Goal: Task Accomplishment & Management: Manage account settings

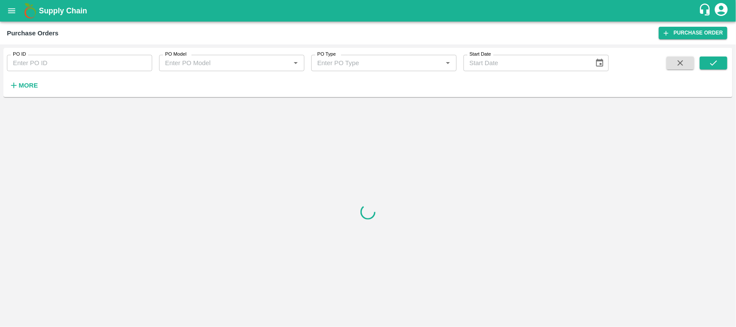
click at [176, 135] on div at bounding box center [367, 211] width 729 height 223
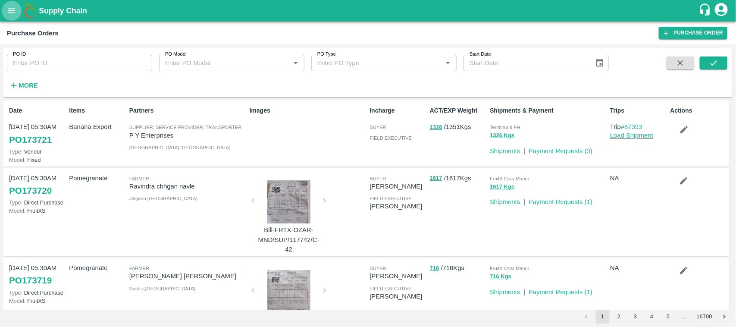
click at [9, 14] on icon "open drawer" at bounding box center [11, 10] width 9 height 9
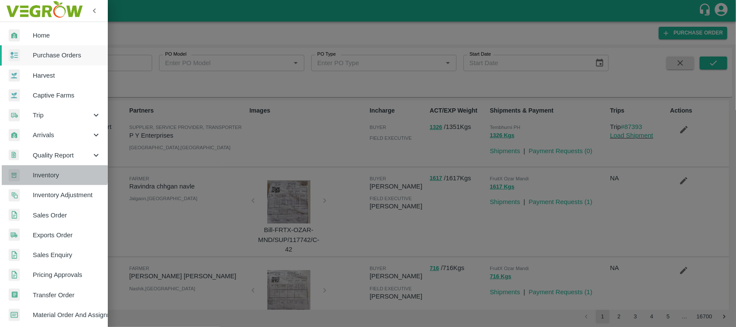
click at [43, 170] on span "Inventory" at bounding box center [67, 174] width 68 height 9
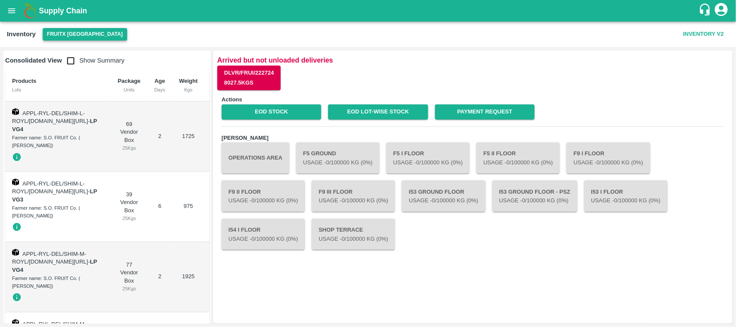
click at [96, 28] on button "FruitX [GEOGRAPHIC_DATA]" at bounding box center [85, 34] width 84 height 13
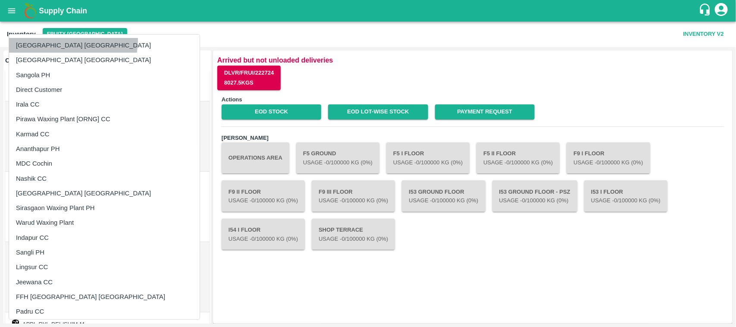
click at [55, 40] on li "[GEOGRAPHIC_DATA] [GEOGRAPHIC_DATA]" at bounding box center [104, 45] width 191 height 15
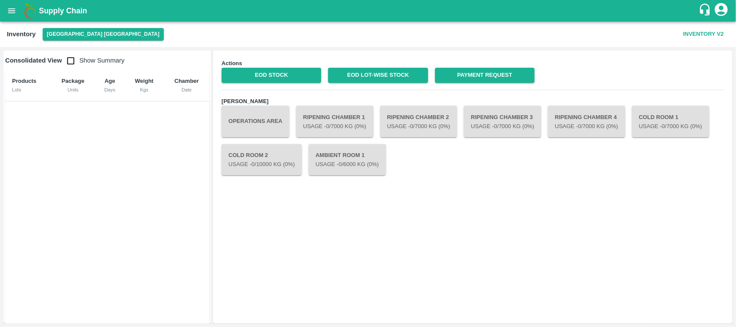
click at [69, 59] on input "checkbox" at bounding box center [70, 60] width 17 height 17
click at [71, 63] on input "checkbox" at bounding box center [70, 60] width 17 height 17
checkbox input "false"
click at [503, 75] on link "Payment Request" at bounding box center [485, 75] width 100 height 15
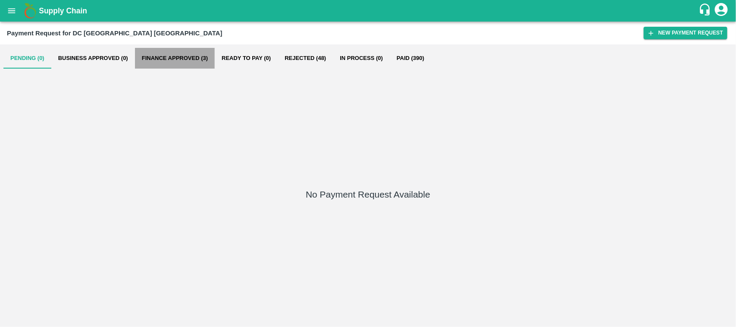
click at [185, 56] on button "Finance Approved (3)" at bounding box center [175, 58] width 80 height 21
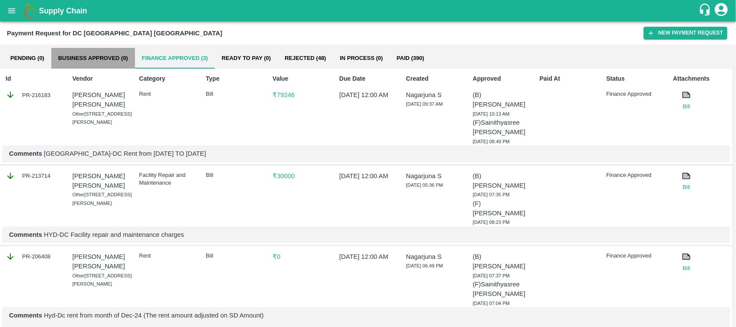
click at [105, 59] on button "Business Approved (0)" at bounding box center [93, 58] width 84 height 21
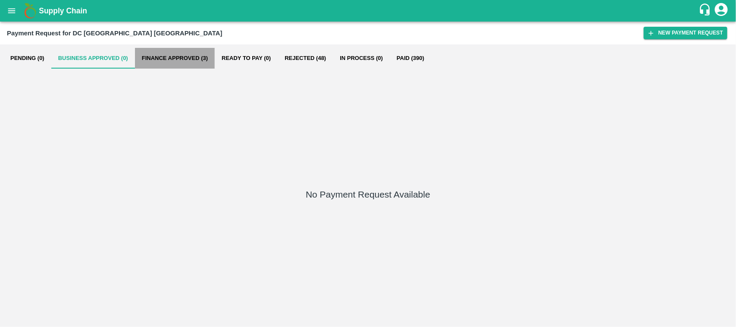
click at [181, 59] on button "Finance Approved (3)" at bounding box center [175, 58] width 80 height 21
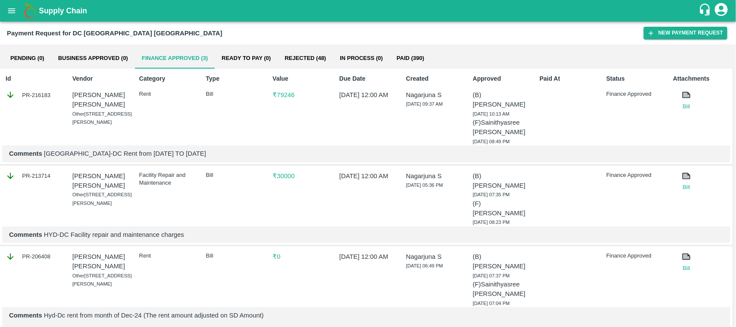
click at [627, 91] on p "Finance Approved" at bounding box center [634, 94] width 57 height 8
click at [289, 96] on p "₹ 79246" at bounding box center [300, 94] width 57 height 9
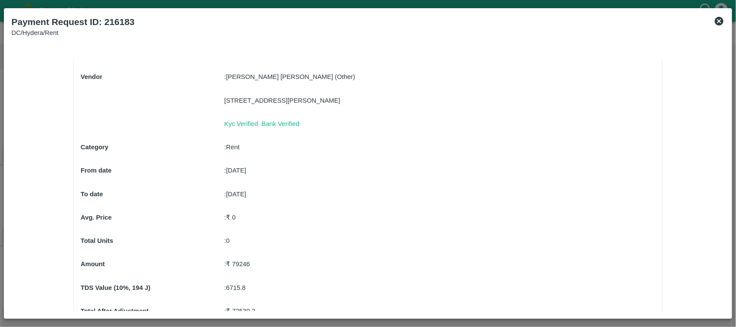
click at [720, 19] on icon at bounding box center [719, 21] width 9 height 9
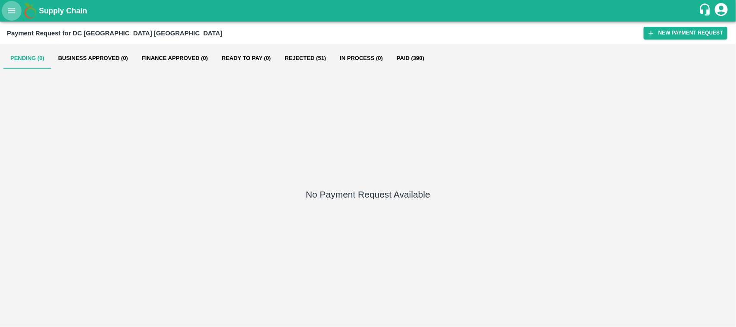
click at [18, 9] on button "open drawer" at bounding box center [12, 11] width 20 height 20
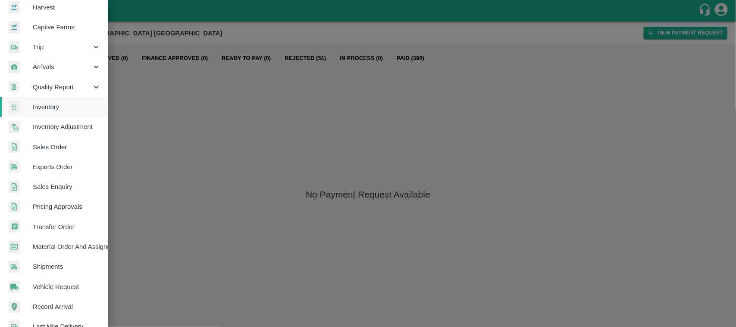
scroll to position [69, 0]
click at [50, 226] on span "Transfer Order" at bounding box center [67, 225] width 68 height 9
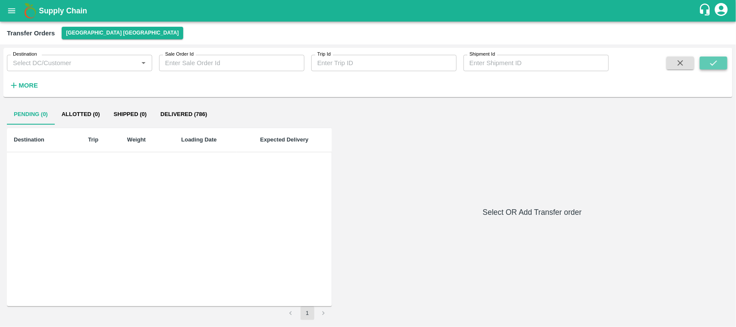
click at [706, 59] on button "submit" at bounding box center [714, 62] width 28 height 13
click at [30, 82] on strong "More" at bounding box center [28, 85] width 19 height 7
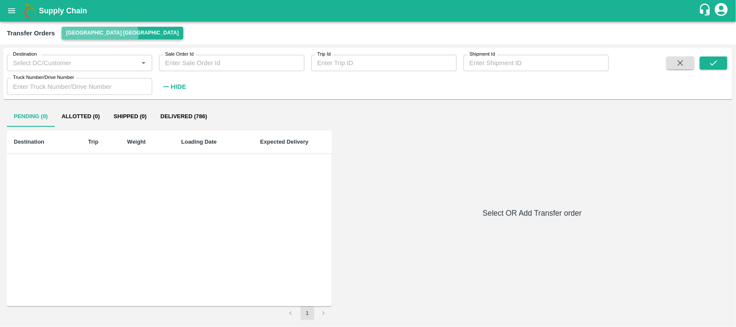
click at [99, 35] on button "[GEOGRAPHIC_DATA] [GEOGRAPHIC_DATA]" at bounding box center [122, 33] width 121 height 13
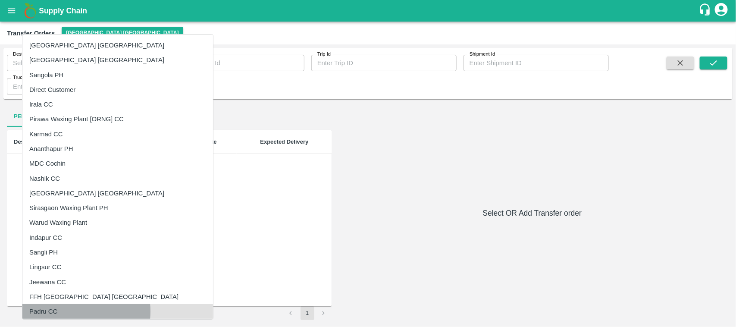
click at [64, 311] on li "Padru CC" at bounding box center [117, 311] width 191 height 15
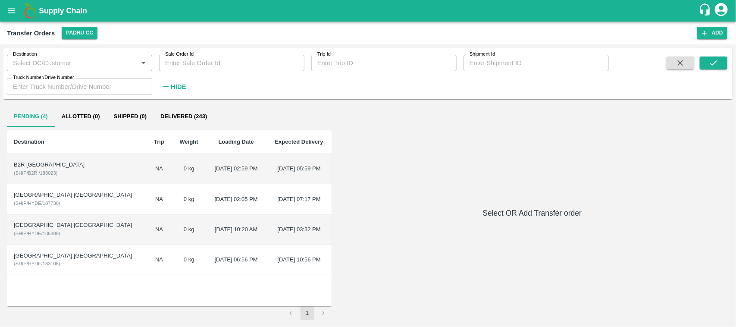
click at [36, 177] on td "B2R Bangalore ( SHIP/B2R /188023 )" at bounding box center [77, 169] width 140 height 30
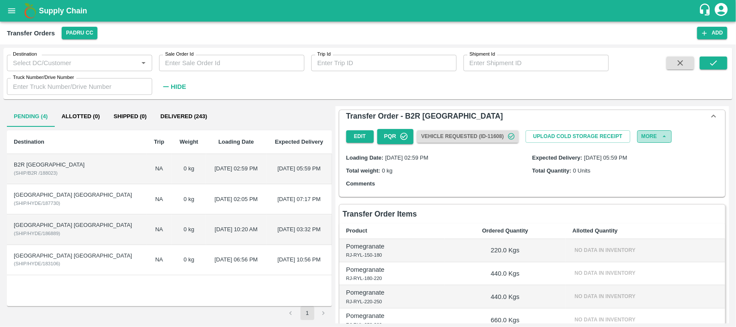
click at [648, 139] on button "More" at bounding box center [654, 136] width 34 height 13
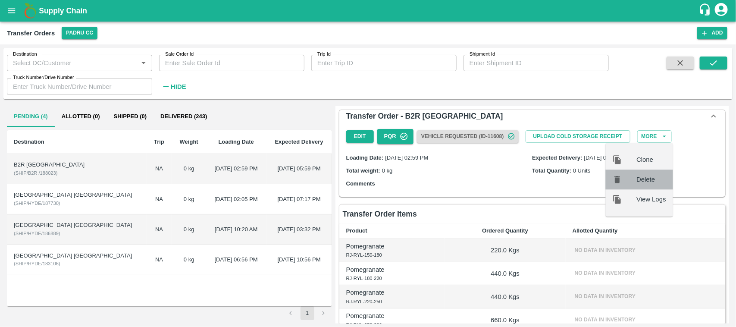
click at [641, 176] on span "Delete" at bounding box center [651, 179] width 29 height 9
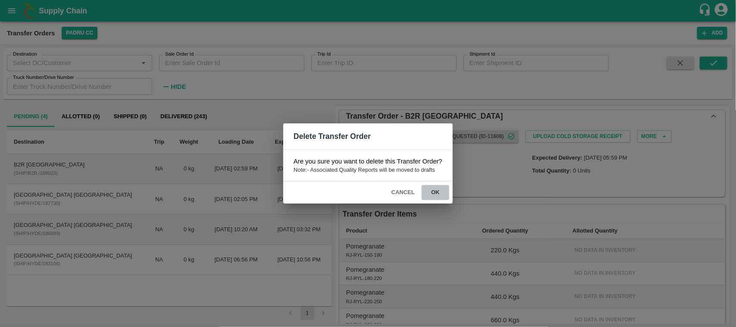
click at [439, 193] on button "ok" at bounding box center [436, 192] width 28 height 15
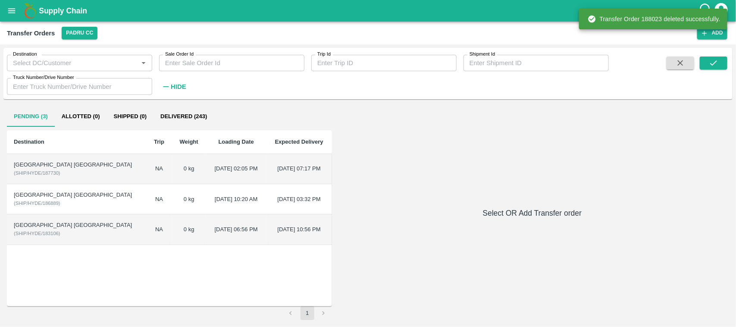
click at [206, 165] on td "[DATE] 02:05 PM" at bounding box center [236, 169] width 60 height 30
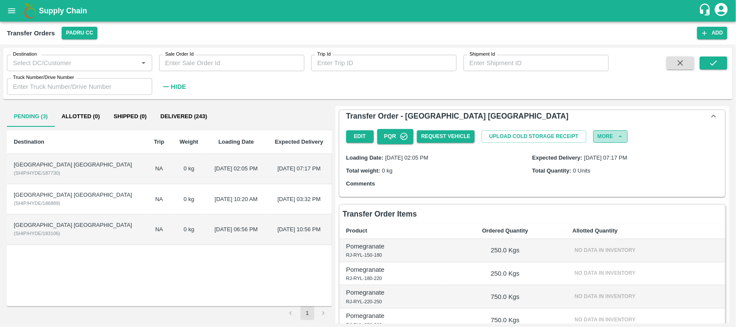
click at [608, 137] on div "Edit PQR Request Vehicle Upload Cold Storage Receipt More" at bounding box center [532, 136] width 379 height 22
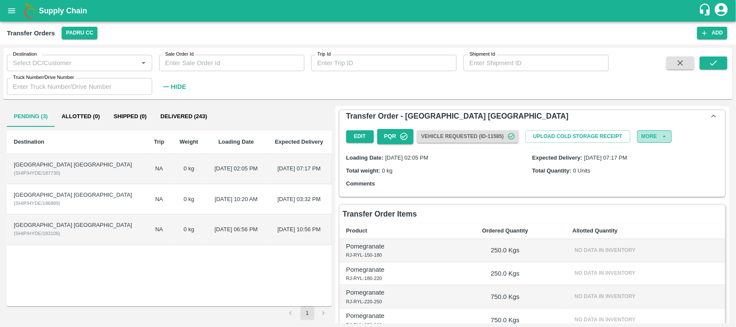
click at [642, 139] on button "More" at bounding box center [654, 136] width 34 height 13
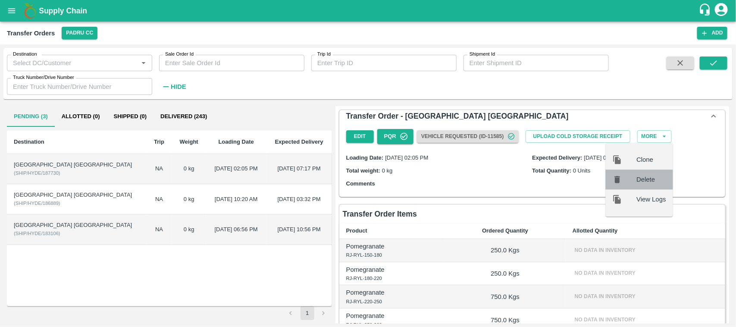
click at [641, 177] on span "Delete" at bounding box center [651, 179] width 29 height 9
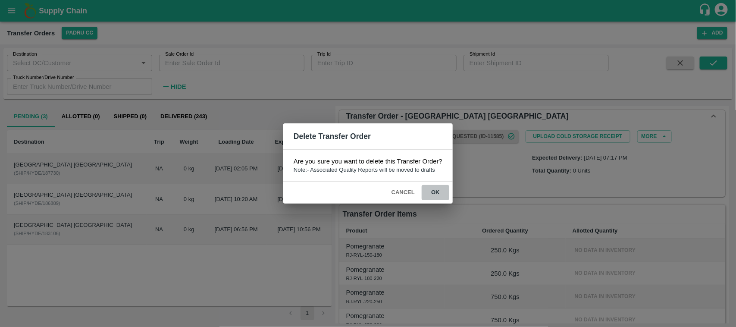
click at [432, 196] on button "ok" at bounding box center [436, 192] width 28 height 15
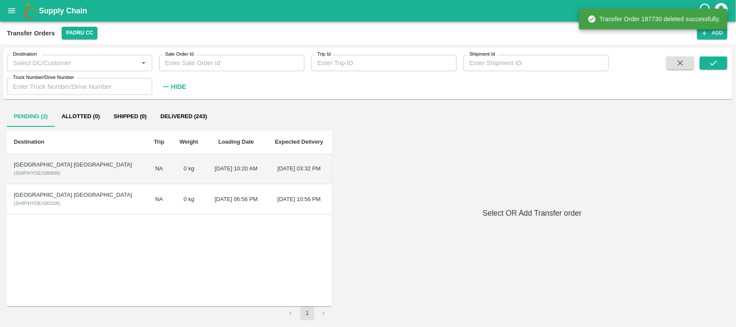
click at [206, 174] on td "[DATE] 10:20 AM" at bounding box center [236, 169] width 60 height 30
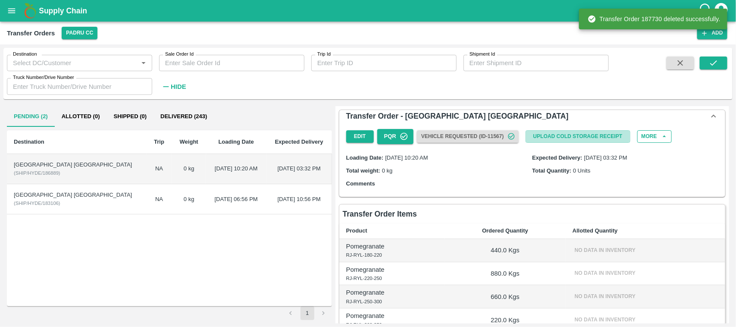
click at [604, 141] on button "Upload Cold Storage Receipt" at bounding box center [578, 136] width 105 height 13
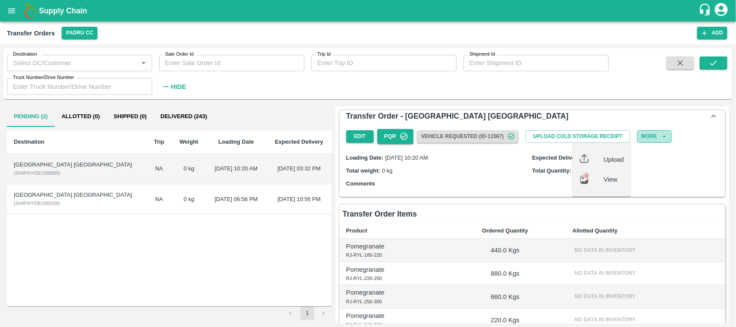
click at [638, 141] on button "More" at bounding box center [654, 136] width 34 height 13
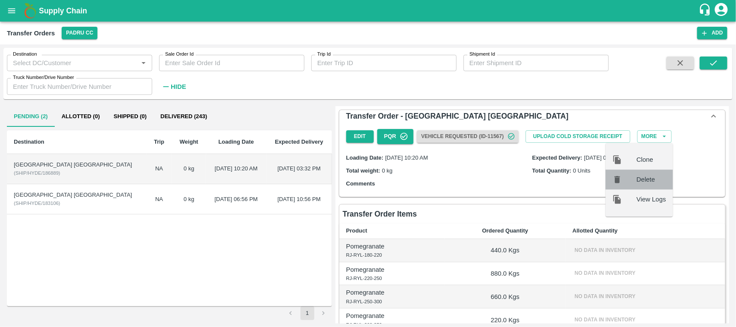
click at [644, 177] on span "Delete" at bounding box center [651, 179] width 29 height 9
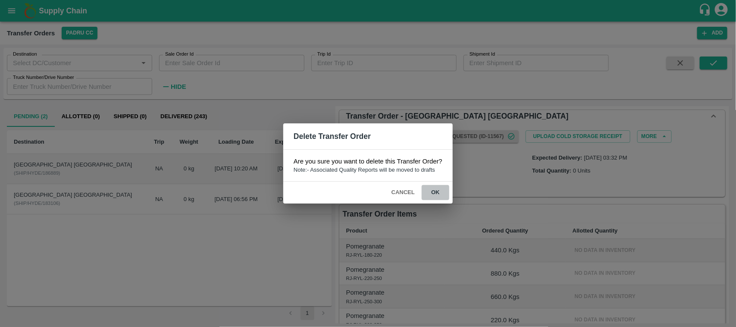
click at [430, 194] on button "ok" at bounding box center [436, 192] width 28 height 15
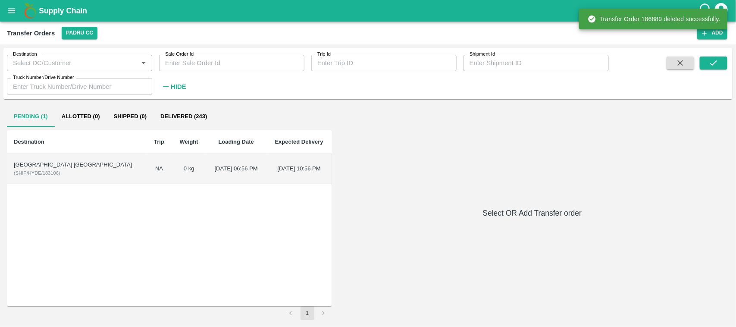
click at [206, 175] on td "23 Dec 2023, 06:56 PM" at bounding box center [236, 169] width 60 height 30
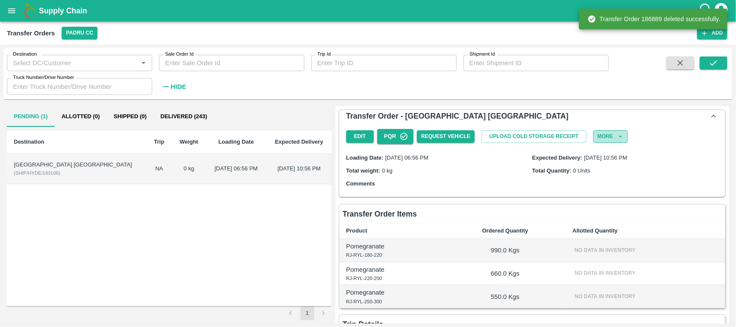
click at [606, 135] on button "More" at bounding box center [610, 136] width 34 height 13
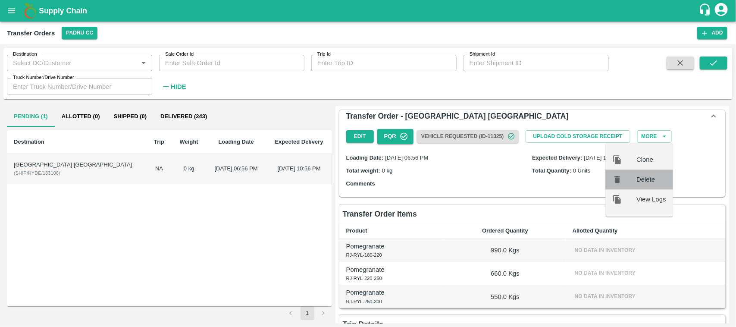
click at [632, 175] on div at bounding box center [625, 179] width 24 height 9
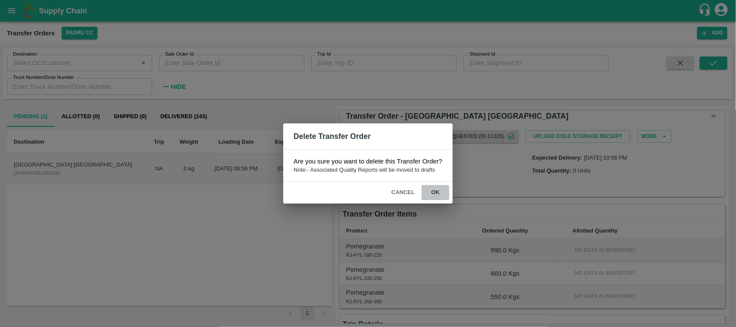
click at [435, 191] on button "ok" at bounding box center [436, 192] width 28 height 15
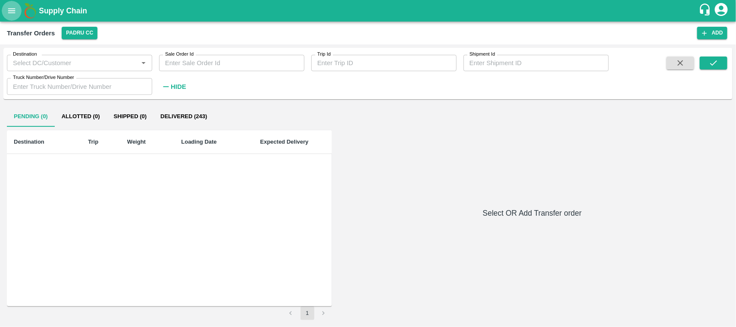
click at [8, 6] on icon "open drawer" at bounding box center [11, 10] width 9 height 9
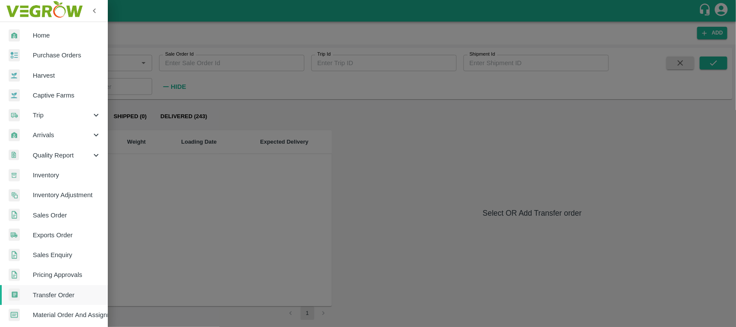
click at [161, 149] on div at bounding box center [368, 163] width 736 height 327
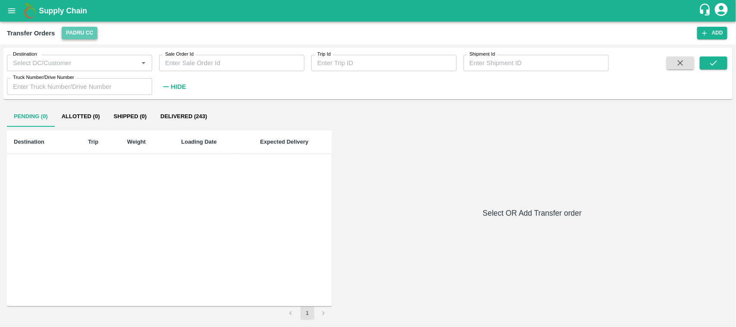
click at [76, 34] on button "Padru CC" at bounding box center [80, 33] width 36 height 13
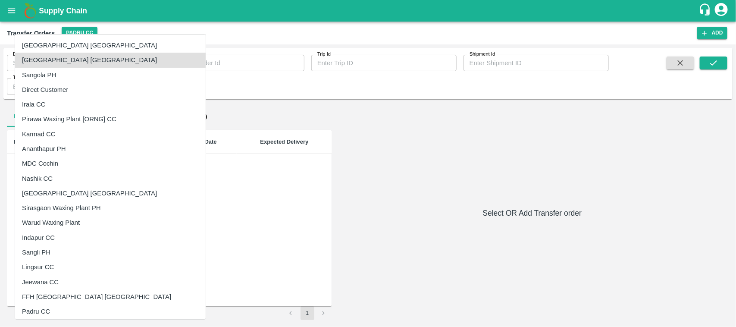
scroll to position [0, 0]
click at [259, 117] on div at bounding box center [368, 163] width 736 height 327
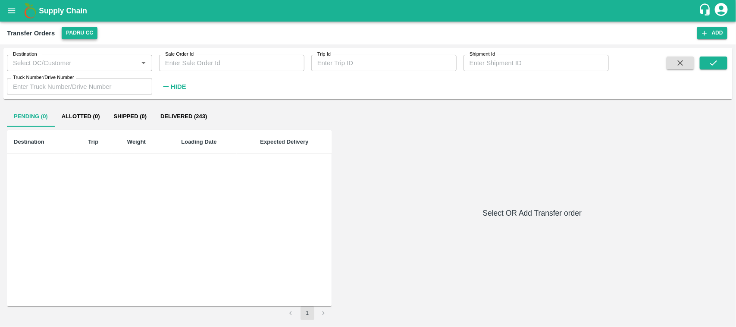
click at [91, 30] on button "Padru CC" at bounding box center [80, 33] width 36 height 13
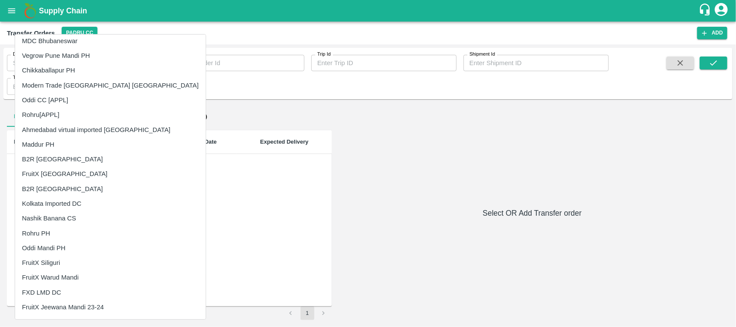
scroll to position [408, 0]
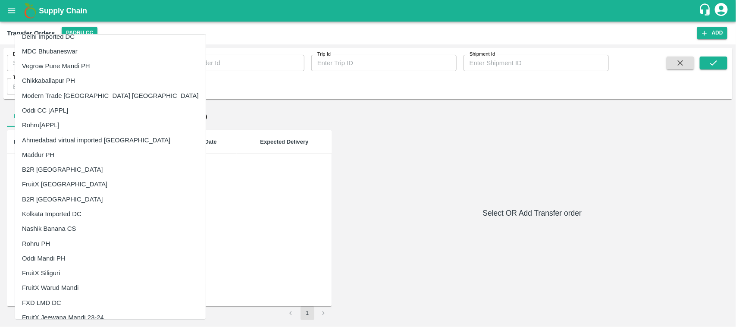
click at [57, 195] on li "B2R [GEOGRAPHIC_DATA]" at bounding box center [110, 199] width 191 height 15
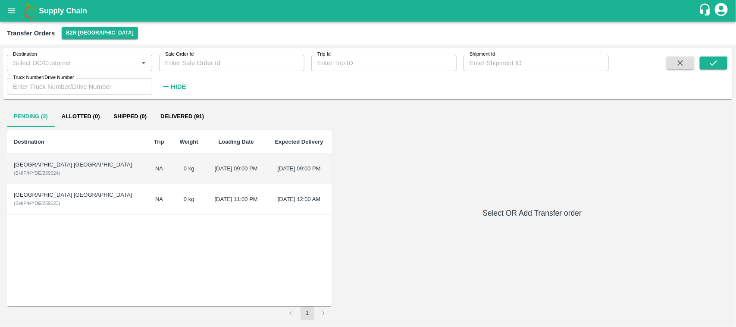
click at [147, 173] on td "NA" at bounding box center [159, 169] width 25 height 30
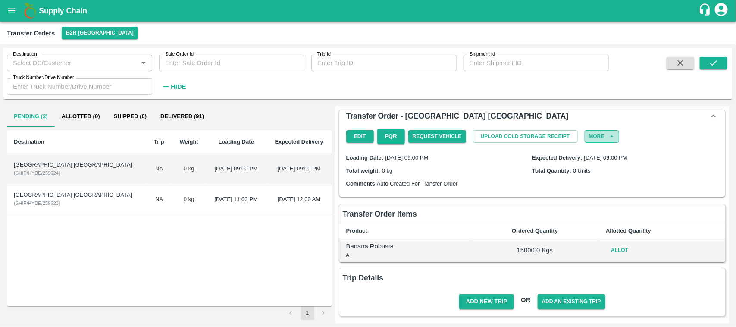
click at [604, 130] on button "More" at bounding box center [602, 136] width 34 height 13
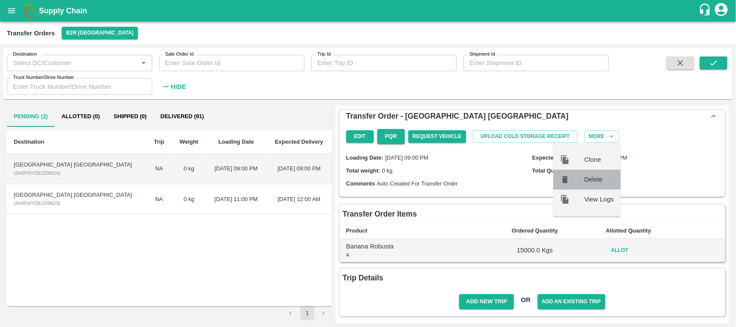
click at [595, 180] on span "Delete" at bounding box center [598, 179] width 29 height 9
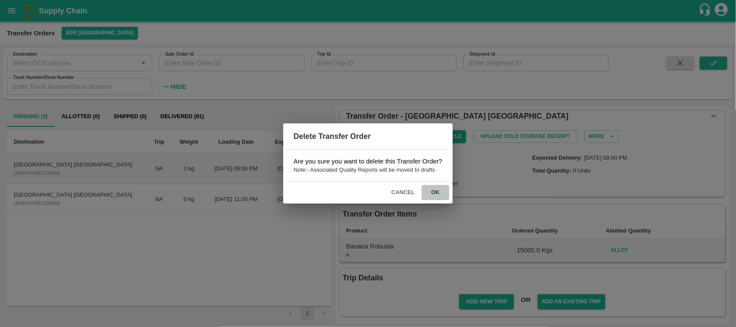
click at [440, 192] on button "ok" at bounding box center [436, 192] width 28 height 15
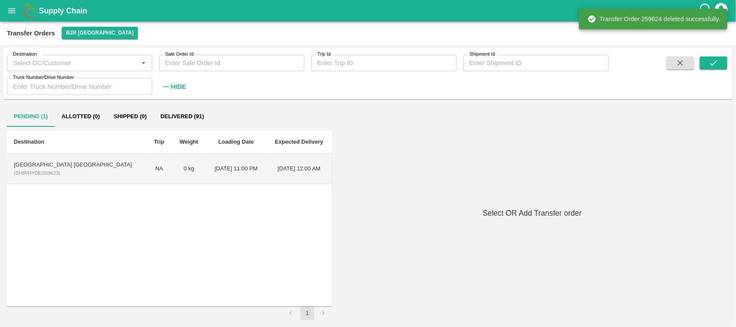
click at [207, 169] on td "07 Sep 2024, 11:00 PM" at bounding box center [236, 169] width 60 height 30
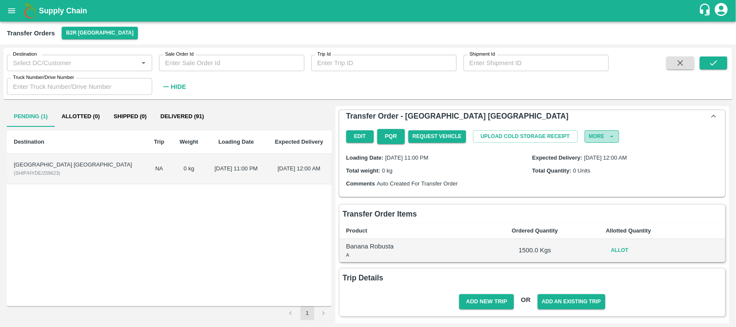
click at [608, 135] on icon "button" at bounding box center [612, 136] width 8 height 8
click at [594, 137] on button "More" at bounding box center [602, 136] width 34 height 13
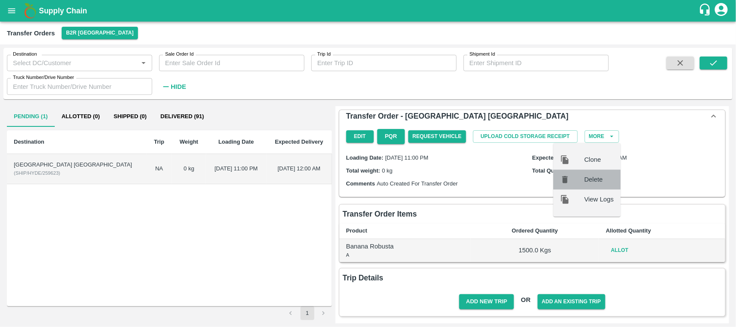
click at [591, 177] on span "Delete" at bounding box center [598, 179] width 29 height 9
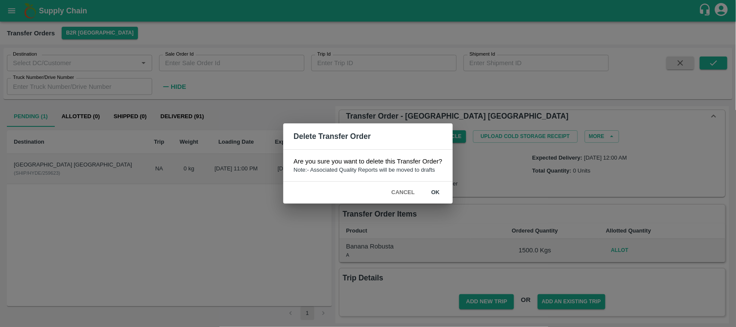
click at [439, 191] on button "ok" at bounding box center [436, 192] width 28 height 15
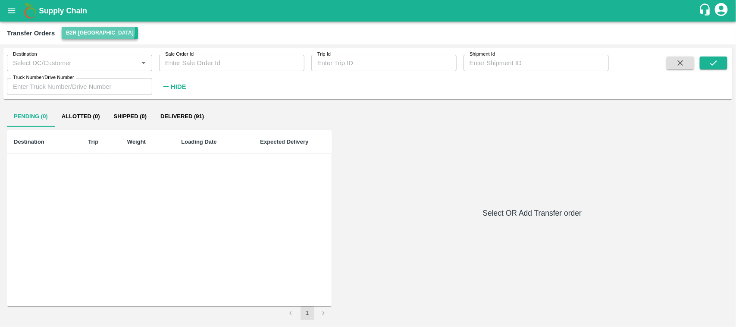
click at [97, 31] on button "B2R [GEOGRAPHIC_DATA]" at bounding box center [100, 33] width 76 height 13
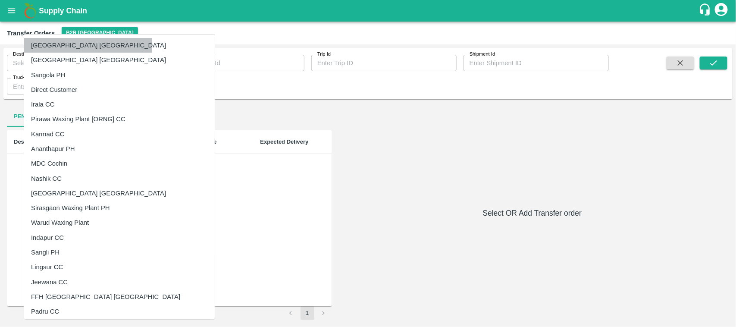
click at [59, 47] on li "[GEOGRAPHIC_DATA] [GEOGRAPHIC_DATA]" at bounding box center [119, 45] width 191 height 15
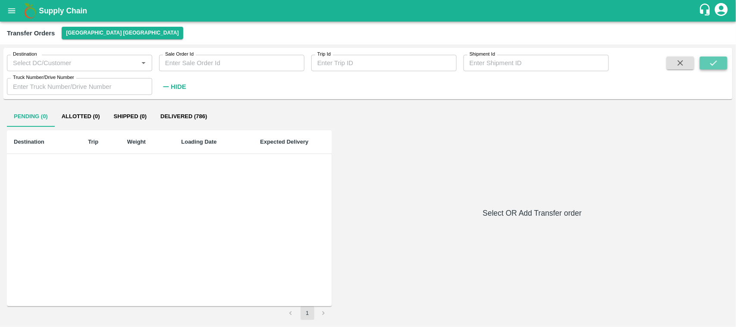
click at [709, 63] on icon "submit" at bounding box center [713, 62] width 9 height 9
click at [95, 31] on button "[GEOGRAPHIC_DATA] [GEOGRAPHIC_DATA]" at bounding box center [122, 33] width 121 height 13
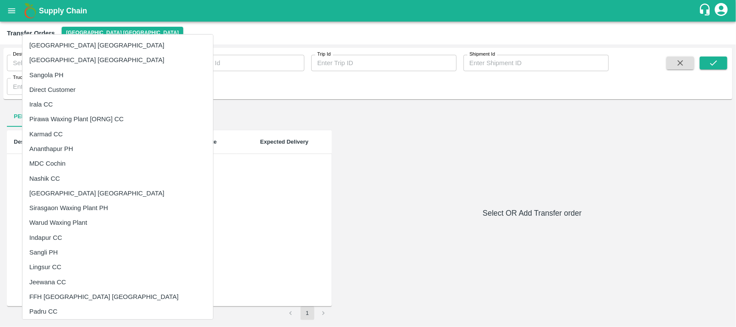
click at [159, 24] on div at bounding box center [368, 163] width 736 height 327
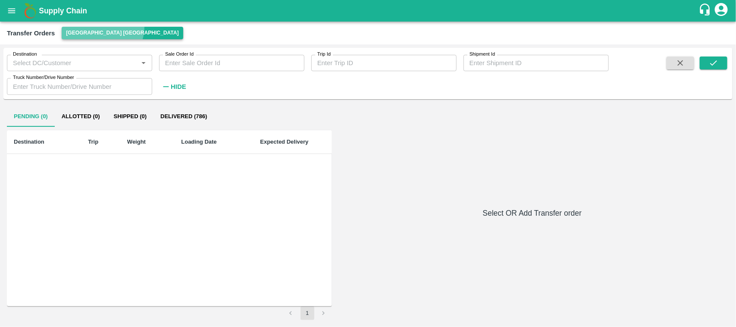
click at [102, 27] on button "[GEOGRAPHIC_DATA] [GEOGRAPHIC_DATA]" at bounding box center [122, 33] width 121 height 13
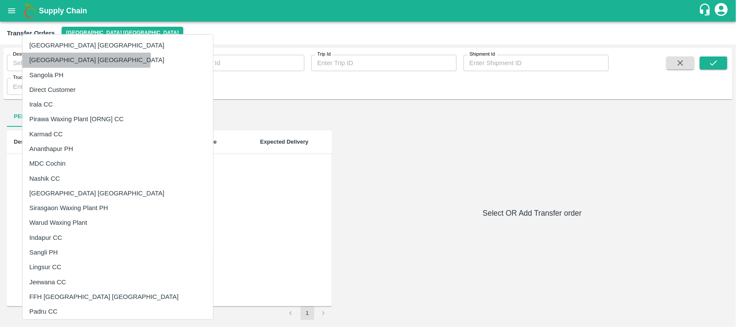
click at [61, 57] on li "[GEOGRAPHIC_DATA] [GEOGRAPHIC_DATA]" at bounding box center [117, 60] width 191 height 15
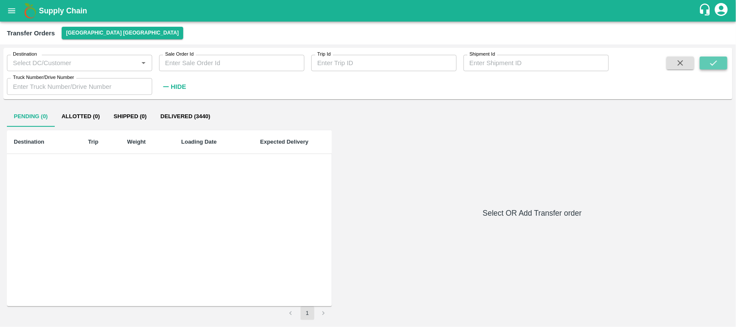
click at [710, 59] on icon "submit" at bounding box center [713, 62] width 9 height 9
click at [719, 61] on button "submit" at bounding box center [714, 62] width 28 height 13
click at [11, 1] on button "open drawer" at bounding box center [12, 11] width 20 height 20
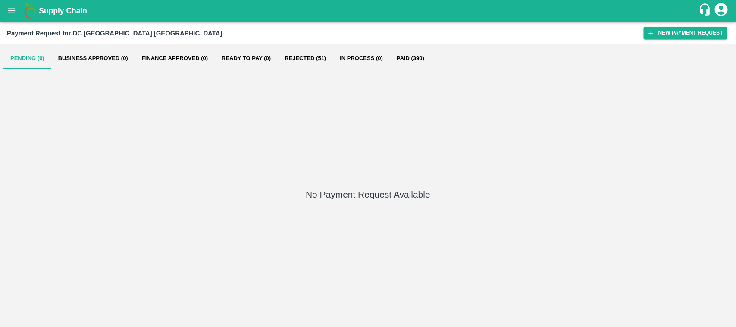
click at [14, 9] on icon "open drawer" at bounding box center [11, 10] width 9 height 9
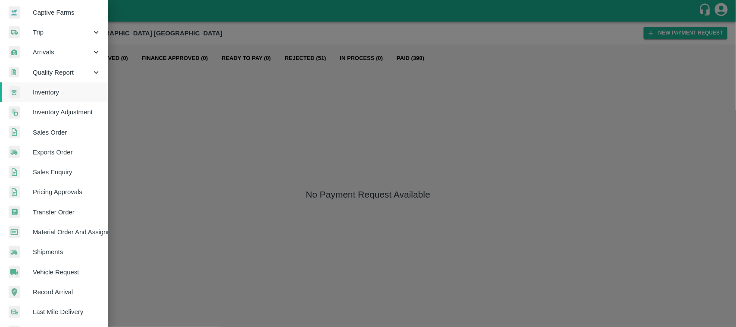
scroll to position [83, 0]
click at [73, 229] on span "Material Order And Assignment" at bounding box center [67, 231] width 68 height 9
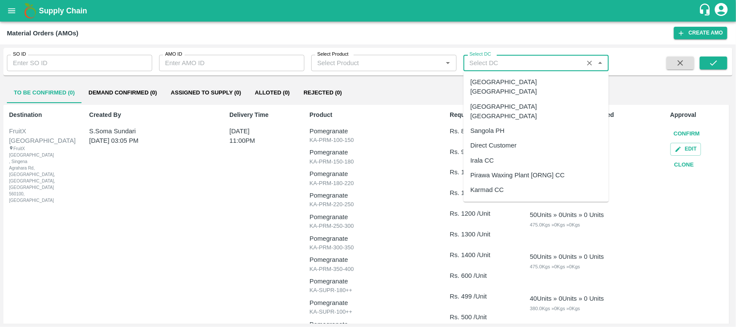
click at [498, 63] on input "Select DC" at bounding box center [523, 62] width 115 height 11
click at [498, 78] on div "[GEOGRAPHIC_DATA] [GEOGRAPHIC_DATA]" at bounding box center [535, 86] width 131 height 19
type input "[GEOGRAPHIC_DATA] [GEOGRAPHIC_DATA]"
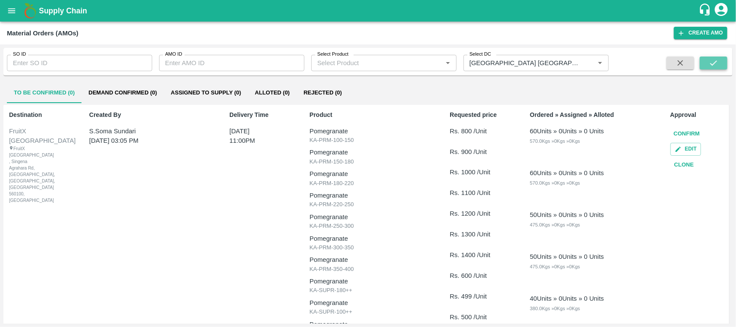
click at [709, 60] on icon "submit" at bounding box center [713, 62] width 9 height 9
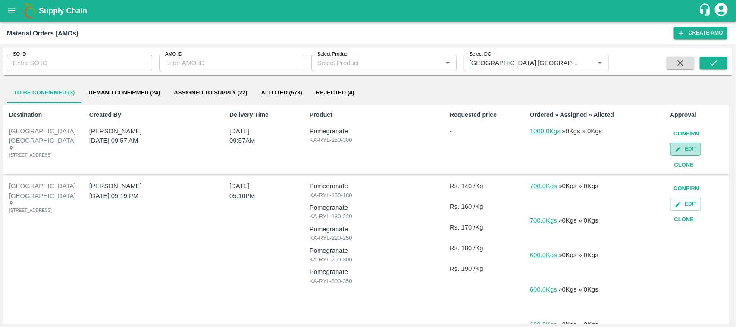
click at [678, 152] on icon "button" at bounding box center [678, 149] width 7 height 7
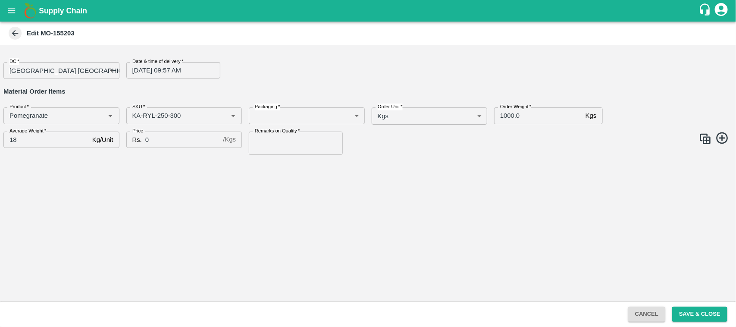
click at [15, 6] on icon "open drawer" at bounding box center [11, 10] width 9 height 9
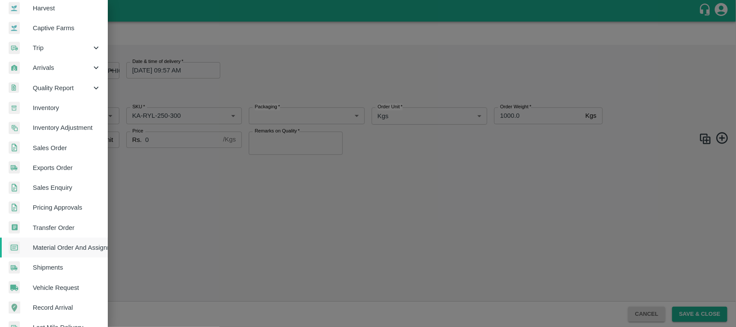
scroll to position [68, 0]
click at [54, 229] on span "Transfer Order" at bounding box center [67, 226] width 68 height 9
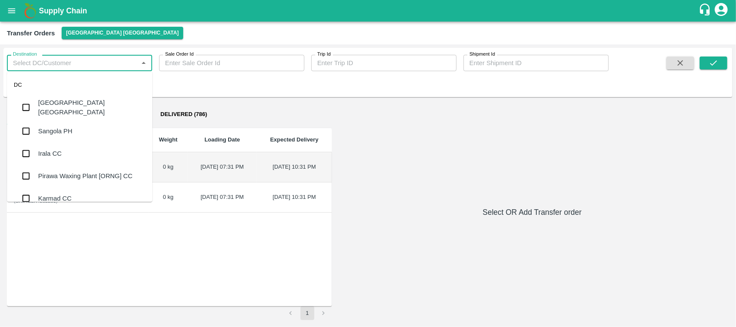
click at [102, 67] on input "Destination" at bounding box center [72, 62] width 126 height 11
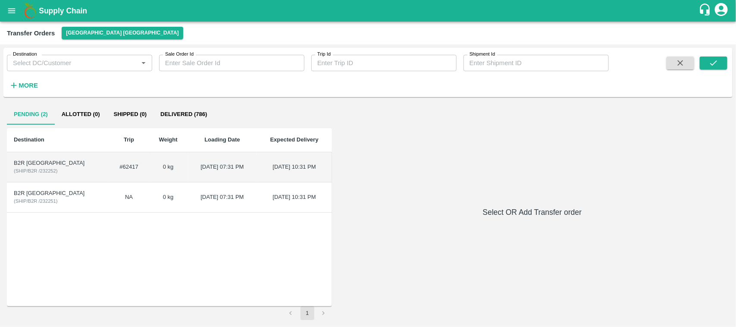
click at [123, 42] on div "Transfer Orders Hyderabad DC" at bounding box center [368, 33] width 736 height 23
click at [149, 158] on td "0 kg" at bounding box center [168, 167] width 39 height 30
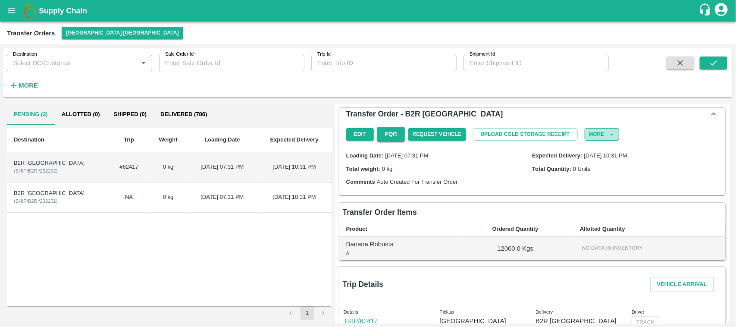
click at [600, 132] on button "More" at bounding box center [602, 134] width 34 height 13
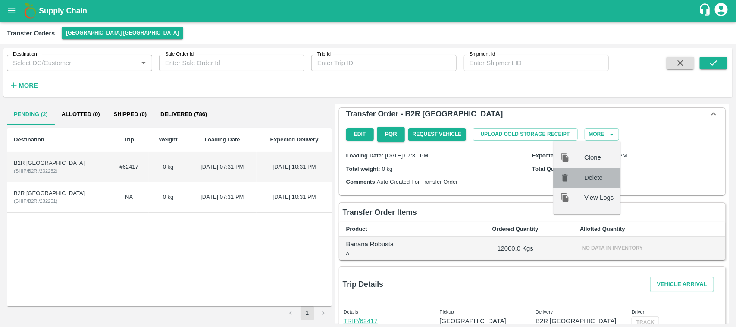
click at [593, 175] on span "Delete" at bounding box center [598, 177] width 29 height 9
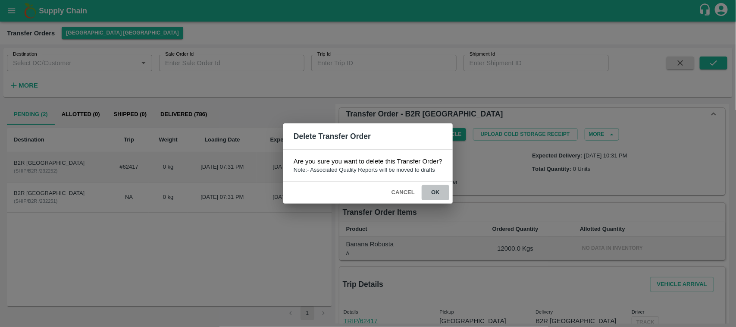
click at [438, 188] on button "ok" at bounding box center [436, 192] width 28 height 15
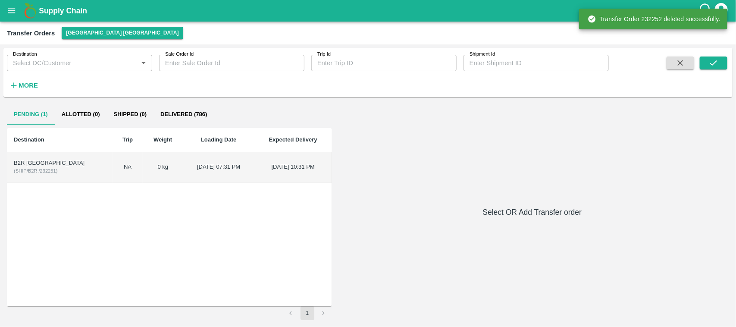
click at [234, 166] on td "14 May 2024, 07:31 PM" at bounding box center [218, 167] width 71 height 30
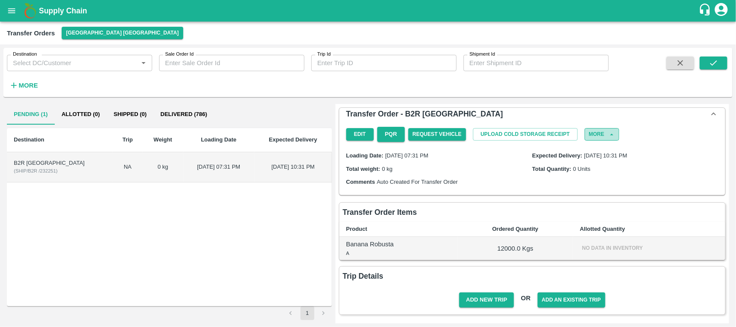
click at [597, 128] on button "More" at bounding box center [602, 134] width 34 height 13
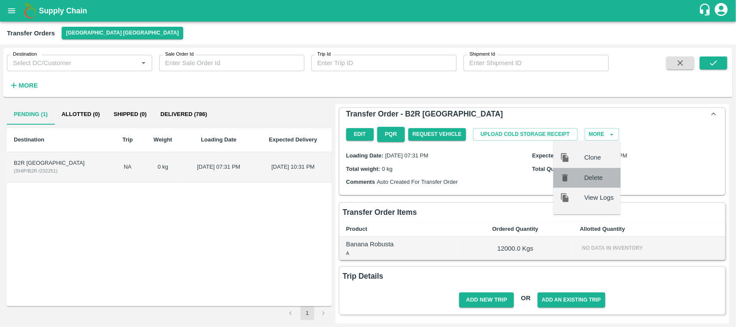
click at [593, 173] on span "Delete" at bounding box center [598, 177] width 29 height 9
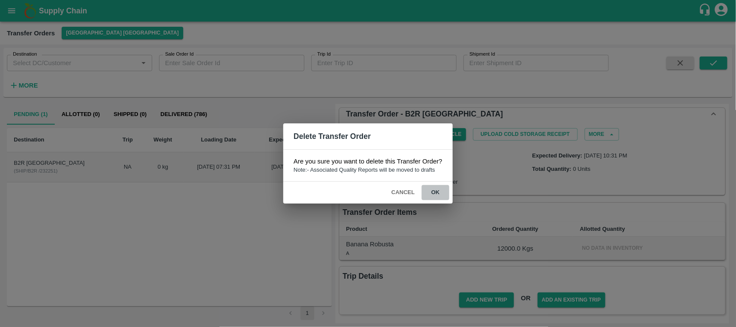
click at [432, 192] on button "ok" at bounding box center [436, 192] width 28 height 15
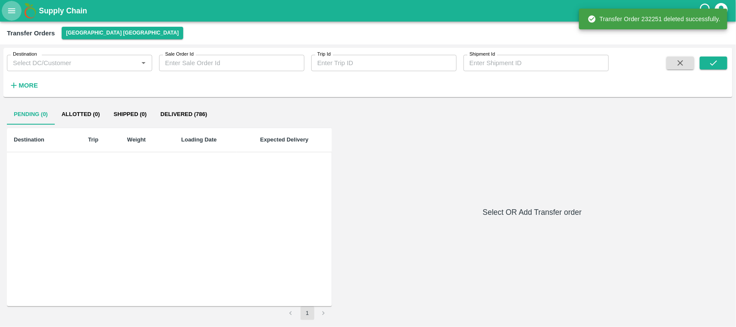
click at [12, 11] on icon "open drawer" at bounding box center [11, 10] width 9 height 9
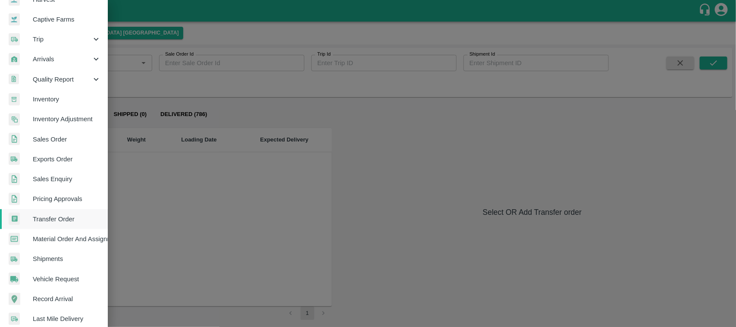
scroll to position [83, 0]
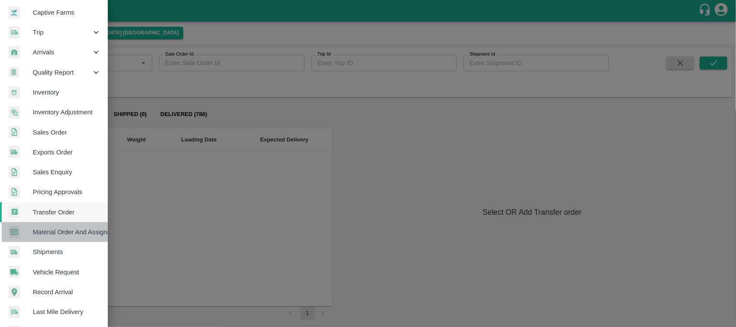
click at [55, 232] on span "Material Order And Assignment" at bounding box center [67, 231] width 68 height 9
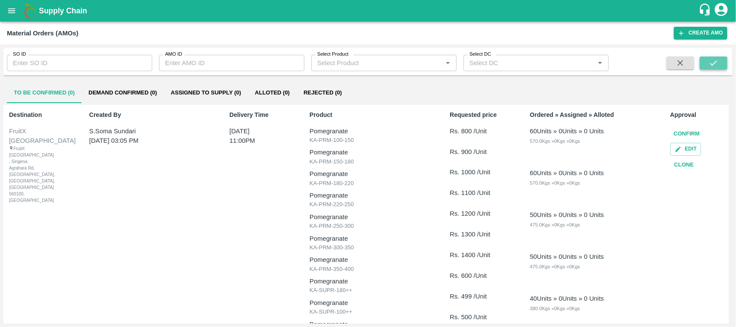
click at [710, 67] on icon "submit" at bounding box center [713, 62] width 9 height 9
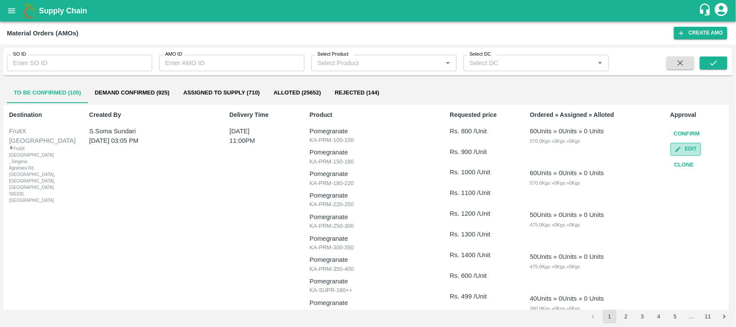
click at [684, 147] on button "Edit" at bounding box center [685, 149] width 31 height 13
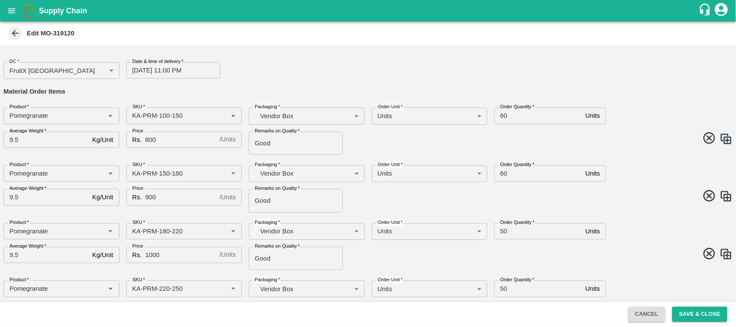
scroll to position [490, 0]
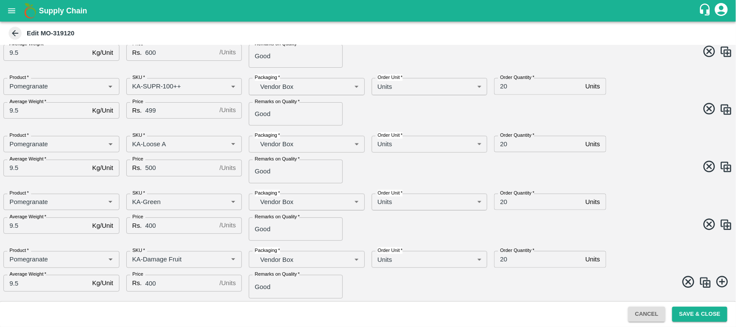
click at [688, 284] on icon at bounding box center [688, 282] width 14 height 14
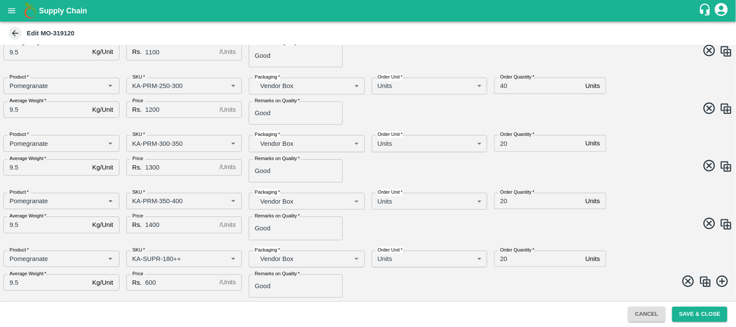
click at [688, 284] on icon at bounding box center [688, 281] width 14 height 14
click at [688, 284] on icon at bounding box center [688, 282] width 14 height 14
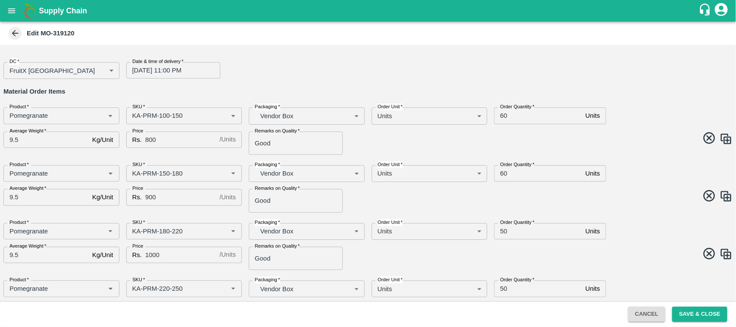
click at [705, 139] on icon at bounding box center [709, 138] width 14 height 14
type input "KA-PRM-150-180"
type input "900"
type input "KA-PRM-180-220"
type input "50"
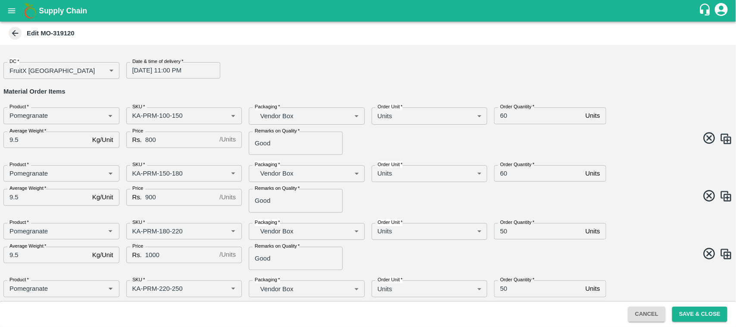
type input "1000"
type input "KA-PRM-220-250"
type input "1100"
type input "KA-PRM-250-300"
type input "40"
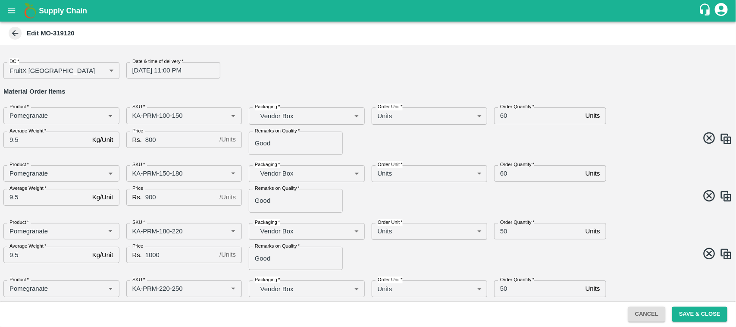
type input "1200"
type input "KA-PRM-300-350"
type input "20"
type input "1300"
click at [705, 139] on icon at bounding box center [709, 138] width 14 height 14
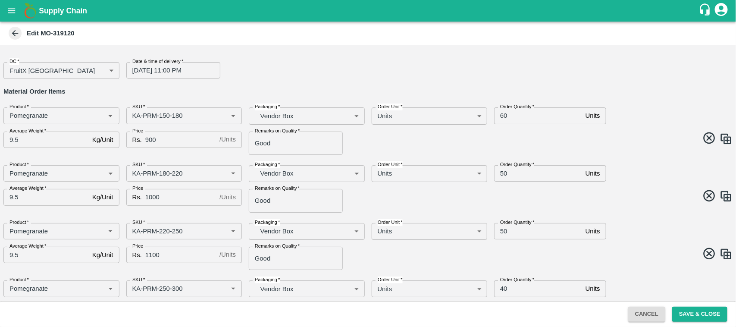
type input "KA-PRM-180-220"
type input "50"
type input "1000"
type input "KA-PRM-220-250"
type input "1100"
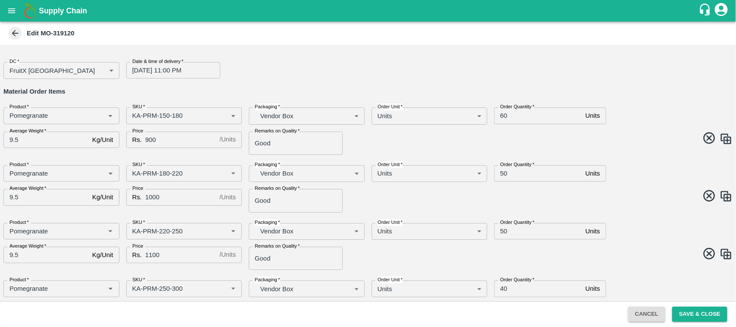
type input "KA-PRM-250-300"
type input "40"
type input "1200"
type input "KA-PRM-300-350"
type input "20"
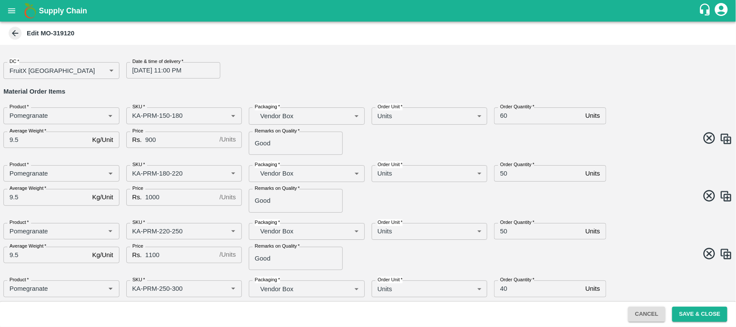
type input "1300"
click at [705, 139] on icon at bounding box center [709, 138] width 14 height 14
type input "KA-PRM-220-250"
type input "1100"
type input "KA-PRM-250-300"
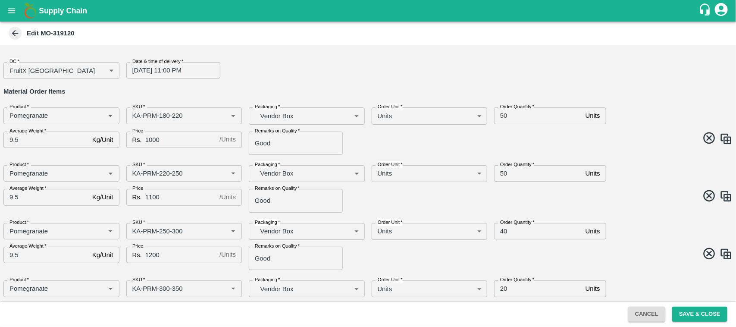
type input "40"
type input "1200"
type input "KA-PRM-300-350"
type input "20"
type input "1300"
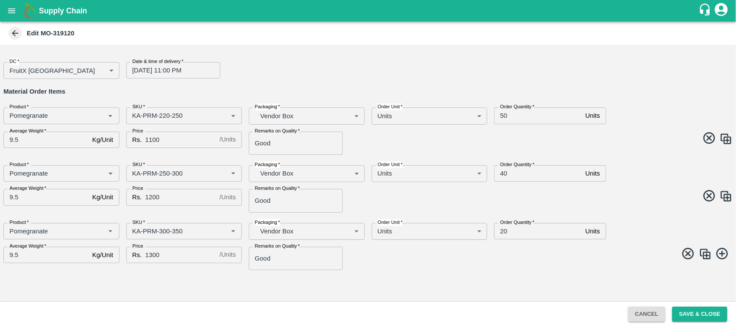
click at [705, 139] on icon at bounding box center [709, 138] width 14 height 14
type input "KA-PRM-250-300"
type input "40"
type input "1200"
type input "KA-PRM-300-350"
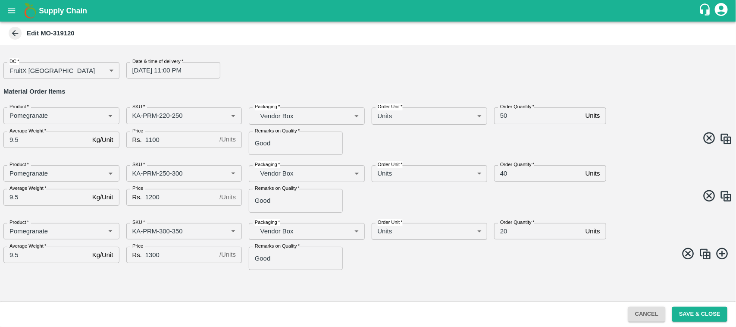
type input "20"
type input "1300"
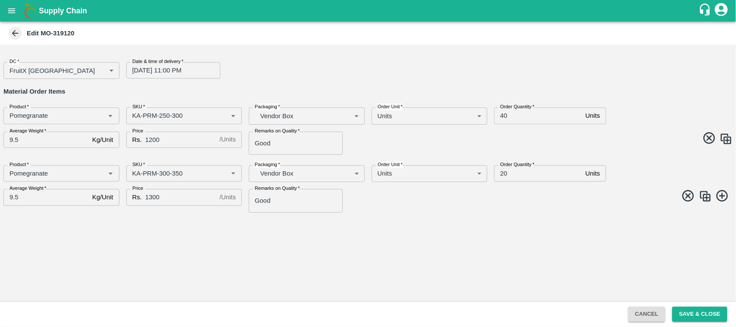
click at [705, 139] on icon at bounding box center [709, 138] width 14 height 14
type input "KA-PRM-300-350"
type input "20"
type input "1300"
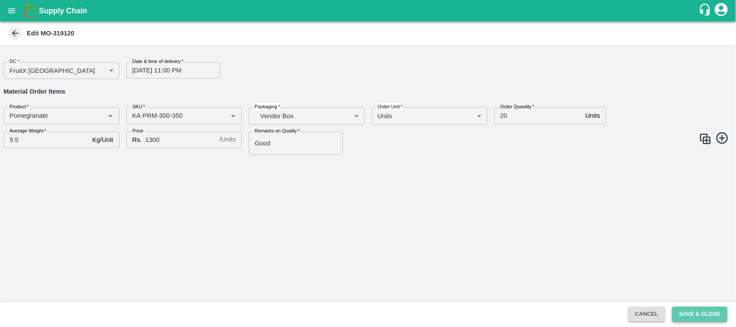
click at [701, 317] on button "Save & Close" at bounding box center [699, 314] width 55 height 15
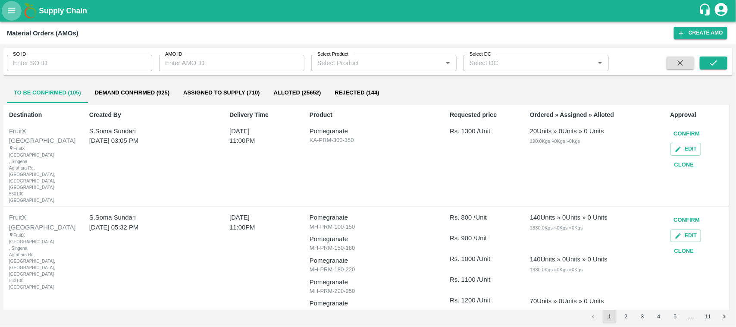
click at [7, 12] on icon "open drawer" at bounding box center [11, 10] width 9 height 9
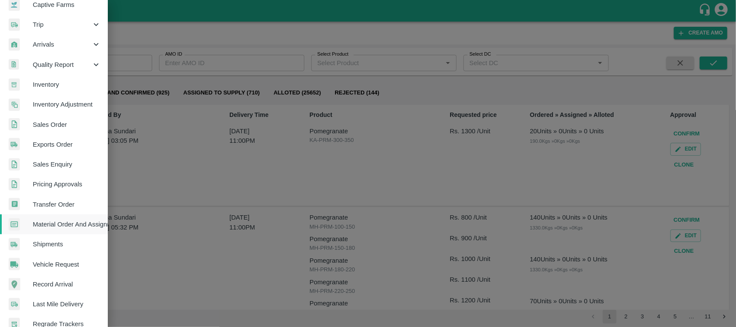
scroll to position [93, 0]
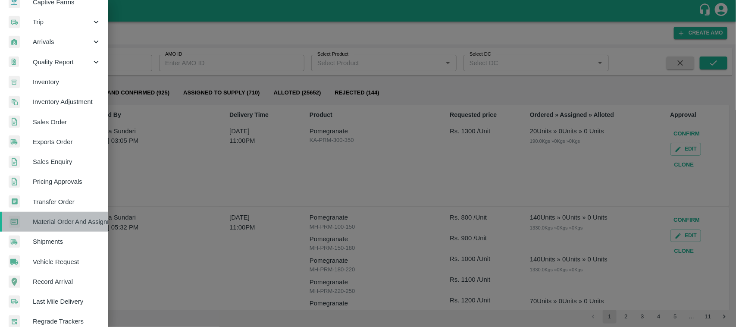
click at [68, 218] on span "Material Order And Assignment" at bounding box center [67, 221] width 68 height 9
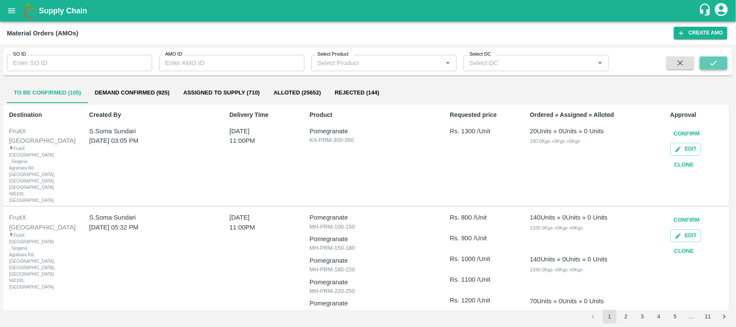
click at [704, 66] on button "submit" at bounding box center [714, 62] width 28 height 13
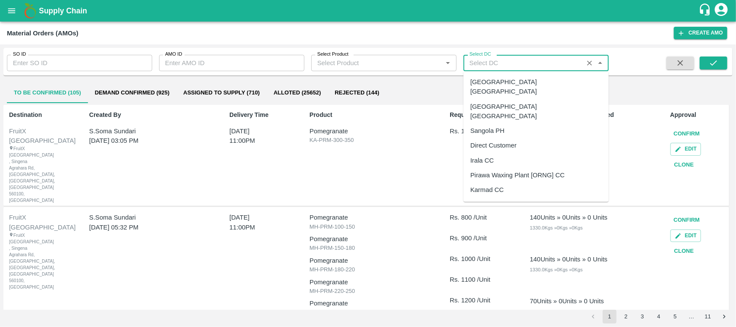
click at [491, 57] on input "Select DC" at bounding box center [523, 62] width 115 height 11
click at [493, 81] on div "[GEOGRAPHIC_DATA] [GEOGRAPHIC_DATA]" at bounding box center [535, 86] width 131 height 19
type input "[GEOGRAPHIC_DATA] [GEOGRAPHIC_DATA]"
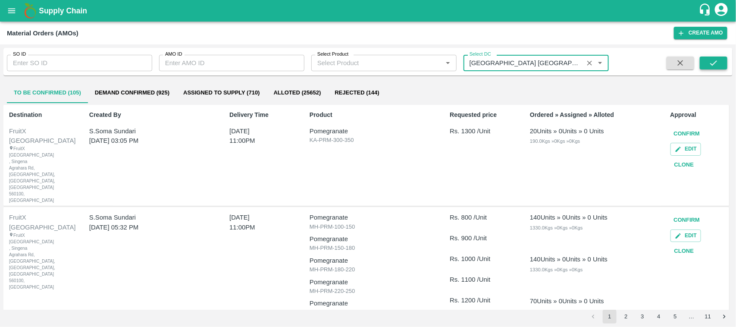
click at [716, 58] on icon "submit" at bounding box center [713, 62] width 9 height 9
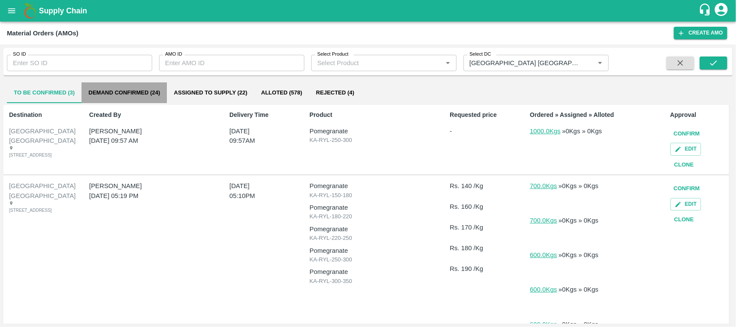
click at [151, 88] on button "Demand Confirmed (24)" at bounding box center [123, 92] width 85 height 21
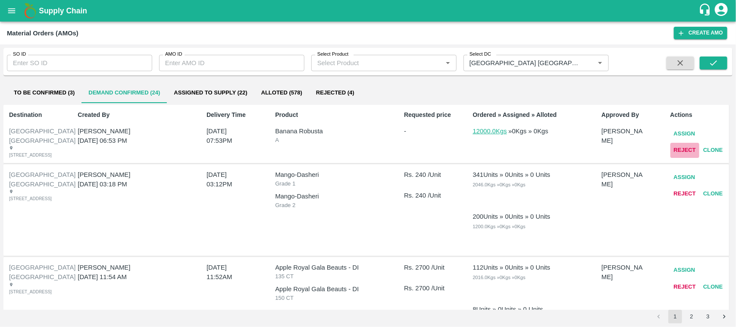
click at [691, 149] on button "Reject" at bounding box center [684, 150] width 29 height 15
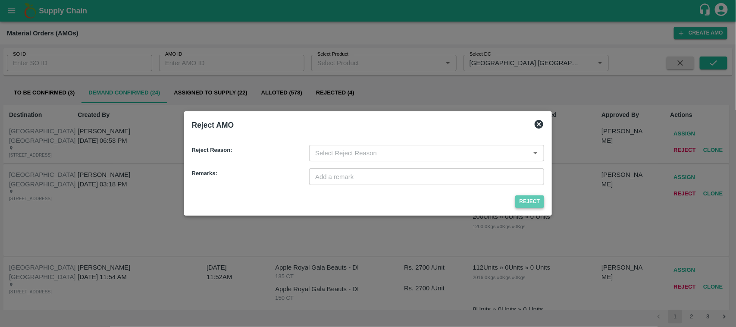
click at [534, 201] on button "Reject" at bounding box center [529, 201] width 29 height 13
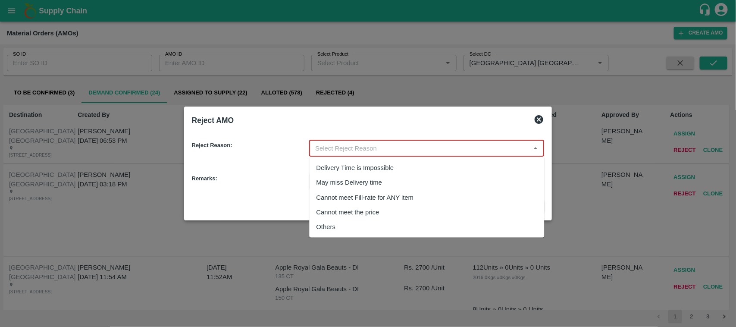
click at [441, 145] on input "input" at bounding box center [420, 148] width 216 height 11
type input "t"
click at [333, 234] on div "Others" at bounding box center [427, 226] width 235 height 15
type input "Others"
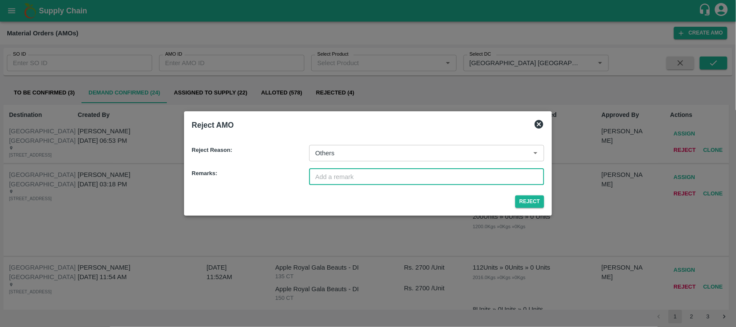
click at [328, 170] on input "text" at bounding box center [426, 176] width 235 height 16
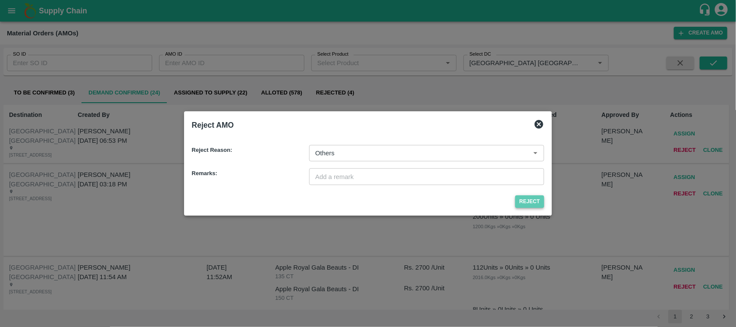
click at [519, 204] on button "Reject" at bounding box center [529, 201] width 29 height 13
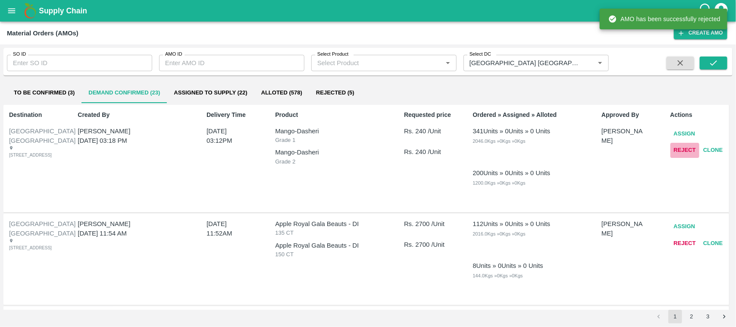
click at [686, 147] on button "Reject" at bounding box center [684, 150] width 29 height 15
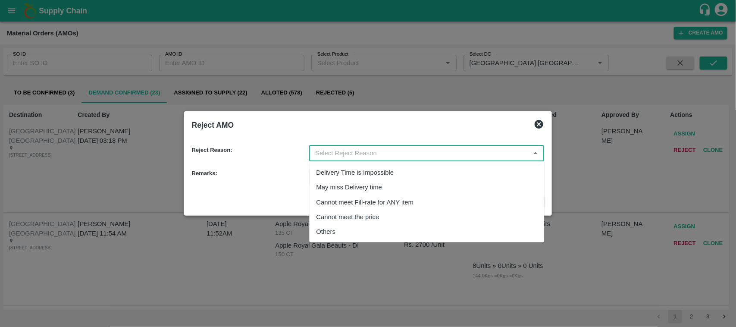
click at [454, 153] on input "input" at bounding box center [420, 152] width 216 height 11
click at [344, 228] on div "Others" at bounding box center [427, 231] width 235 height 15
type input "Others"
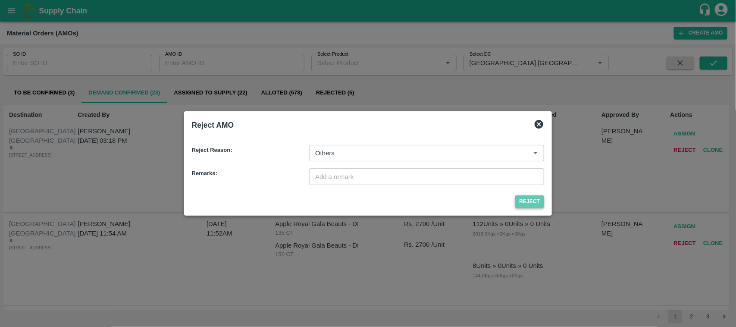
click at [529, 199] on button "Reject" at bounding box center [529, 201] width 29 height 13
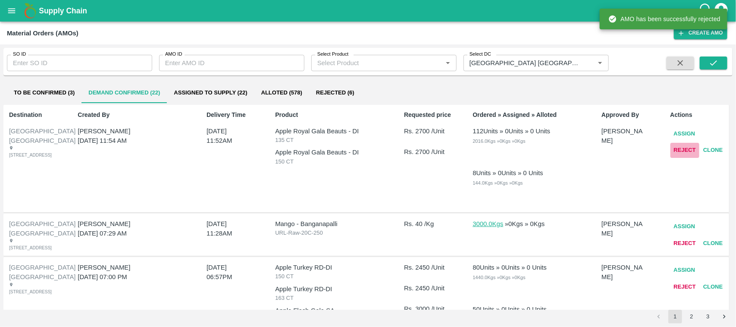
click at [683, 151] on button "Reject" at bounding box center [684, 150] width 29 height 15
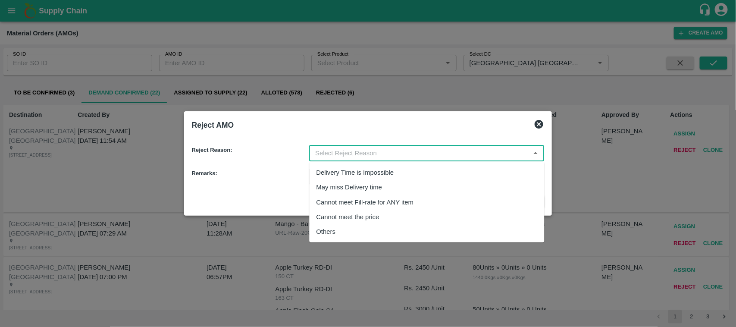
click at [453, 151] on input "input" at bounding box center [420, 152] width 216 height 11
click at [343, 228] on div "Others" at bounding box center [427, 231] width 235 height 15
type input "Others"
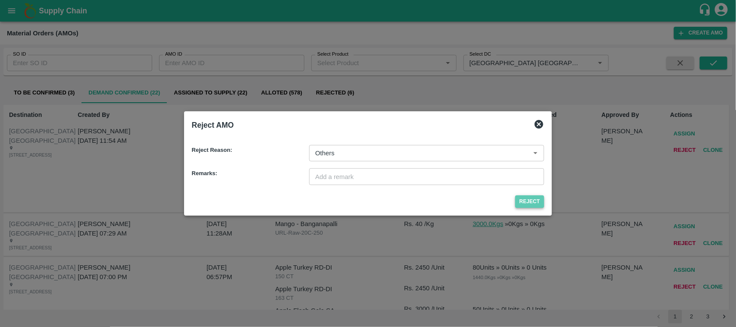
click at [529, 197] on button "Reject" at bounding box center [529, 201] width 29 height 13
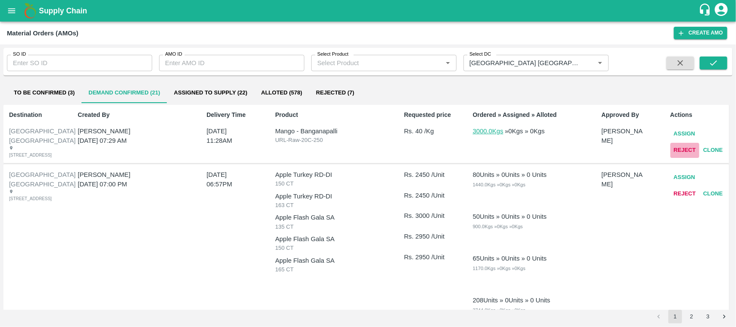
click at [686, 144] on button "Reject" at bounding box center [684, 150] width 29 height 15
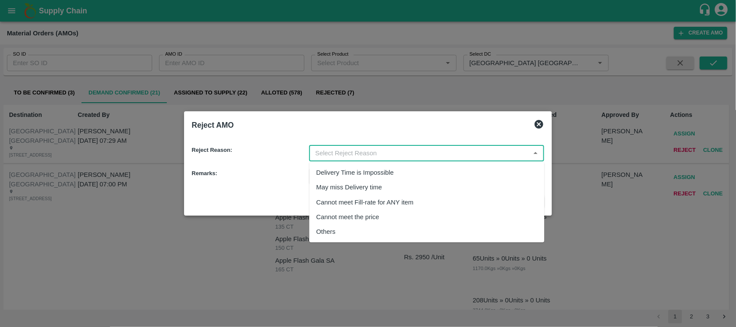
click at [463, 150] on input "input" at bounding box center [420, 152] width 216 height 11
click at [341, 231] on div "Others" at bounding box center [427, 231] width 235 height 15
type input "Others"
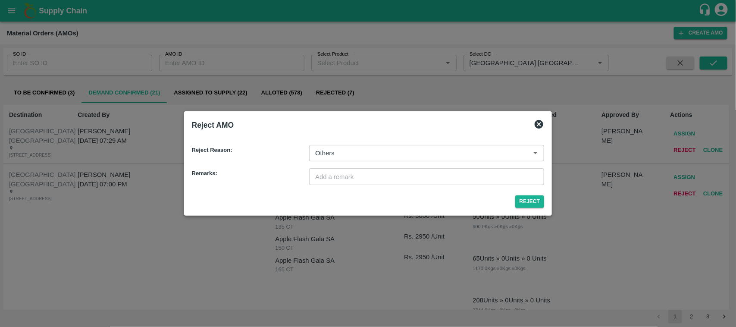
click at [512, 200] on div "Reject" at bounding box center [368, 199] width 360 height 23
click at [528, 200] on button "Reject" at bounding box center [529, 201] width 29 height 13
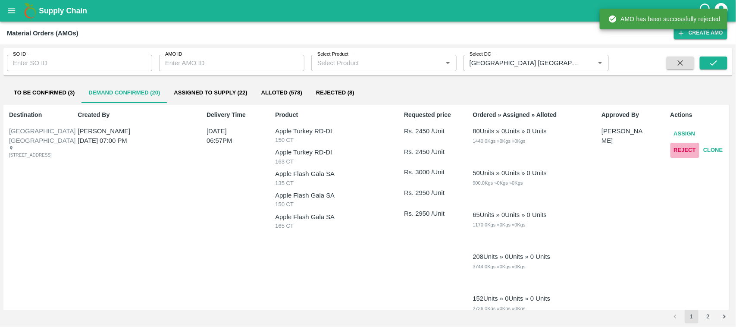
click at [676, 144] on button "Reject" at bounding box center [684, 150] width 29 height 15
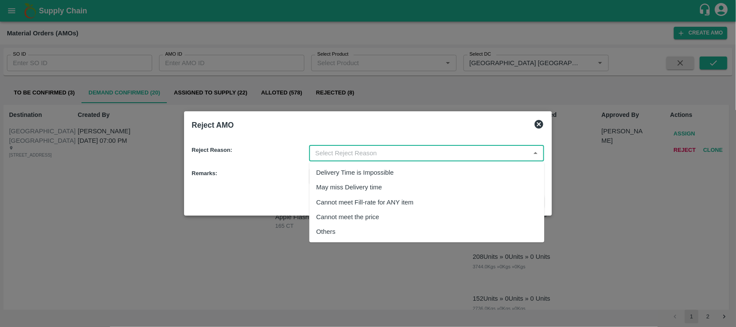
click at [445, 150] on input "input" at bounding box center [420, 152] width 216 height 11
click at [335, 227] on div "Others" at bounding box center [325, 231] width 19 height 9
type input "Others"
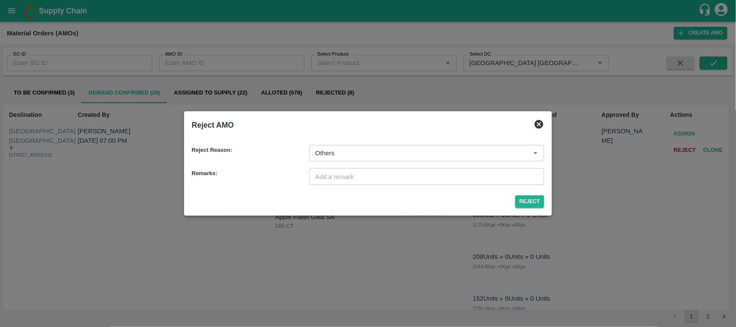
click at [513, 196] on div "Reject" at bounding box center [368, 199] width 360 height 23
click at [520, 197] on button "Reject" at bounding box center [529, 201] width 29 height 13
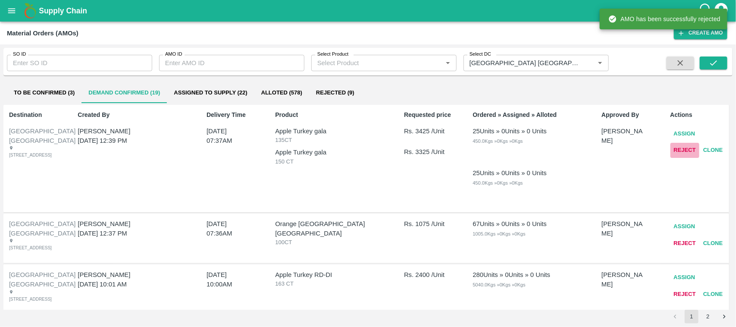
click at [676, 150] on button "Reject" at bounding box center [684, 150] width 29 height 15
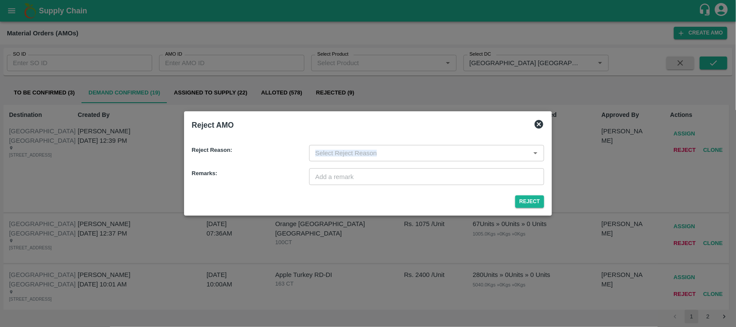
drag, startPoint x: 426, startPoint y: 162, endPoint x: 406, endPoint y: 147, distance: 24.7
click at [406, 147] on div "Reject Reason: ​ Remarks: ​" at bounding box center [368, 162] width 360 height 54
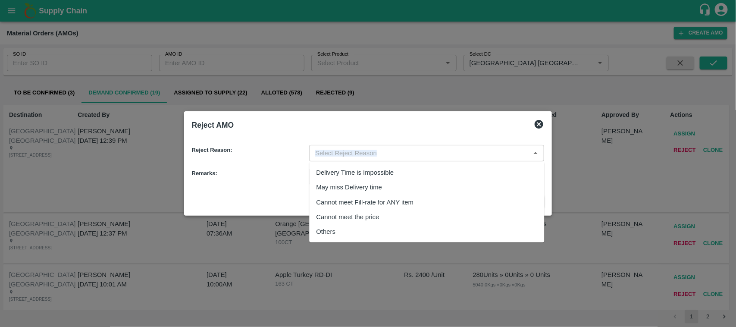
click at [406, 147] on input "input" at bounding box center [420, 152] width 216 height 11
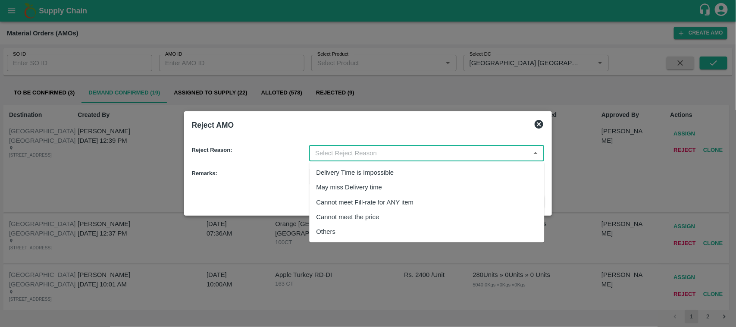
click at [339, 229] on div "Others" at bounding box center [427, 231] width 235 height 15
type input "Others"
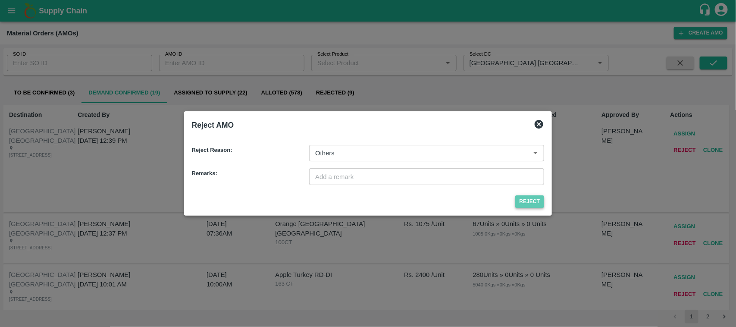
click at [532, 199] on button "Reject" at bounding box center [529, 201] width 29 height 13
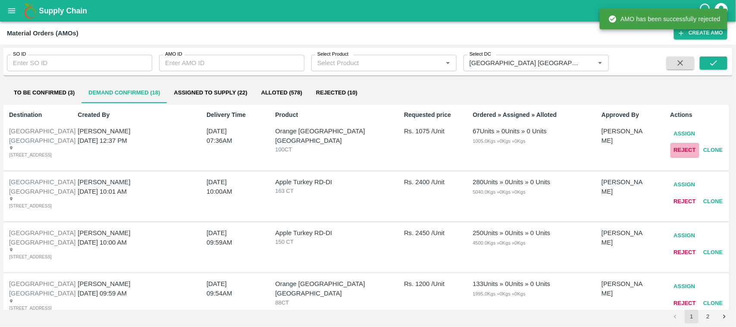
click at [685, 147] on button "Reject" at bounding box center [684, 150] width 29 height 15
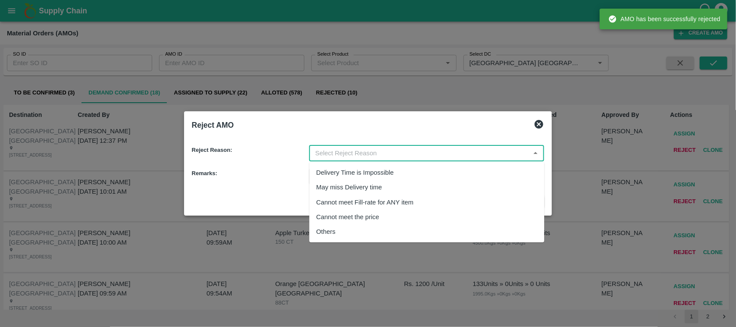
click at [488, 154] on input "input" at bounding box center [420, 152] width 216 height 11
click at [359, 236] on div "Others" at bounding box center [427, 231] width 235 height 15
type input "Others"
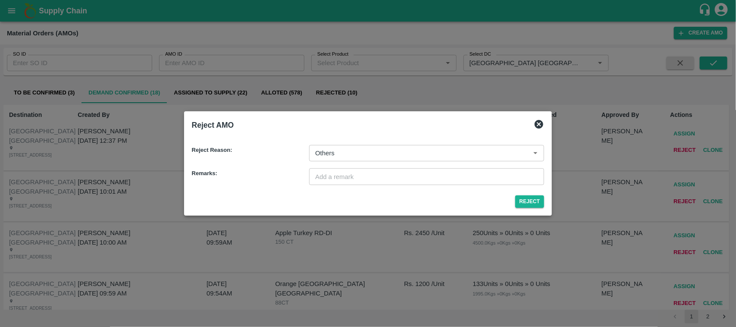
click at [530, 194] on div "Reject" at bounding box center [368, 199] width 360 height 23
click at [533, 197] on button "Reject" at bounding box center [529, 201] width 29 height 13
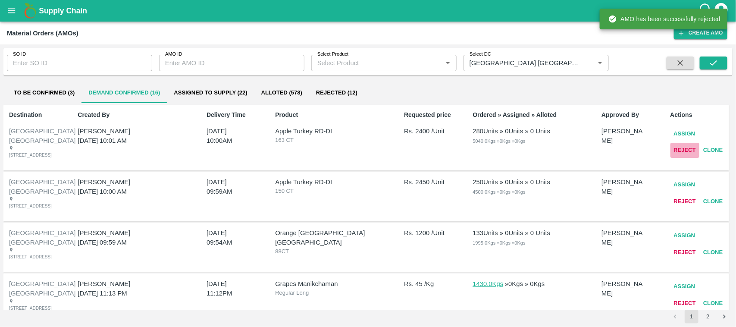
click at [677, 147] on button "Reject" at bounding box center [684, 150] width 29 height 15
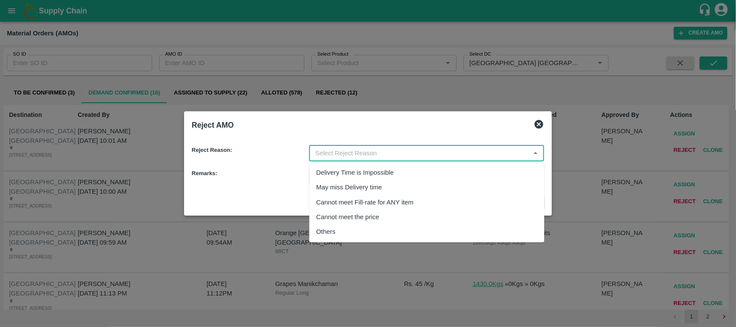
click at [377, 158] on input "input" at bounding box center [420, 152] width 216 height 11
click at [343, 227] on div "Others" at bounding box center [427, 231] width 235 height 15
type input "Others"
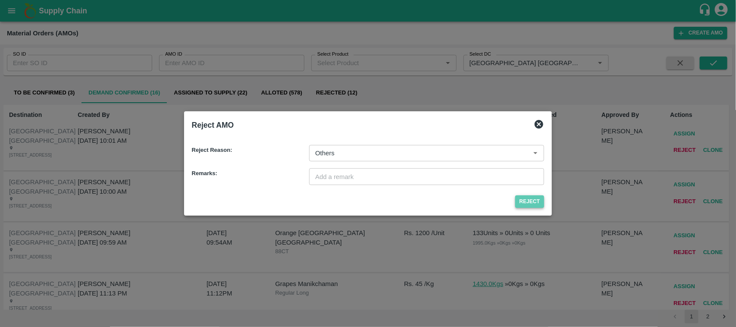
click at [522, 203] on button "Reject" at bounding box center [529, 201] width 29 height 13
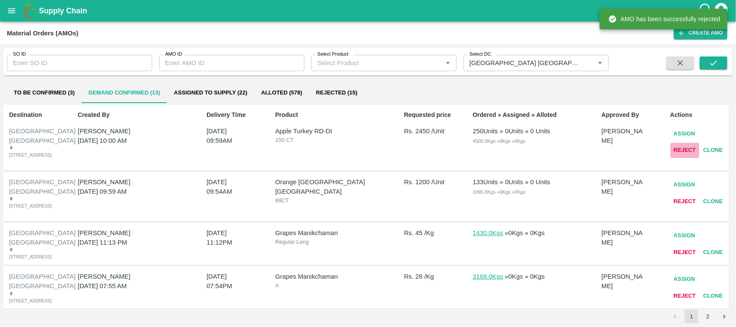
click at [682, 144] on button "Reject" at bounding box center [684, 150] width 29 height 15
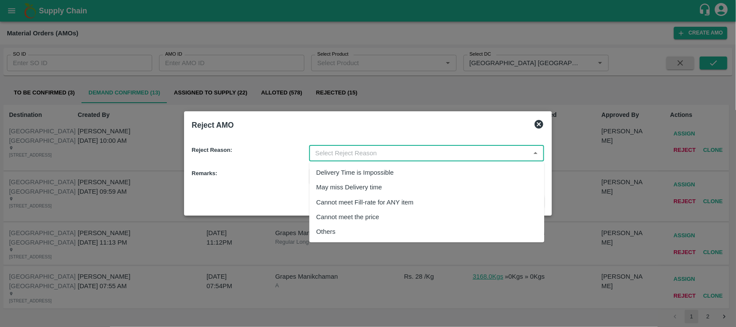
click at [380, 154] on input "input" at bounding box center [420, 152] width 216 height 11
click at [316, 236] on div "Others" at bounding box center [325, 231] width 19 height 9
type input "Others"
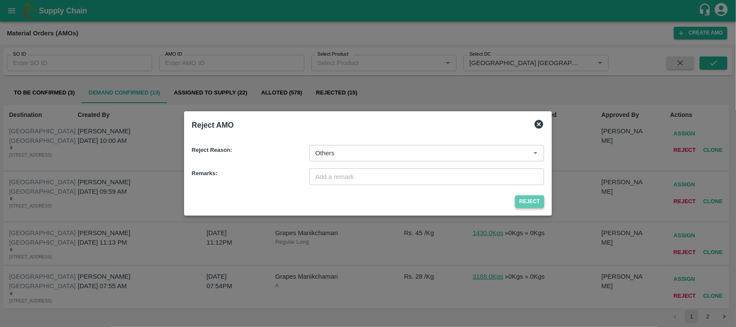
click at [524, 200] on button "Reject" at bounding box center [529, 201] width 29 height 13
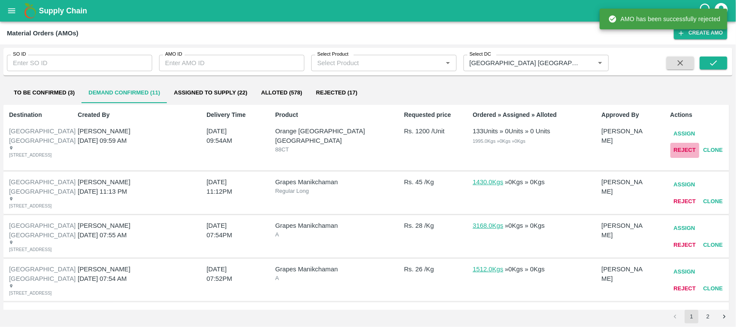
click at [688, 151] on button "Reject" at bounding box center [684, 150] width 29 height 15
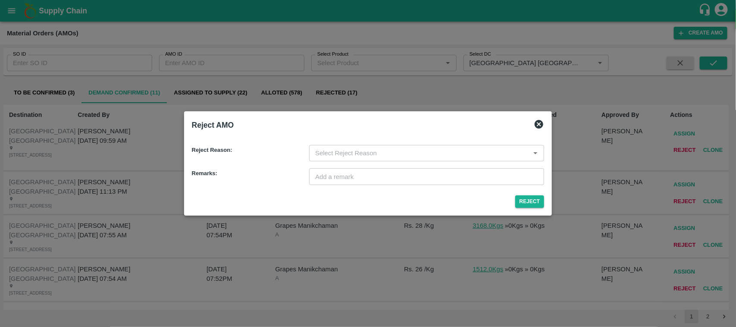
click at [414, 154] on input "input" at bounding box center [420, 152] width 216 height 11
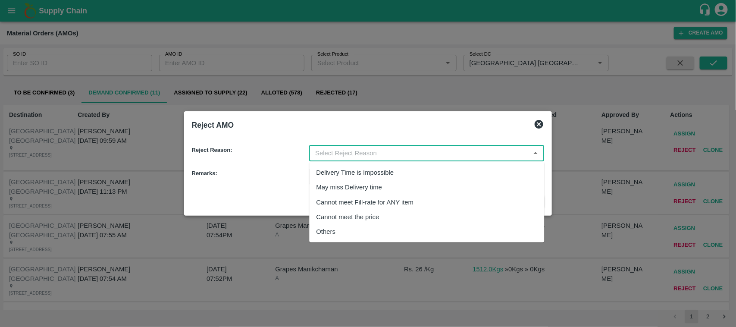
click at [339, 234] on div "Others" at bounding box center [427, 231] width 235 height 15
type input "Others"
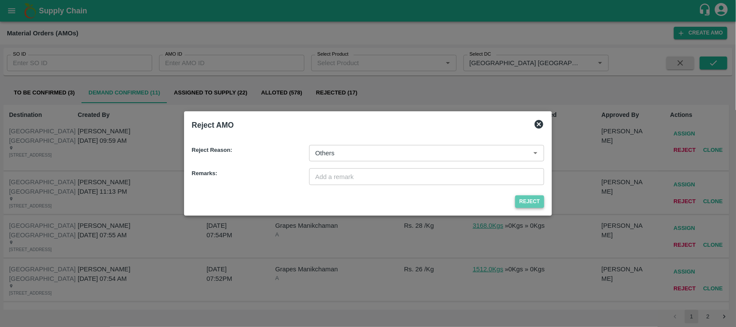
click at [529, 203] on button "Reject" at bounding box center [529, 201] width 29 height 13
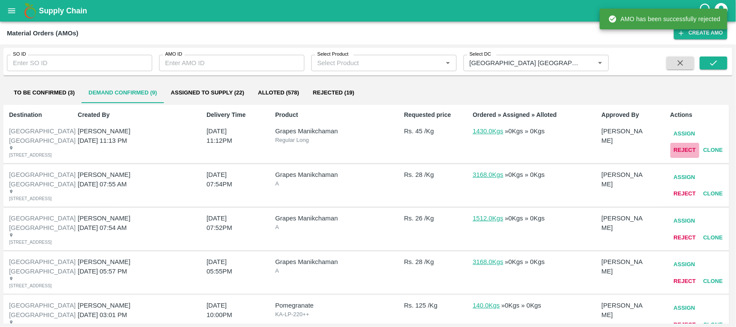
click at [685, 153] on button "Reject" at bounding box center [684, 150] width 29 height 15
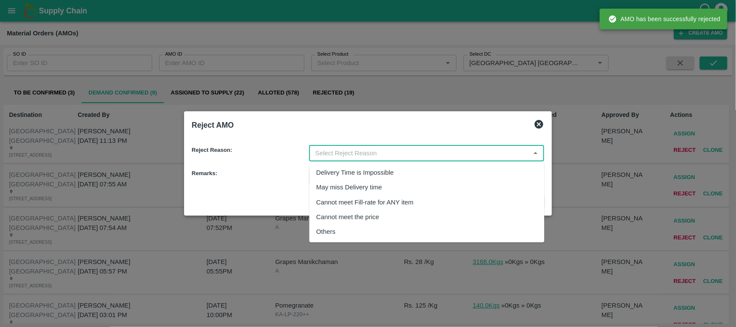
click at [477, 156] on input "input" at bounding box center [420, 152] width 216 height 11
click at [318, 233] on div "Others" at bounding box center [325, 231] width 19 height 9
type input "Others"
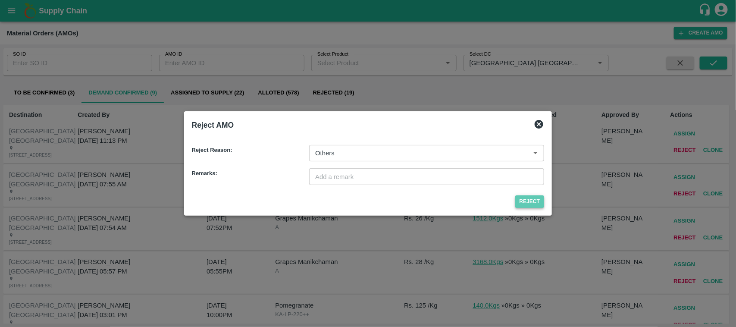
click at [525, 200] on button "Reject" at bounding box center [529, 201] width 29 height 13
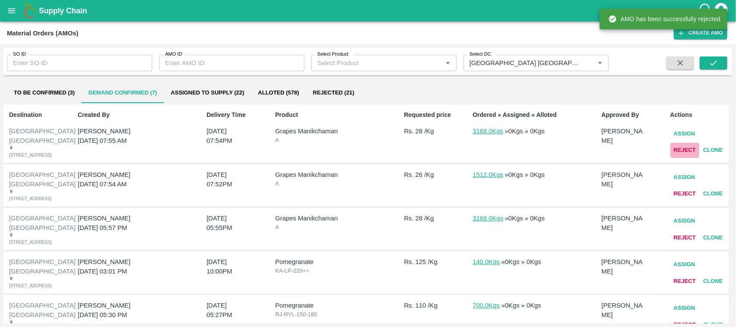
click at [688, 146] on button "Reject" at bounding box center [684, 150] width 29 height 15
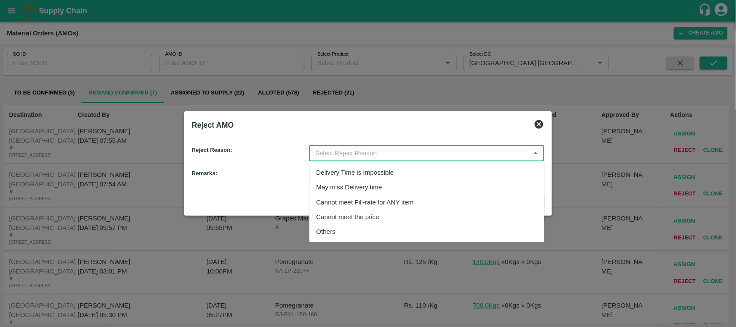
click at [369, 154] on input "input" at bounding box center [420, 152] width 216 height 11
click at [338, 225] on div "Others" at bounding box center [427, 231] width 235 height 15
type input "Others"
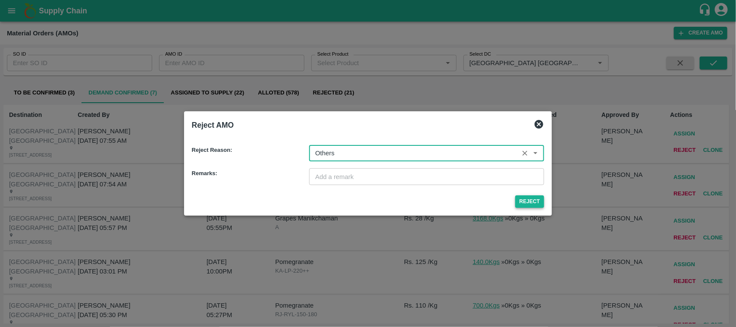
click at [523, 201] on button "Reject" at bounding box center [529, 201] width 29 height 13
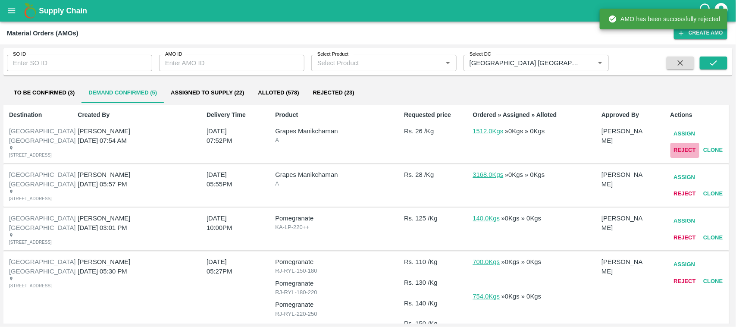
click at [686, 145] on button "Reject" at bounding box center [684, 150] width 29 height 15
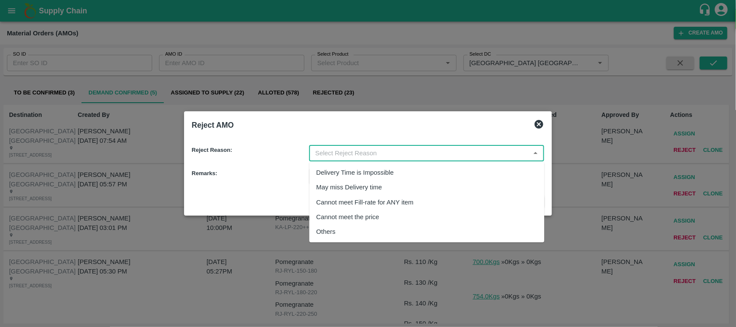
click at [382, 152] on input "input" at bounding box center [420, 152] width 216 height 11
click at [334, 229] on div "Others" at bounding box center [325, 231] width 19 height 9
type input "Others"
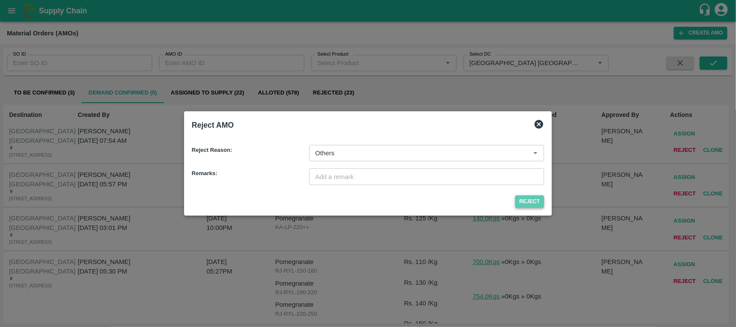
click at [530, 198] on button "Reject" at bounding box center [529, 201] width 29 height 13
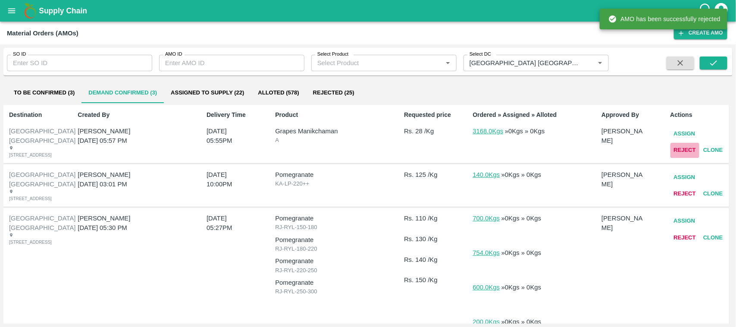
click at [680, 154] on button "Reject" at bounding box center [684, 150] width 29 height 15
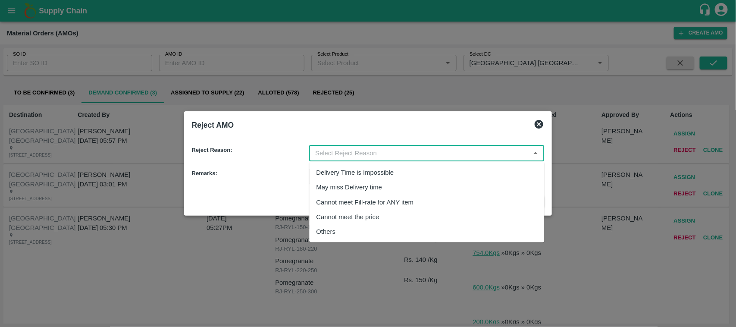
click at [424, 154] on input "input" at bounding box center [420, 152] width 216 height 11
click at [341, 225] on div "Others" at bounding box center [427, 231] width 235 height 15
type input "Others"
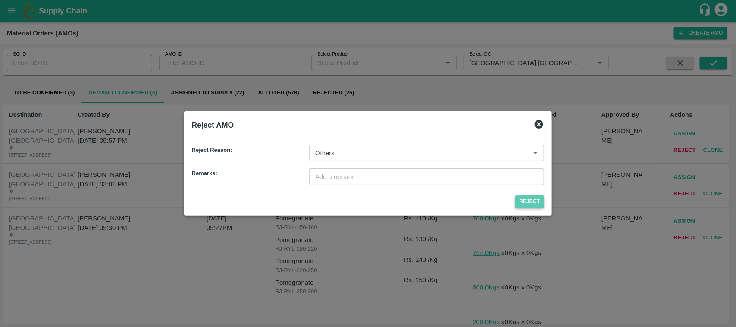
click at [535, 199] on button "Reject" at bounding box center [529, 201] width 29 height 13
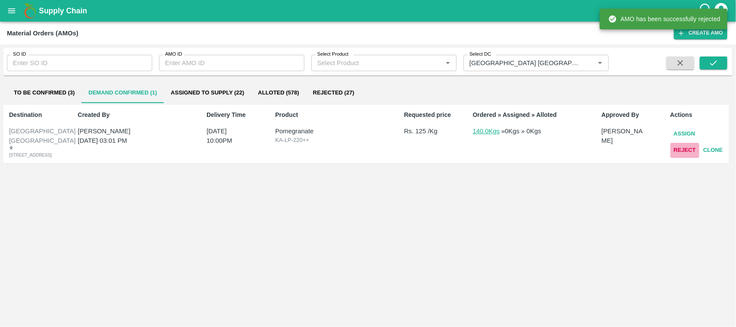
click at [676, 147] on button "Reject" at bounding box center [684, 150] width 29 height 15
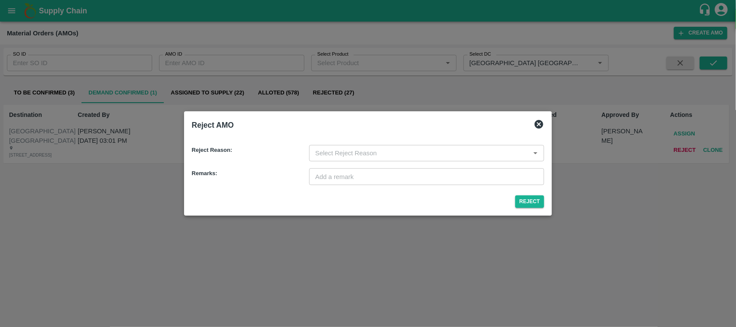
click at [438, 158] on input "input" at bounding box center [420, 152] width 216 height 11
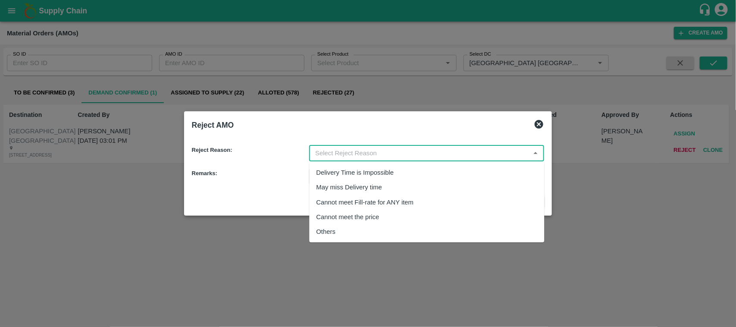
click at [349, 226] on div "Others" at bounding box center [427, 231] width 235 height 15
type input "Others"
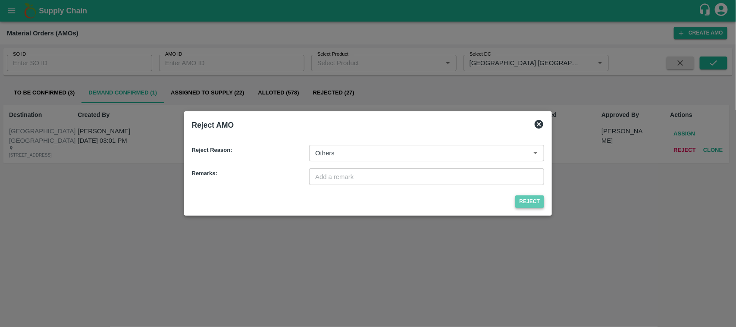
click at [534, 200] on button "Reject" at bounding box center [529, 201] width 29 height 13
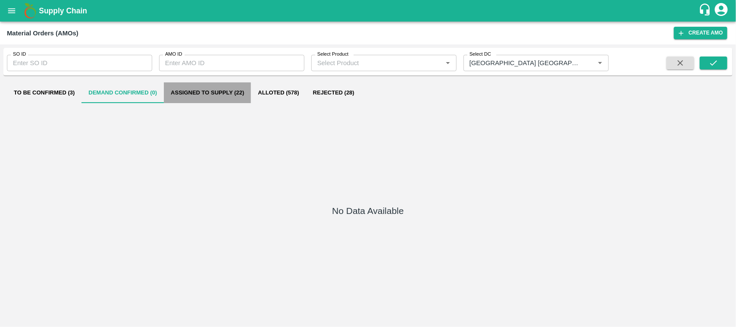
click at [212, 96] on button "Assigned to Supply (22)" at bounding box center [207, 92] width 87 height 21
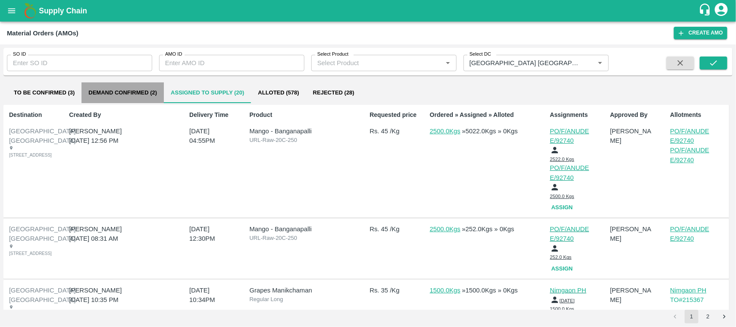
click at [119, 96] on button "Demand Confirmed (2)" at bounding box center [122, 92] width 82 height 21
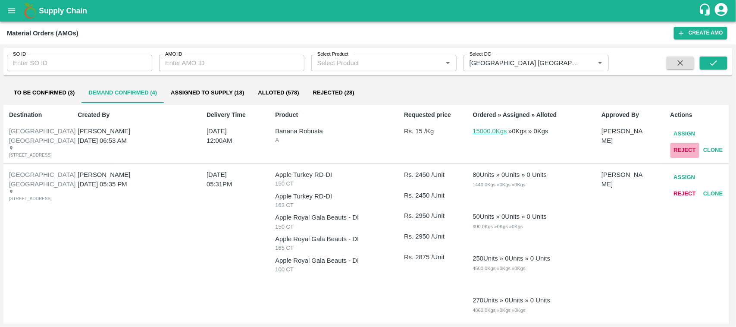
click at [686, 143] on button "Reject" at bounding box center [684, 150] width 29 height 15
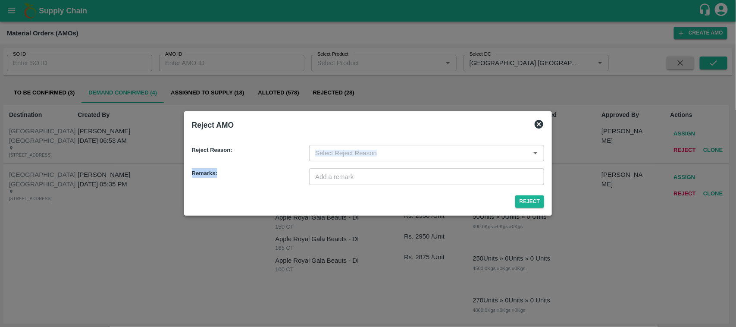
drag, startPoint x: 443, startPoint y: 165, endPoint x: 426, endPoint y: 157, distance: 18.9
click at [426, 157] on div "Reject Reason: ​ Remarks: ​" at bounding box center [368, 162] width 360 height 54
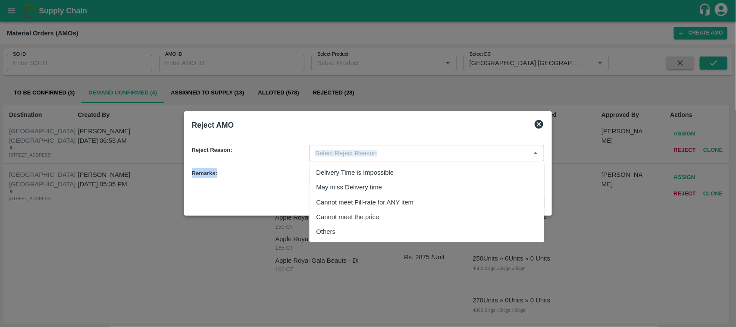
click at [426, 157] on input "input" at bounding box center [420, 152] width 216 height 11
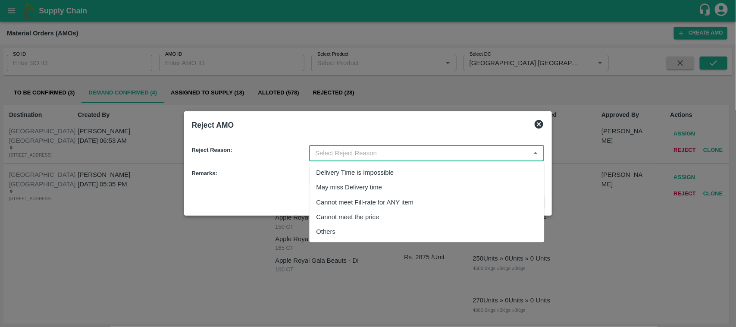
click at [350, 238] on div "Others" at bounding box center [427, 231] width 235 height 15
type input "Others"
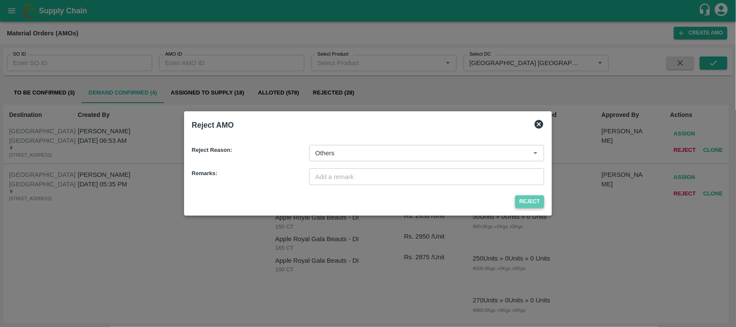
click at [522, 205] on button "Reject" at bounding box center [529, 201] width 29 height 13
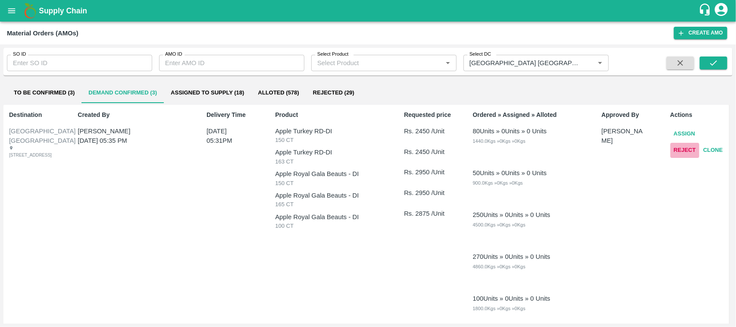
click at [677, 150] on button "Reject" at bounding box center [684, 150] width 29 height 15
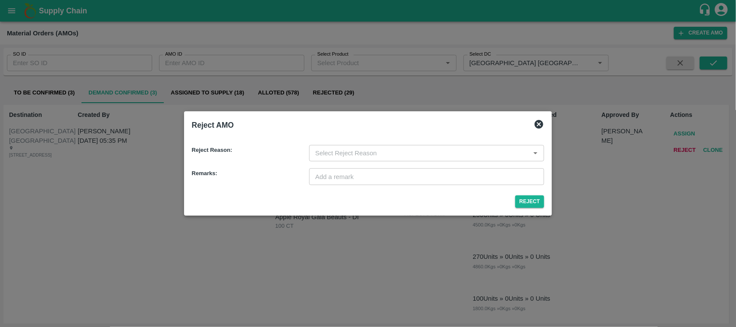
click at [402, 147] on div "​" at bounding box center [426, 153] width 235 height 16
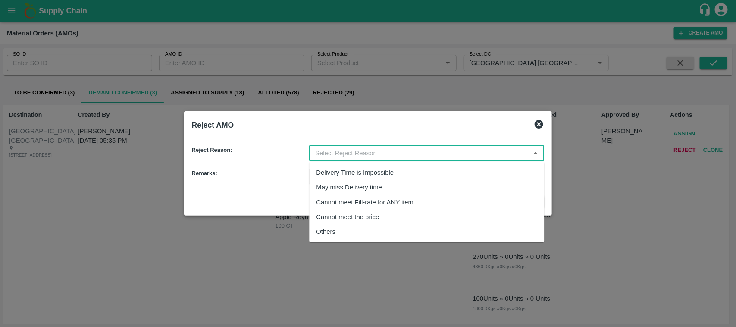
click at [328, 231] on div "Others" at bounding box center [325, 231] width 19 height 9
type input "Others"
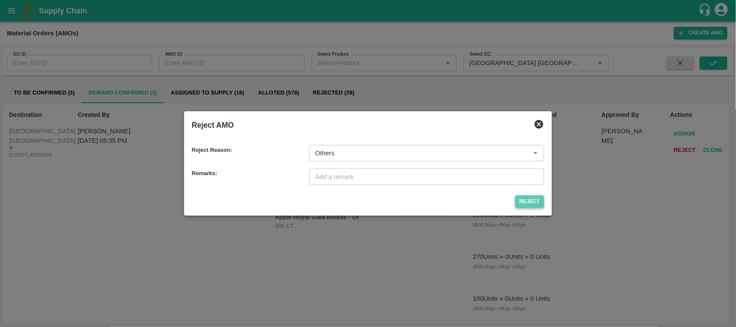
click at [522, 197] on button "Reject" at bounding box center [529, 201] width 29 height 13
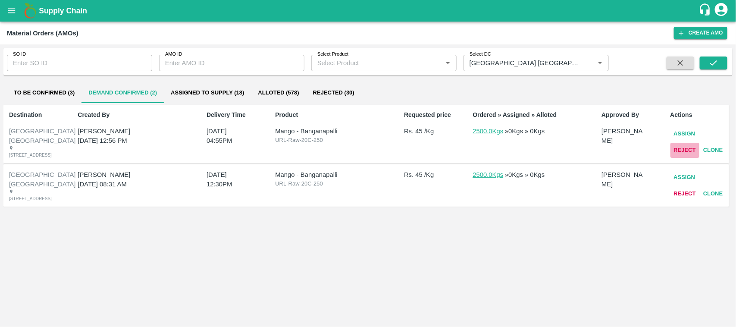
click at [680, 152] on button "Reject" at bounding box center [684, 150] width 29 height 15
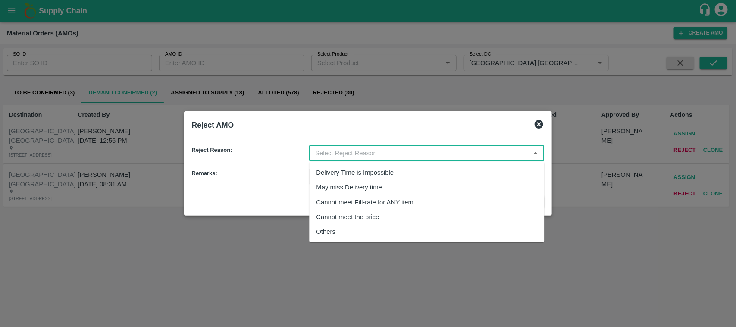
click at [320, 150] on input "input" at bounding box center [420, 152] width 216 height 11
click at [331, 231] on div "Others" at bounding box center [325, 231] width 19 height 9
type input "Others"
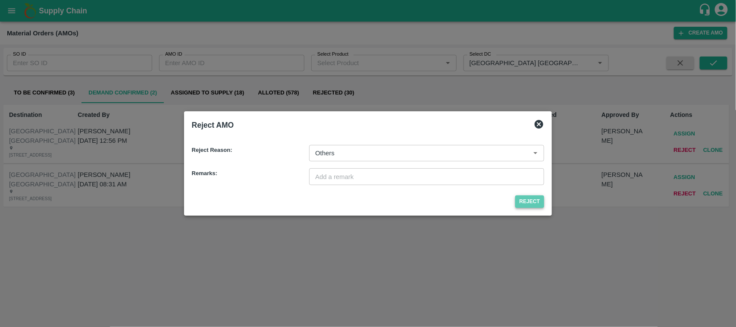
click at [528, 204] on button "Reject" at bounding box center [529, 201] width 29 height 13
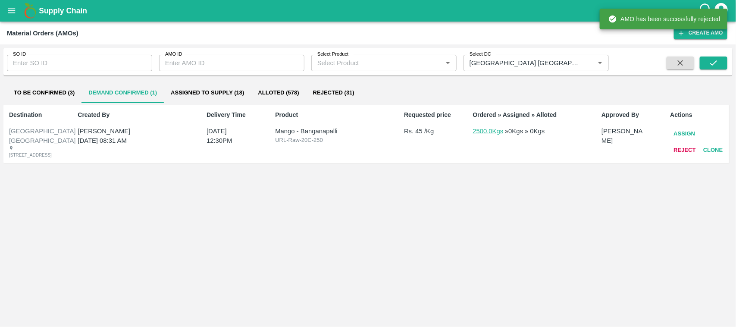
click at [682, 145] on button "Reject" at bounding box center [684, 150] width 29 height 15
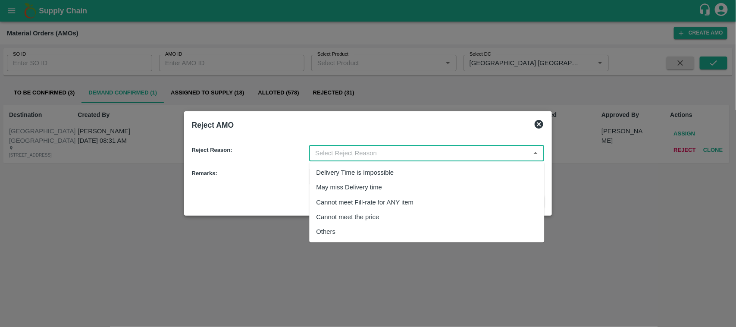
click at [403, 152] on input "input" at bounding box center [420, 152] width 216 height 11
click at [335, 227] on div "Others" at bounding box center [325, 231] width 19 height 9
type input "Others"
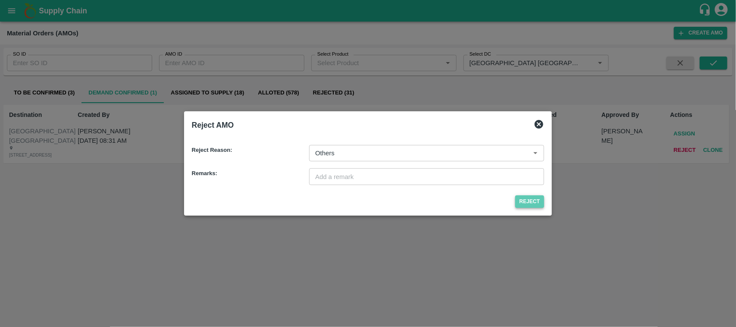
click at [534, 203] on button "Reject" at bounding box center [529, 201] width 29 height 13
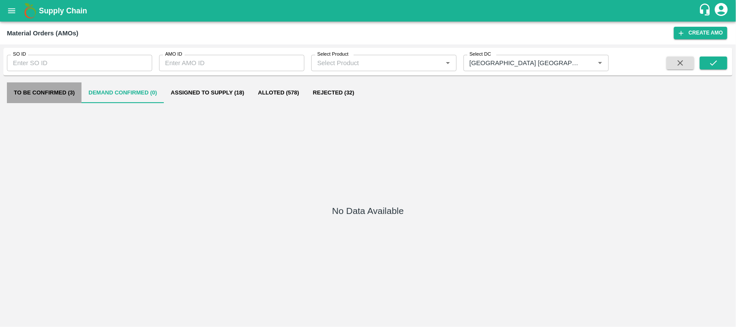
click at [63, 93] on button "To Be Confirmed (3)" at bounding box center [44, 92] width 75 height 21
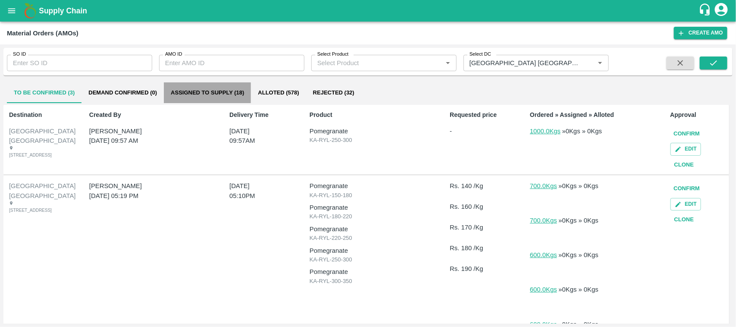
click at [222, 95] on button "Assigned to Supply (18)" at bounding box center [207, 92] width 87 height 21
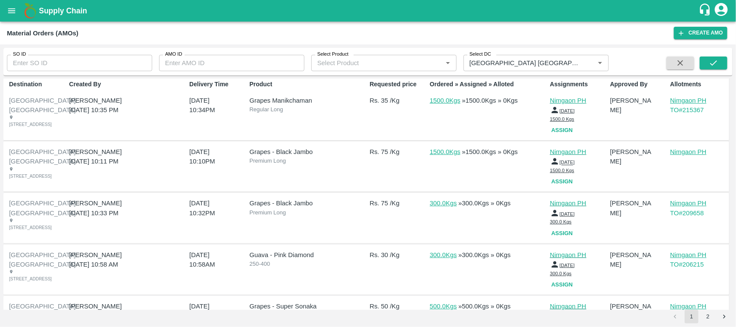
scroll to position [31, 0]
click at [688, 156] on p "Nimgaon PH" at bounding box center [691, 150] width 43 height 9
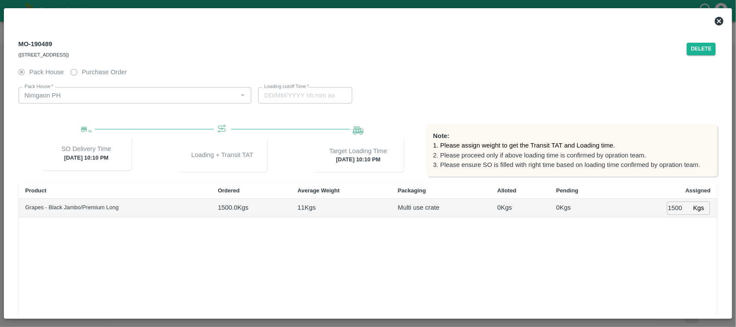
type input "06/03/2024 10:10 PM"
type input "06/03/2024 07:16 AM"
click at [697, 47] on button "Delete" at bounding box center [701, 49] width 29 height 13
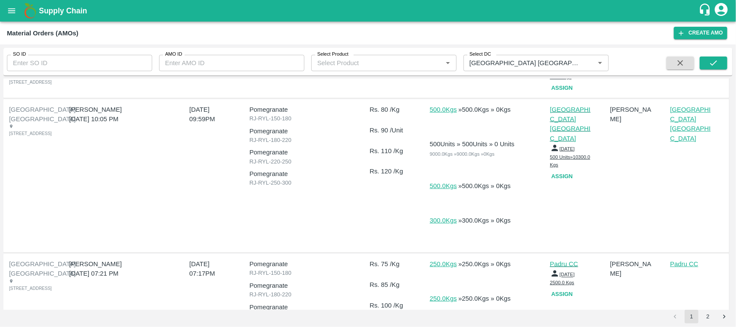
scroll to position [228, 0]
click at [690, 143] on p "[GEOGRAPHIC_DATA] [GEOGRAPHIC_DATA]" at bounding box center [691, 123] width 43 height 38
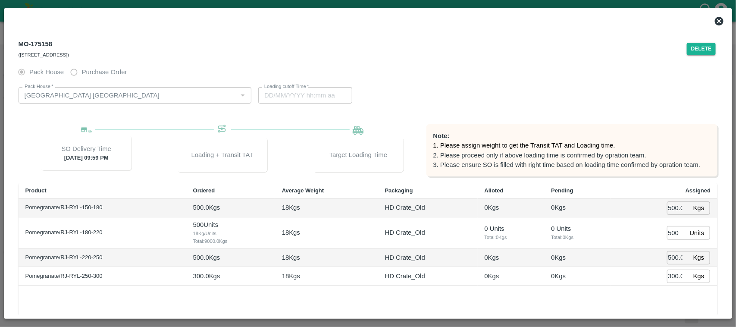
type input "18/01/2024 10:47 PM"
click at [718, 18] on icon at bounding box center [719, 21] width 9 height 9
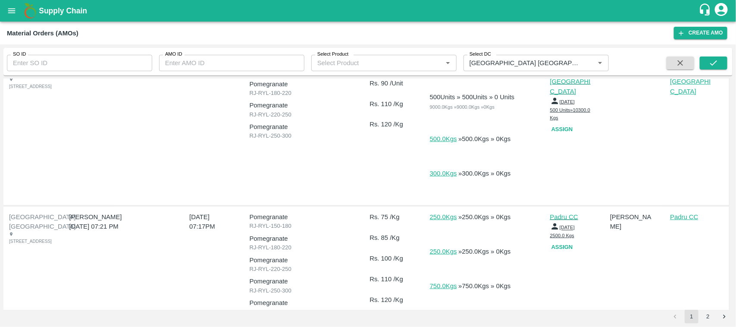
scroll to position [283, 0]
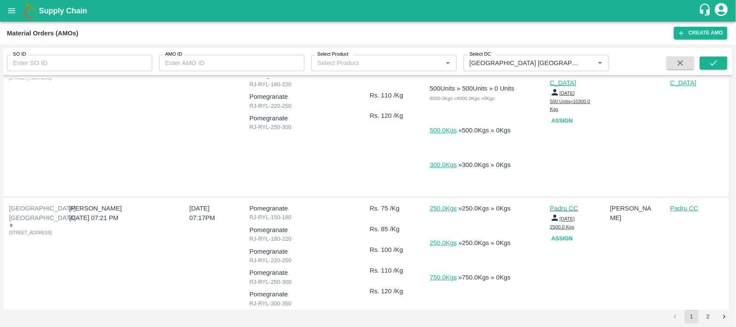
click at [696, 88] on p "[GEOGRAPHIC_DATA] [GEOGRAPHIC_DATA]" at bounding box center [691, 68] width 43 height 38
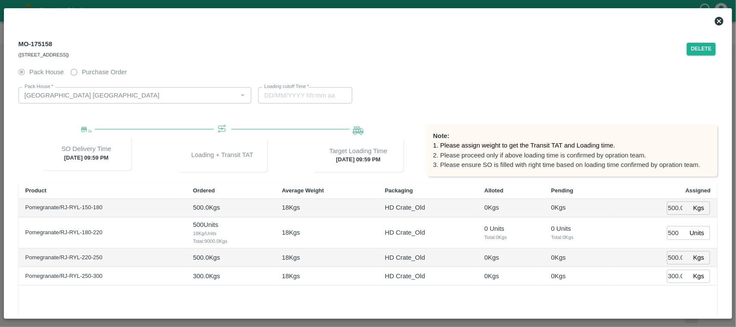
type input "19/01/2024 09:59 PM"
type input "18/01/2024 10:47 PM"
click at [699, 45] on button "Delete" at bounding box center [701, 49] width 29 height 13
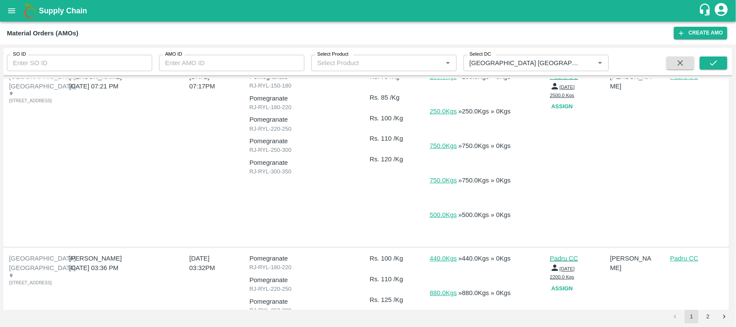
scroll to position [261, 0]
click at [682, 146] on div "Padru CC" at bounding box center [697, 156] width 60 height 176
click at [682, 81] on p "Padru CC" at bounding box center [691, 75] width 43 height 9
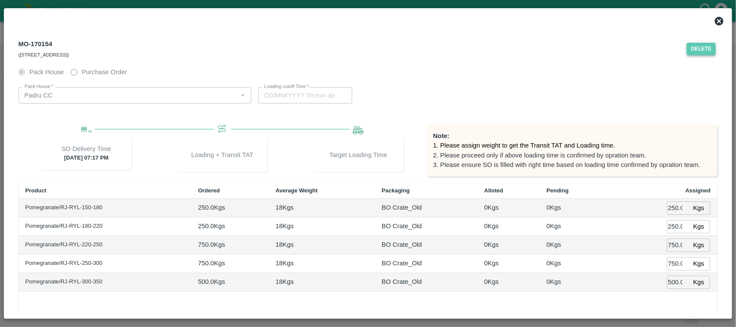
type input "04/01/2024 02:05 PM"
click at [704, 51] on button "Delete" at bounding box center [701, 49] width 29 height 13
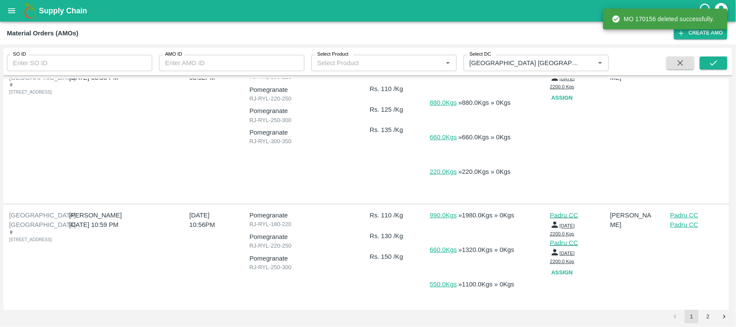
scroll to position [269, 0]
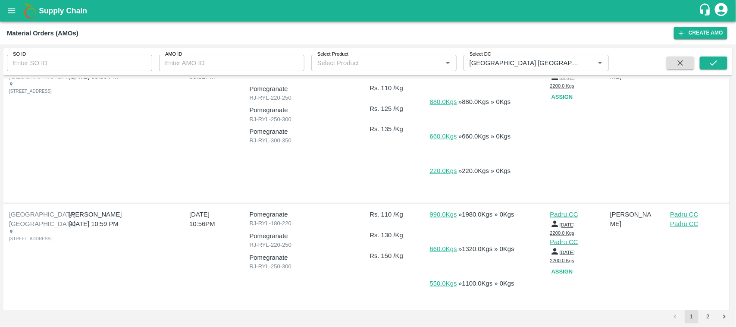
click at [679, 72] on p "Padru CC" at bounding box center [691, 67] width 43 height 9
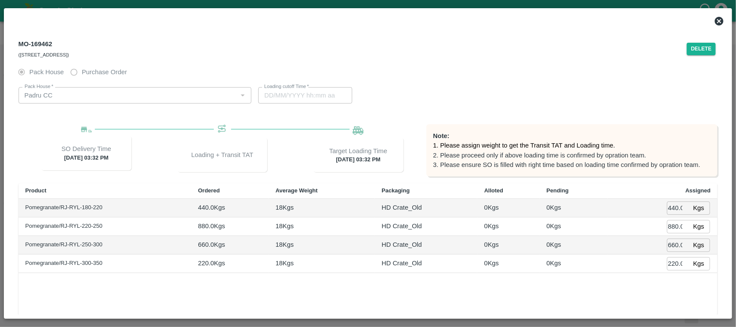
type input "04/01/2024 03:32 PM"
type input "02/01/2024 10:20 AM"
click at [698, 51] on button "Delete" at bounding box center [701, 49] width 29 height 13
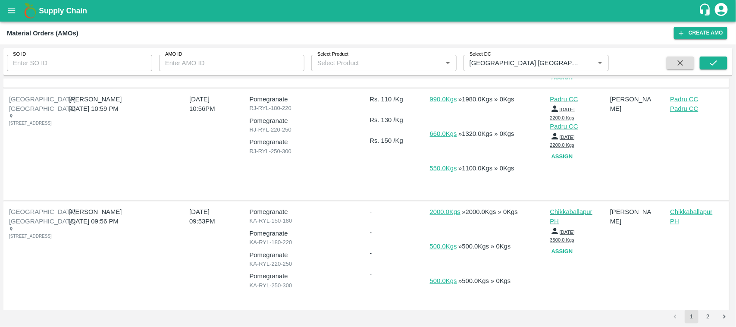
scroll to position [238, 0]
click at [686, 103] on p "Padru CC" at bounding box center [691, 98] width 43 height 9
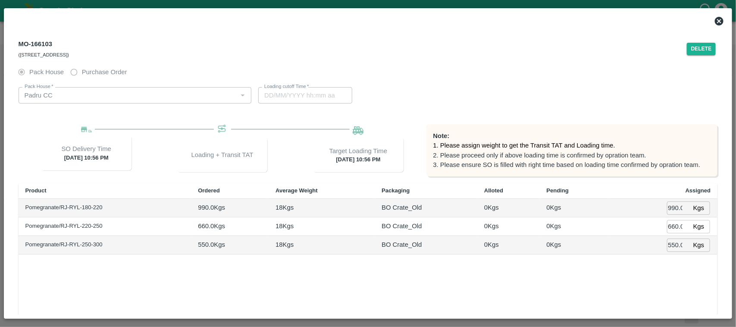
type input "25/12/2023 10:56 PM"
type input "23/12/2023 05:44 PM"
click at [701, 59] on div "MO-166103 (Hyderabad DC/Sy No. 217& 218, Ayodhya X road, Kanldlakoya , Medchal-…" at bounding box center [368, 48] width 713 height 31
click at [700, 55] on button "Delete" at bounding box center [701, 49] width 29 height 13
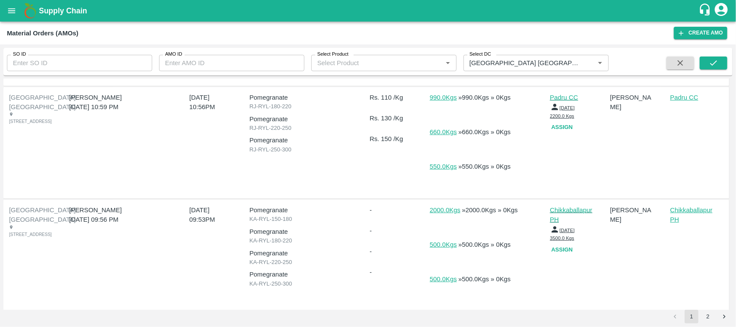
scroll to position [241, 0]
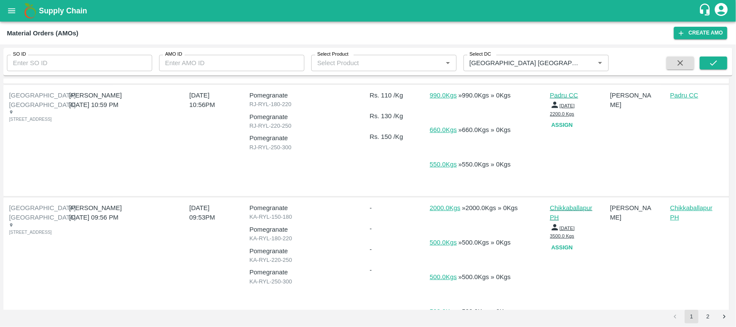
click at [679, 100] on p "Padru CC" at bounding box center [691, 95] width 43 height 9
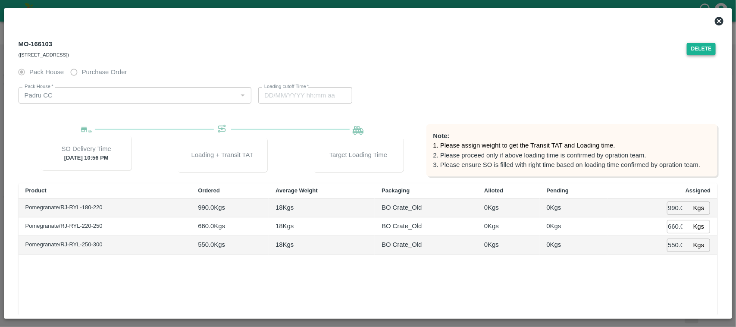
type input "23/12/2023 05:44 PM"
click at [696, 50] on button "Delete" at bounding box center [701, 49] width 29 height 13
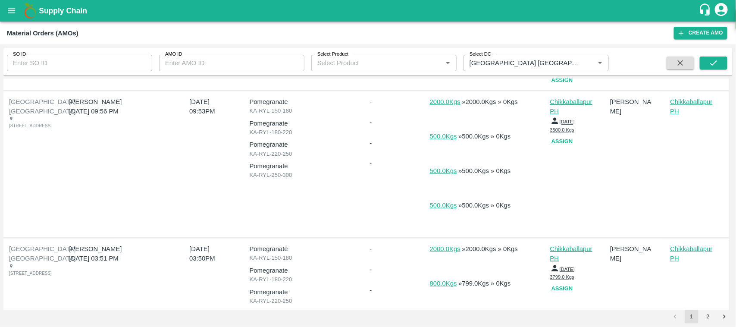
scroll to position [235, 0]
click at [695, 116] on p "Chikkaballapur PH" at bounding box center [691, 106] width 43 height 19
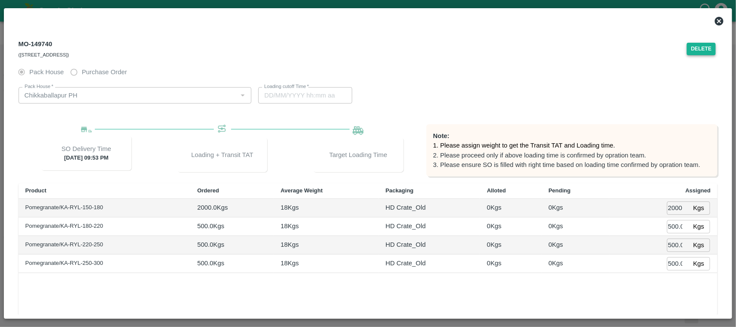
type input "12/10/2023 01:53 AM"
click at [693, 48] on button "Delete" at bounding box center [701, 49] width 29 height 13
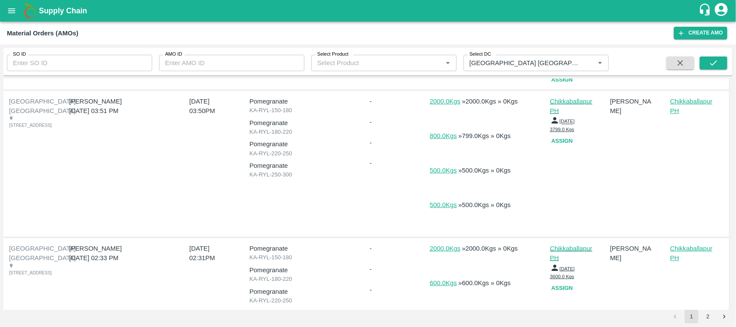
scroll to position [236, 0]
click at [694, 116] on p "Chikkaballapur PH" at bounding box center [691, 105] width 43 height 19
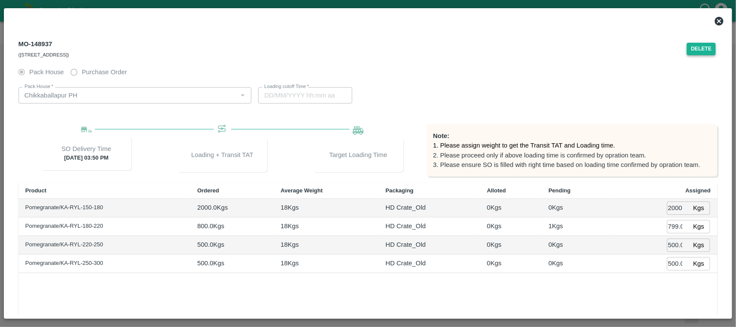
type input "07/10/2023 07:14 PM"
click at [701, 46] on button "Delete" at bounding box center [701, 49] width 29 height 13
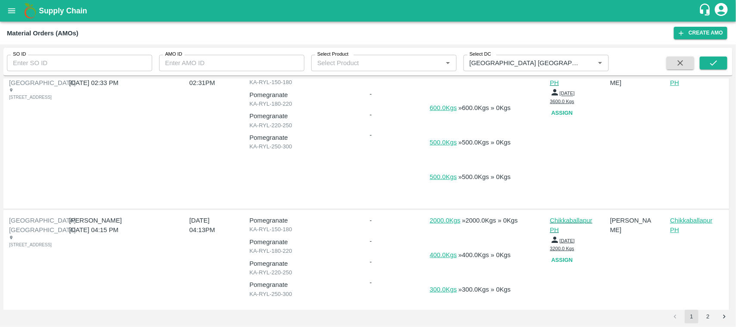
scroll to position [272, 0]
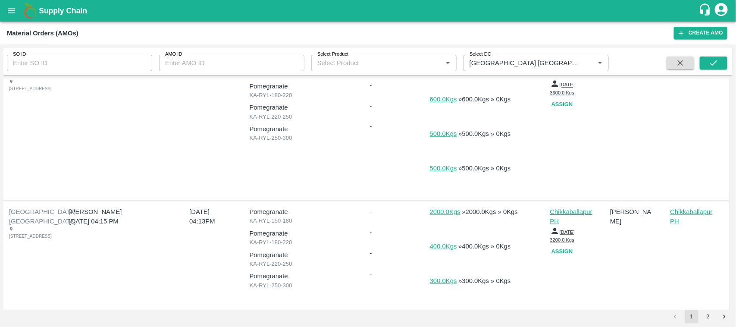
click at [699, 135] on div "Chikkaballapur PH" at bounding box center [697, 126] width 60 height 141
click at [691, 79] on p "Chikkaballapur PH" at bounding box center [691, 69] width 43 height 19
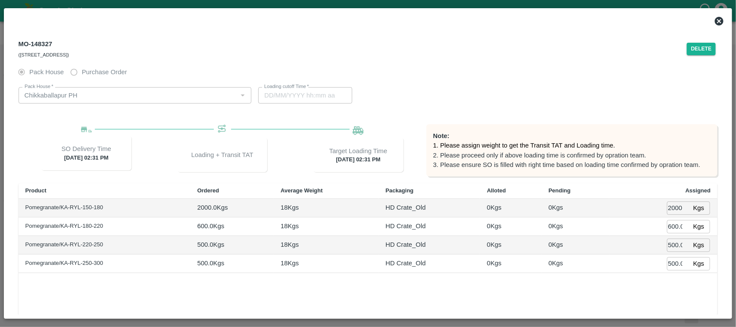
type input "06/10/2023 02:31 PM"
type input "05/10/2023 05:55 PM"
click at [704, 50] on button "Delete" at bounding box center [701, 49] width 29 height 13
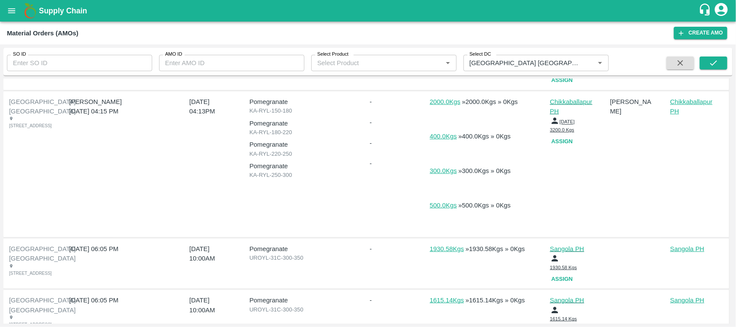
scroll to position [235, 0]
click at [694, 116] on p "Chikkaballapur PH" at bounding box center [691, 106] width 43 height 19
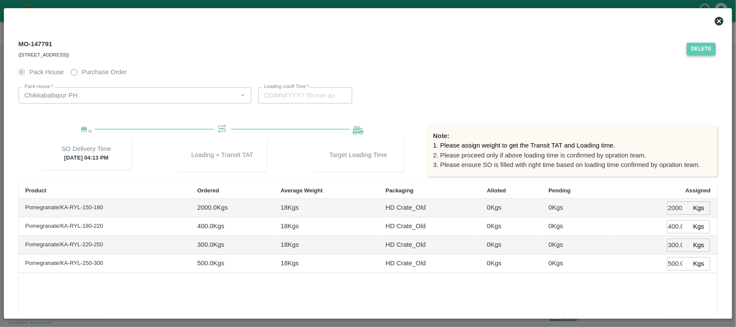
type input "04/10/2023 07:37 PM"
click at [702, 52] on button "Delete" at bounding box center [701, 49] width 29 height 13
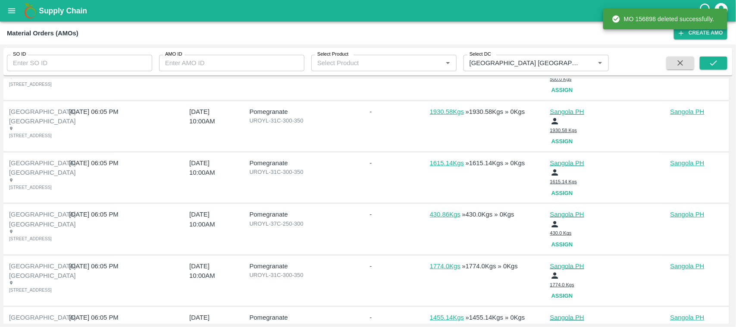
scroll to position [228, 0]
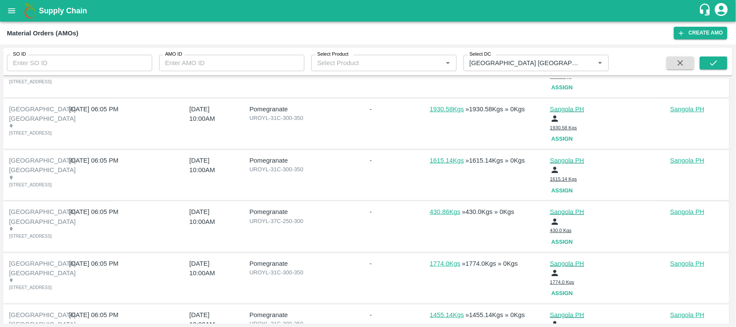
click at [683, 114] on p "Sangola PH" at bounding box center [691, 108] width 43 height 9
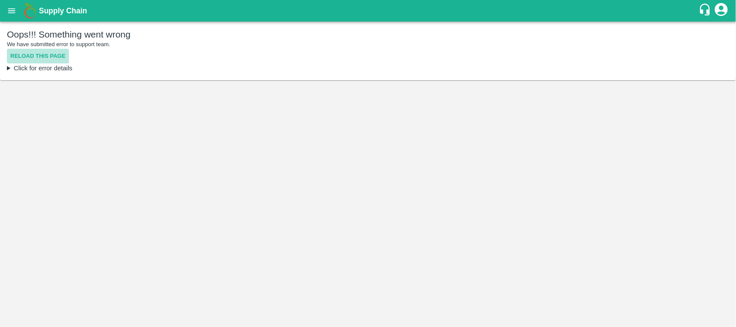
click at [32, 63] on button "Reload this page" at bounding box center [38, 56] width 62 height 15
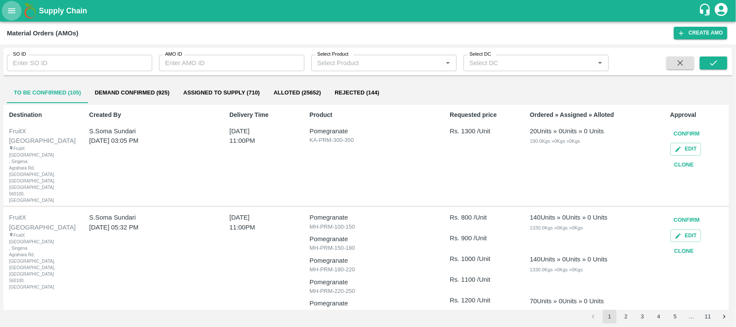
click at [13, 12] on icon "open drawer" at bounding box center [11, 10] width 7 height 5
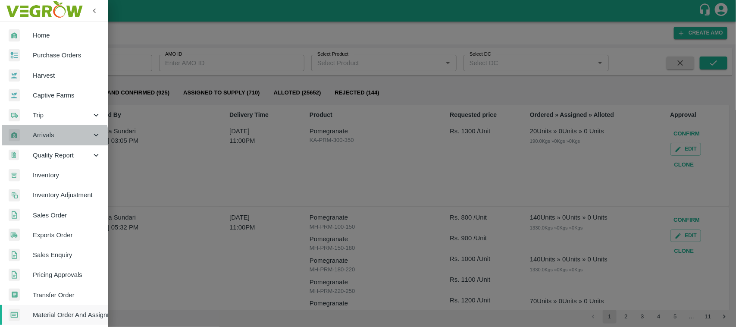
click at [48, 140] on div "Arrivals" at bounding box center [54, 135] width 108 height 20
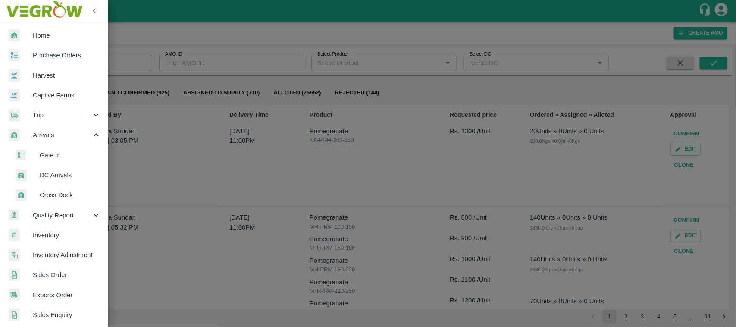
click at [63, 176] on span "DC Arrivals" at bounding box center [70, 174] width 61 height 9
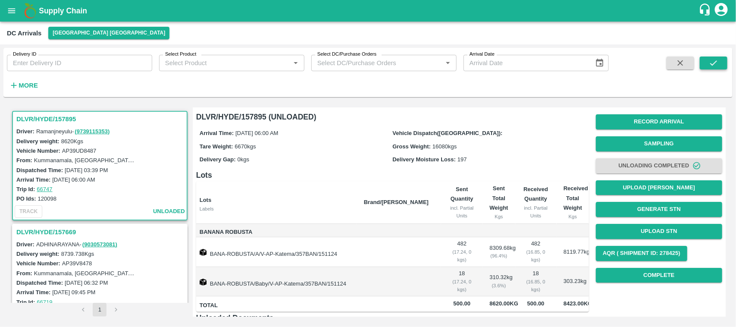
click at [712, 59] on icon "submit" at bounding box center [713, 62] width 9 height 9
click at [53, 115] on h3 "DLVR/HYDE/157895" at bounding box center [100, 118] width 169 height 11
click at [33, 84] on strong "More" at bounding box center [28, 85] width 19 height 7
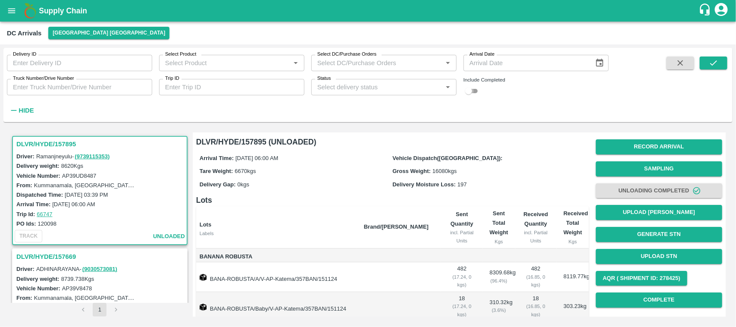
click at [472, 91] on input "checkbox" at bounding box center [468, 91] width 31 height 10
checkbox input "true"
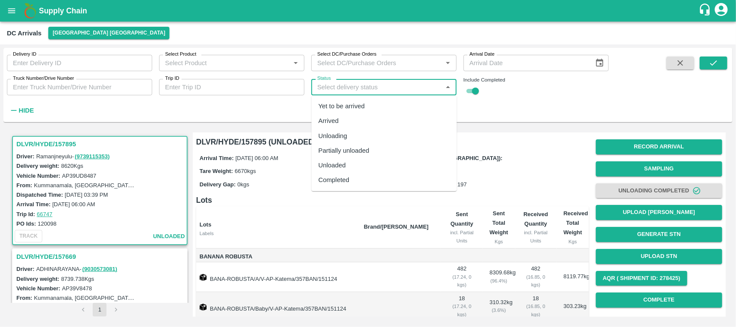
click at [396, 85] on input "Status" at bounding box center [377, 86] width 126 height 11
click at [331, 116] on div "Arrived" at bounding box center [329, 120] width 20 height 9
type input "Arrived"
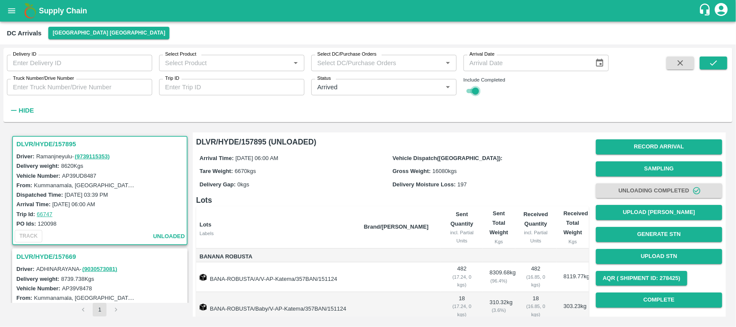
click at [475, 93] on input "checkbox" at bounding box center [475, 91] width 31 height 10
checkbox input "false"
click at [707, 62] on button "submit" at bounding box center [714, 62] width 28 height 13
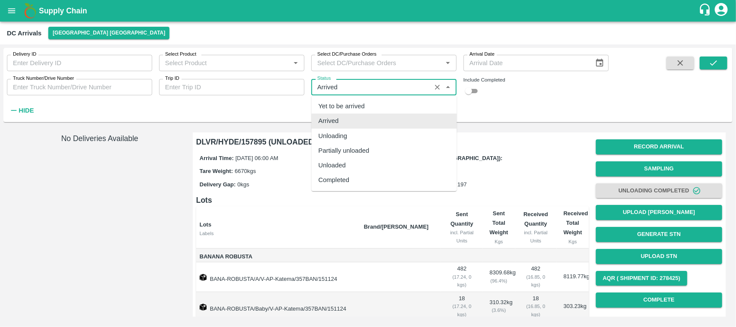
click at [360, 84] on input "Status" at bounding box center [371, 86] width 115 height 11
click at [359, 102] on div "Yet to be arrived" at bounding box center [342, 105] width 47 height 9
type input "Yet to be arrived"
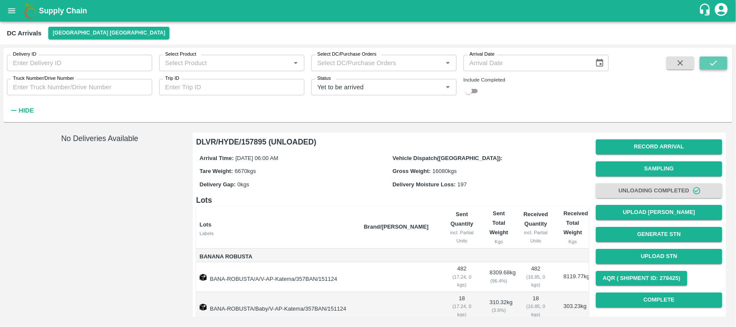
click at [713, 64] on icon "submit" at bounding box center [713, 62] width 7 height 5
click at [469, 88] on input "checkbox" at bounding box center [468, 91] width 31 height 10
checkbox input "true"
click at [438, 89] on icon "Clear" at bounding box center [437, 87] width 8 height 8
click at [714, 59] on icon "submit" at bounding box center [713, 62] width 9 height 9
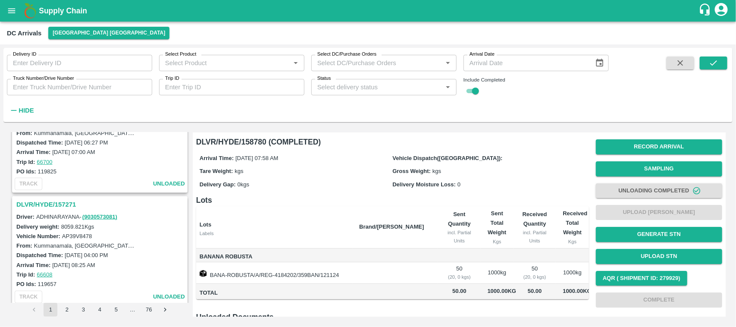
scroll to position [380, 0]
click at [59, 199] on h3 "DLVR/HYDE/157271" at bounding box center [100, 204] width 169 height 11
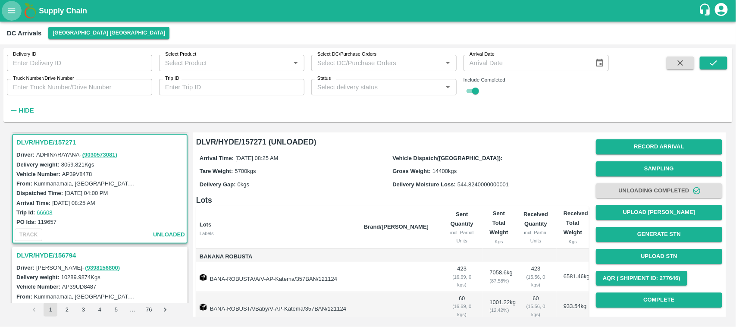
click at [12, 9] on icon "open drawer" at bounding box center [11, 10] width 7 height 5
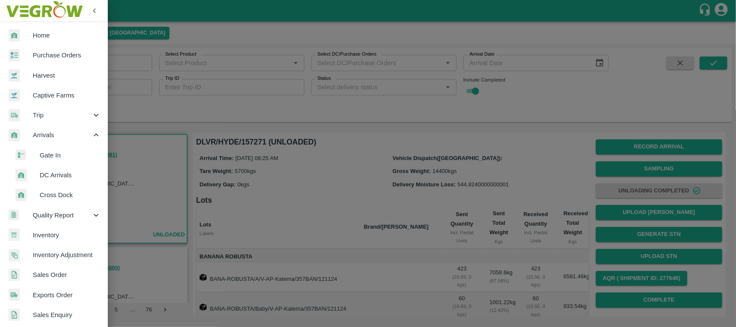
click at [261, 110] on div at bounding box center [368, 163] width 736 height 327
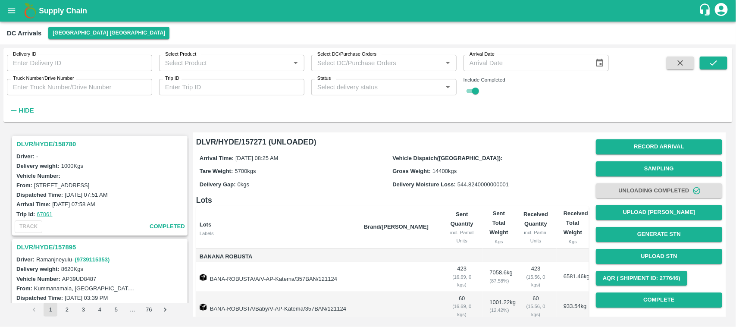
click at [371, 91] on input "Status" at bounding box center [377, 86] width 126 height 11
click at [13, 15] on icon "open drawer" at bounding box center [11, 10] width 9 height 9
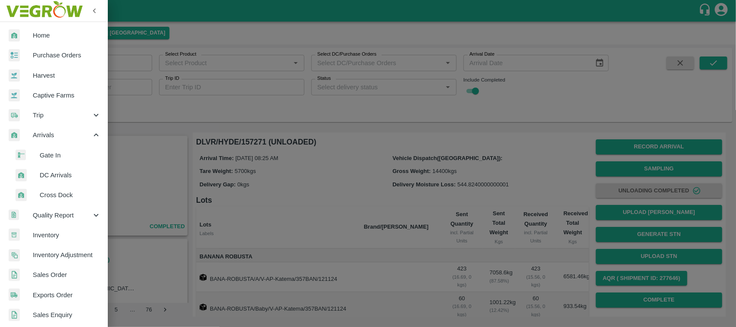
click at [156, 112] on div at bounding box center [368, 163] width 736 height 327
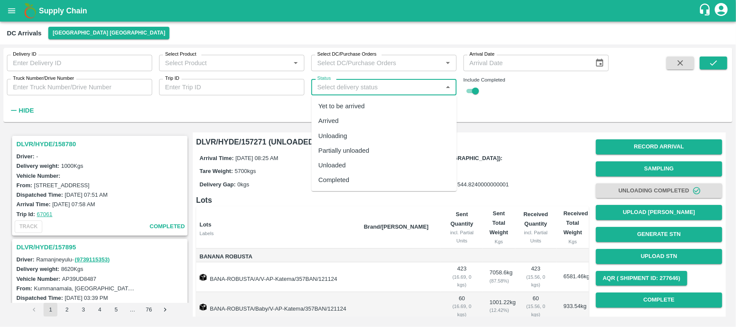
click at [351, 87] on input "Status" at bounding box center [377, 86] width 126 height 11
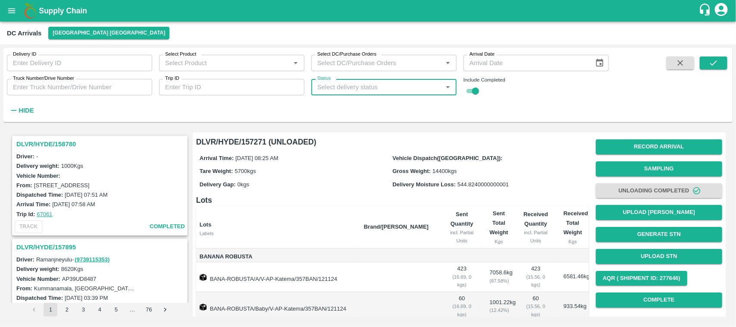
click at [349, 85] on input "Status" at bounding box center [377, 86] width 126 height 11
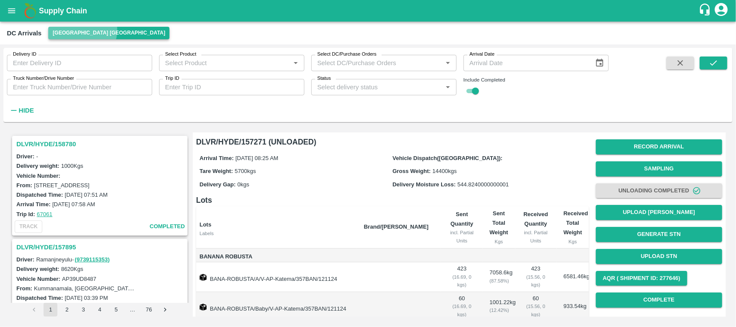
click at [82, 30] on button "[GEOGRAPHIC_DATA] [GEOGRAPHIC_DATA]" at bounding box center [108, 33] width 121 height 13
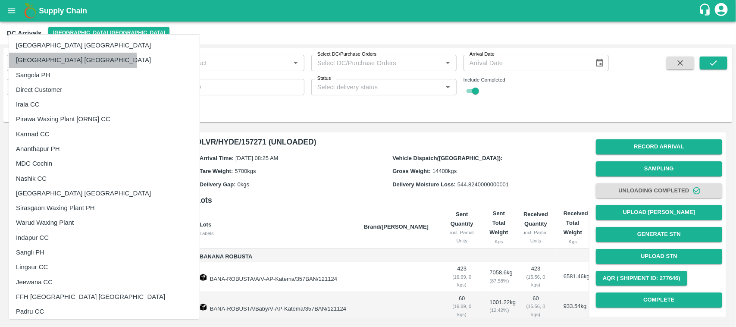
click at [38, 63] on li "[GEOGRAPHIC_DATA] [GEOGRAPHIC_DATA]" at bounding box center [104, 60] width 191 height 15
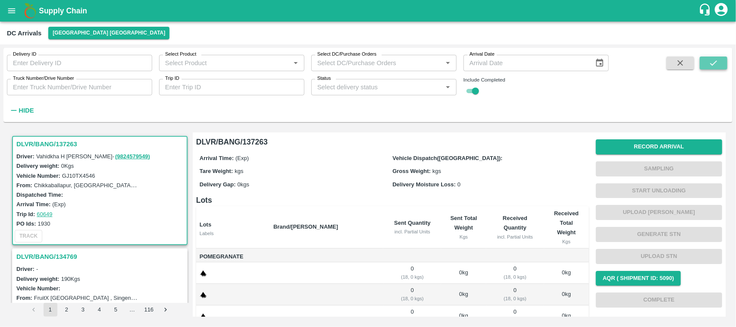
click at [721, 60] on button "submit" at bounding box center [714, 62] width 28 height 13
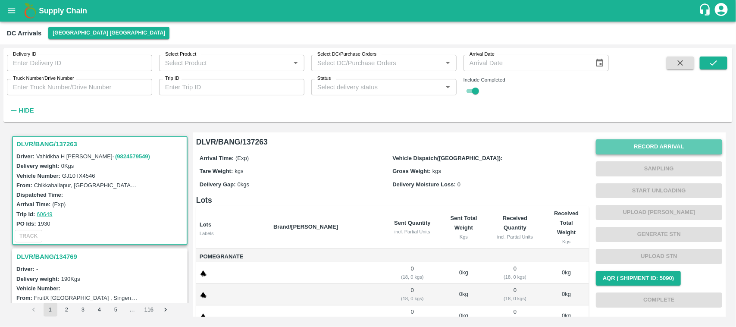
click at [633, 146] on button "Record Arrival" at bounding box center [659, 146] width 126 height 15
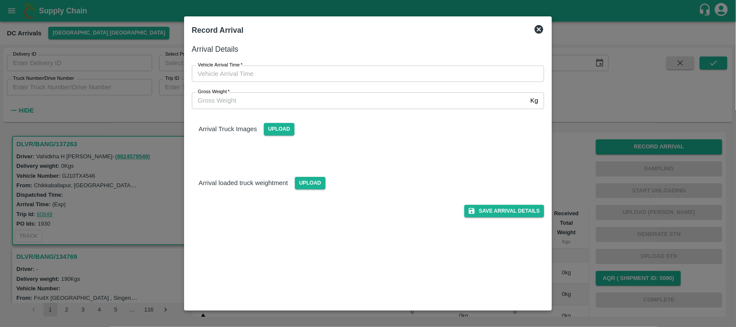
click at [542, 27] on icon at bounding box center [539, 29] width 9 height 9
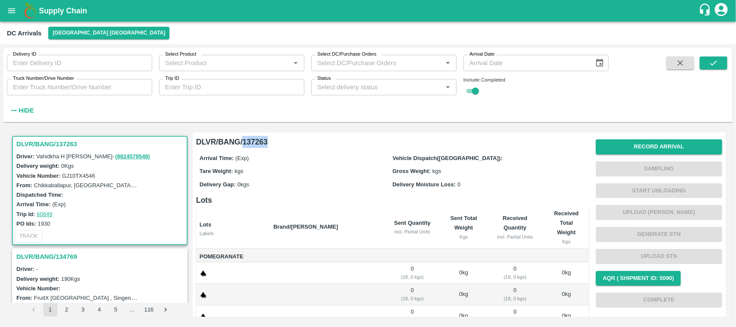
drag, startPoint x: 274, startPoint y: 143, endPoint x: 244, endPoint y: 142, distance: 30.2
click at [244, 142] on h6 "DLVR/BANG/137263" at bounding box center [392, 142] width 393 height 12
copy h6 "137263"
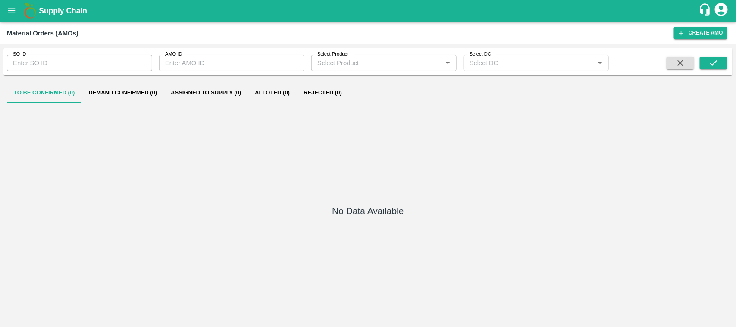
type input "[GEOGRAPHIC_DATA] [GEOGRAPHIC_DATA]"
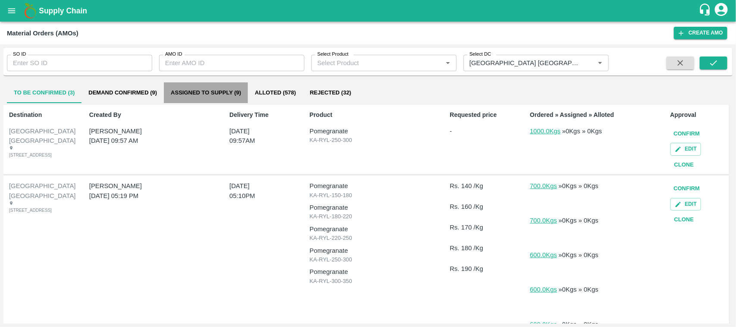
click at [193, 89] on button "Assigned to Supply (9)" at bounding box center [206, 92] width 84 height 21
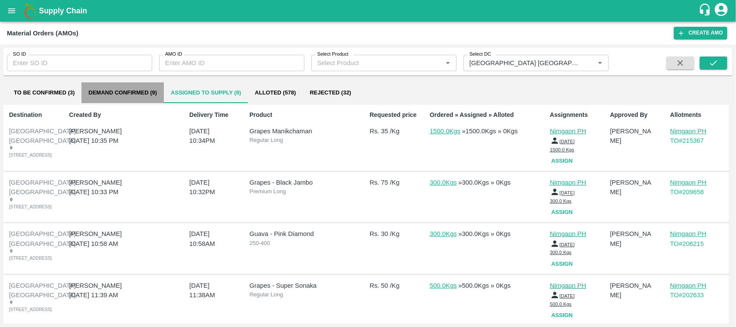
click at [147, 83] on button "Demand Confirmed (9)" at bounding box center [122, 92] width 82 height 21
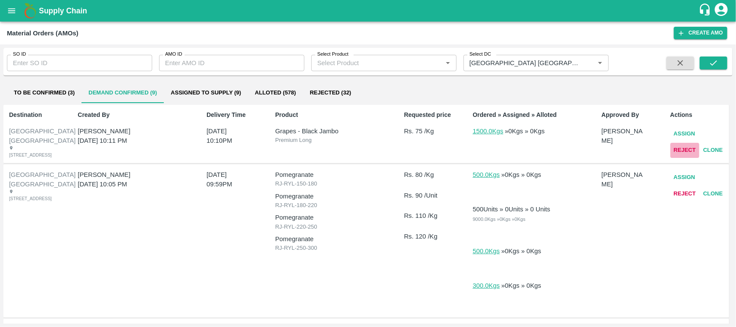
click at [688, 149] on button "Reject" at bounding box center [684, 150] width 29 height 15
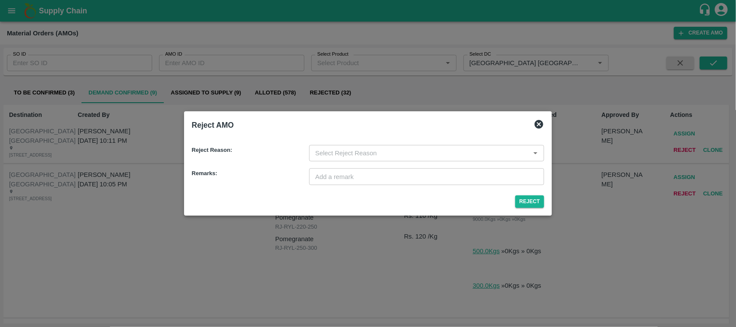
click at [486, 146] on div "​" at bounding box center [426, 153] width 235 height 16
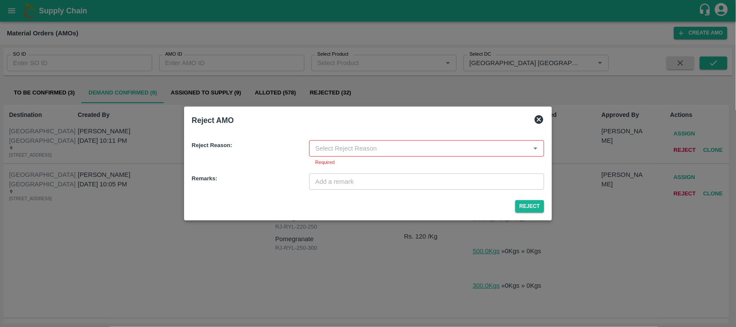
click at [540, 121] on icon at bounding box center [539, 119] width 10 height 10
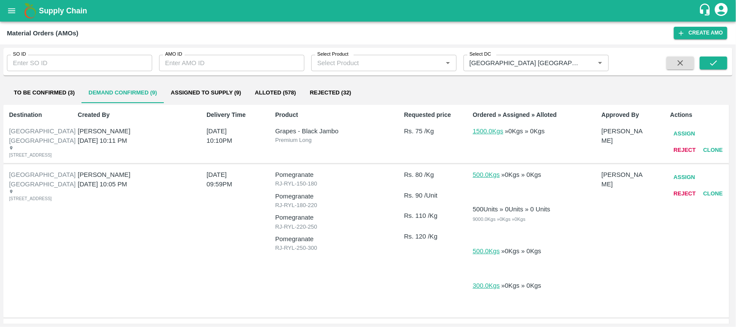
click at [525, 53] on div "Select DC Select DC   *" at bounding box center [533, 59] width 152 height 23
click at [589, 60] on icon "Clear" at bounding box center [589, 63] width 8 height 8
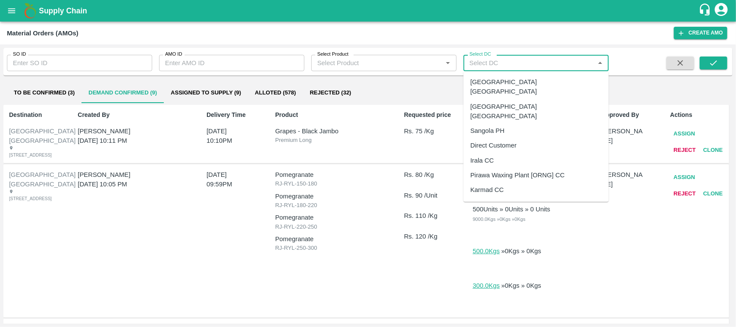
click at [570, 61] on input "Select DC" at bounding box center [529, 62] width 126 height 11
click at [517, 99] on div "[GEOGRAPHIC_DATA] [GEOGRAPHIC_DATA]" at bounding box center [535, 111] width 145 height 25
type input "[GEOGRAPHIC_DATA] [GEOGRAPHIC_DATA]"
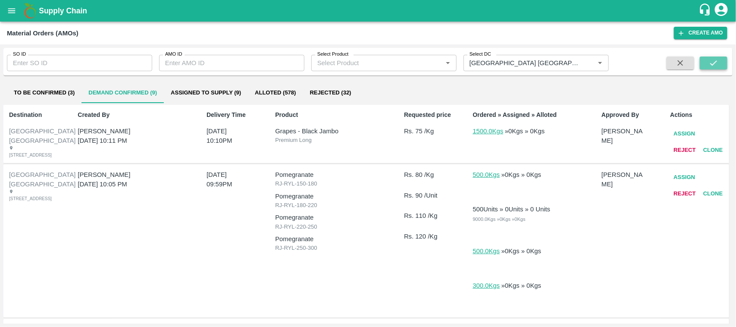
click at [712, 61] on icon "submit" at bounding box center [713, 62] width 9 height 9
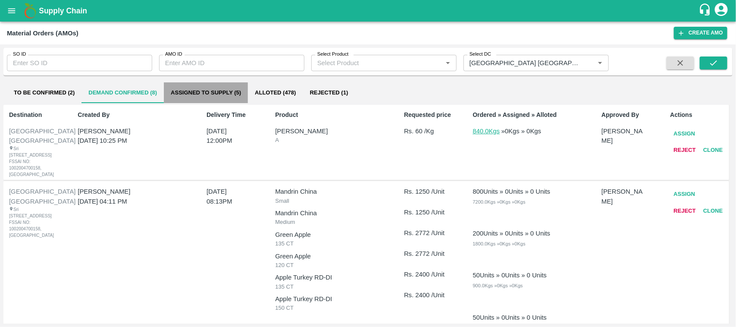
click at [216, 94] on button "Assigned to Supply (5)" at bounding box center [206, 92] width 84 height 21
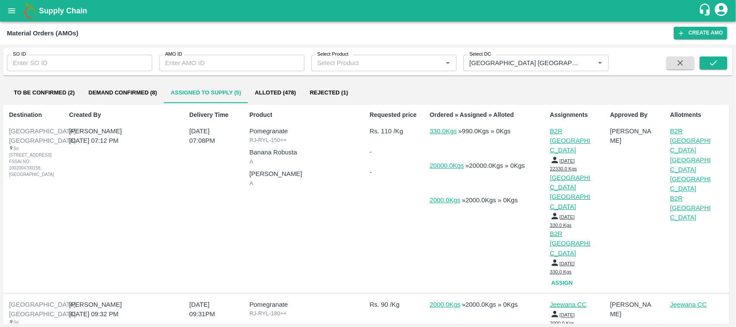
click at [679, 155] on p "[GEOGRAPHIC_DATA] [GEOGRAPHIC_DATA]" at bounding box center [691, 174] width 43 height 38
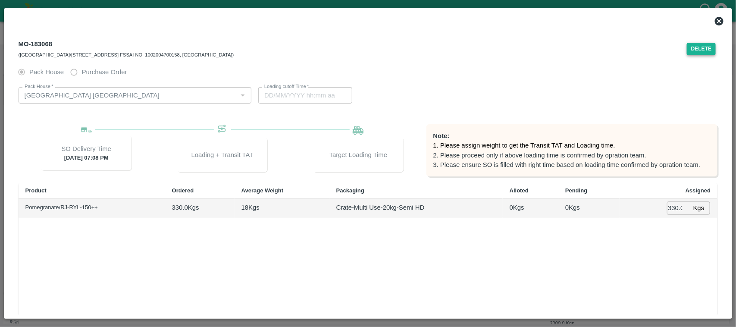
type input "[DATE] 06:08 PM"
click at [698, 44] on button "Delete" at bounding box center [701, 49] width 29 height 13
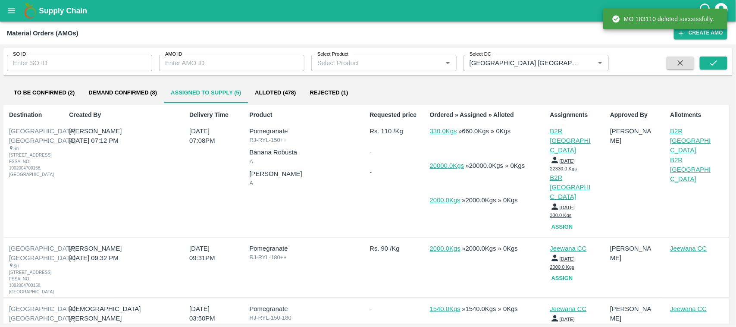
click at [681, 155] on p "B2R [GEOGRAPHIC_DATA]" at bounding box center [691, 169] width 43 height 29
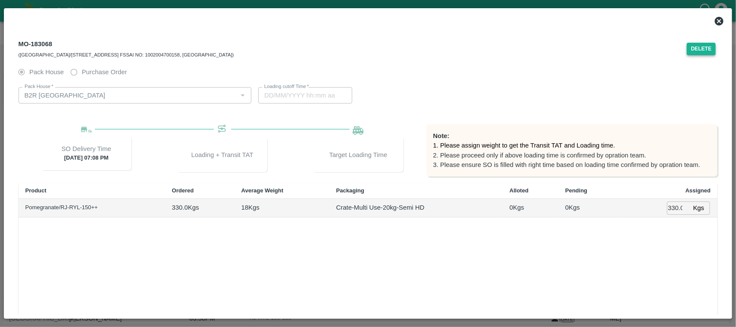
type input "[DATE] 06:08 PM"
click at [699, 53] on button "Delete" at bounding box center [701, 49] width 29 height 13
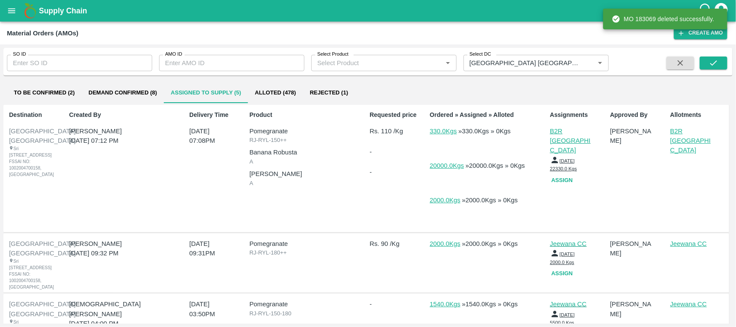
click at [682, 138] on p "B2R [GEOGRAPHIC_DATA]" at bounding box center [691, 140] width 43 height 29
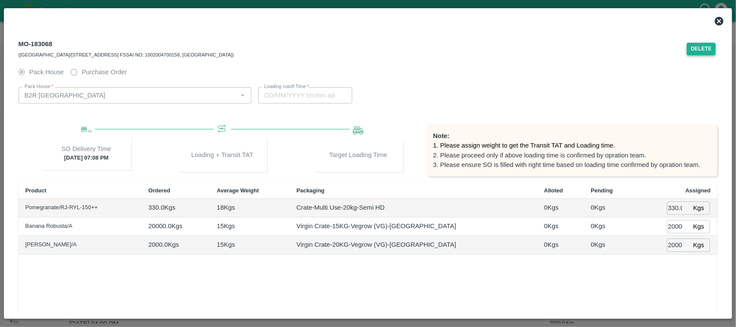
type input "[DATE] 03:08 PM"
click at [697, 51] on button "Delete" at bounding box center [701, 49] width 29 height 13
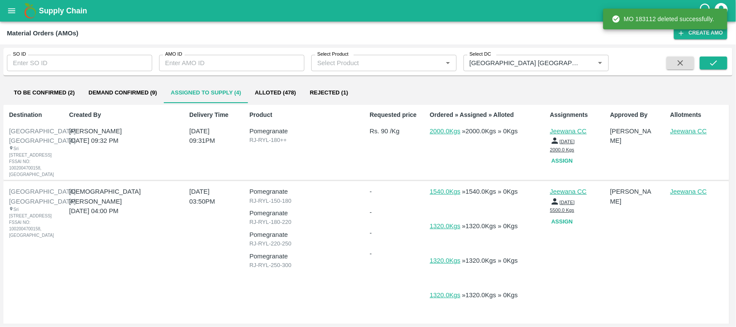
click at [687, 131] on p "Jeewana CC" at bounding box center [691, 130] width 43 height 9
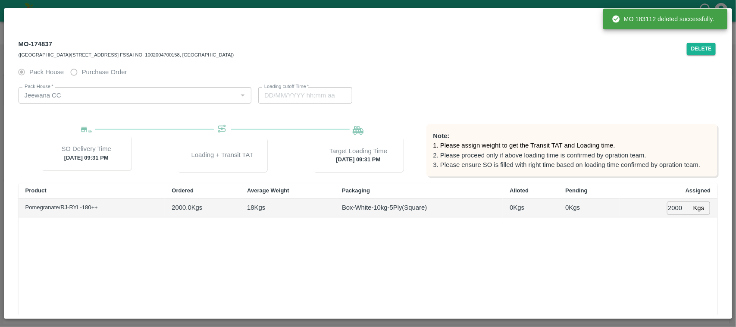
type input "[DATE] 09:31 PM"
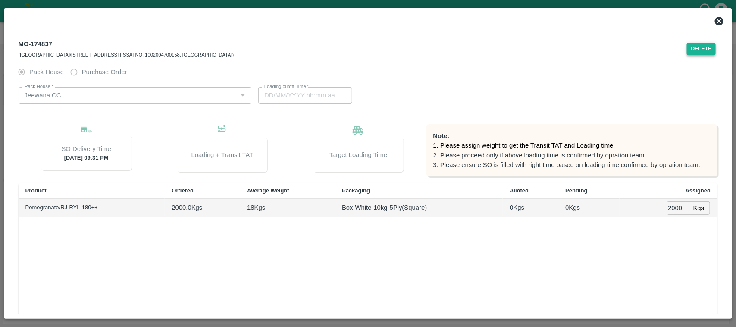
type input "[DATE] 07:27 AM"
click at [701, 49] on button "Delete" at bounding box center [701, 49] width 29 height 13
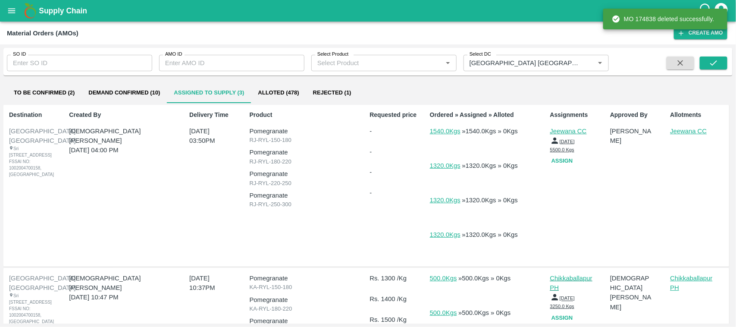
click at [693, 133] on p "Jeewana CC" at bounding box center [691, 130] width 43 height 9
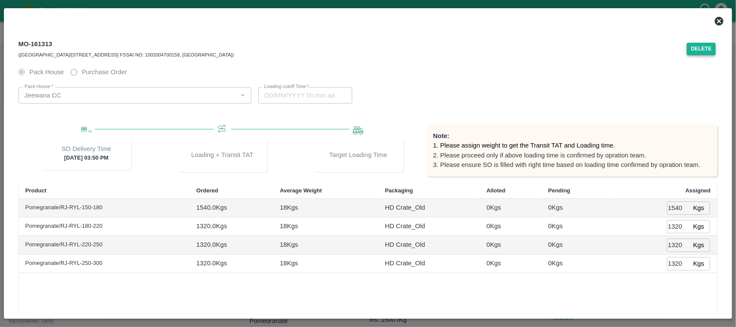
type input "[DATE] 11:46 PM"
click at [693, 54] on button "Delete" at bounding box center [701, 49] width 29 height 13
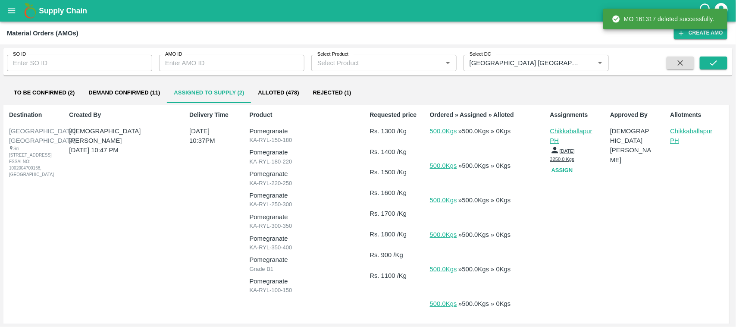
click at [680, 131] on p "Chikkaballapur PH" at bounding box center [691, 135] width 43 height 19
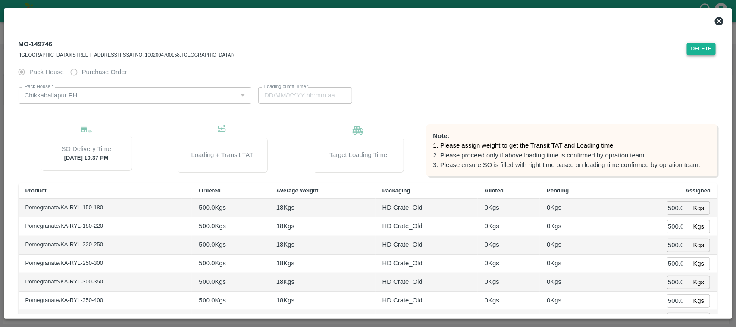
type input "[DATE] 07:37 PM"
click at [701, 49] on button "Delete" at bounding box center [701, 49] width 29 height 13
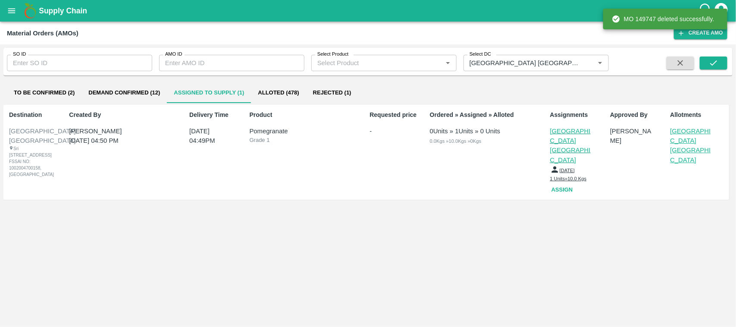
click at [694, 130] on p "[GEOGRAPHIC_DATA] [GEOGRAPHIC_DATA]" at bounding box center [691, 145] width 43 height 38
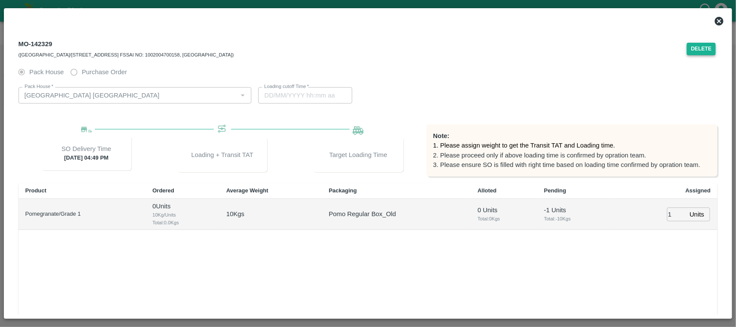
type input "[DATE] 03:49 PM"
click at [704, 44] on button "Delete" at bounding box center [701, 49] width 29 height 13
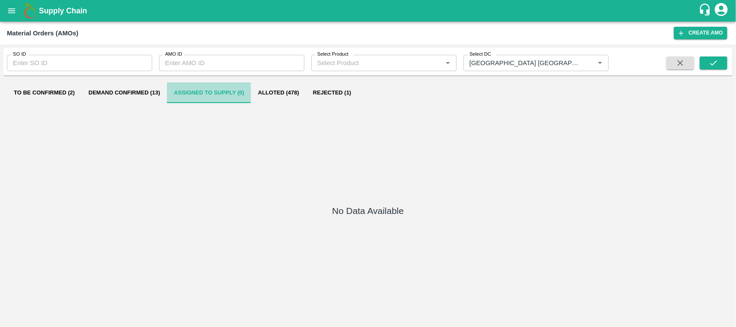
click at [242, 95] on button "Assigned to Supply (0)" at bounding box center [209, 92] width 84 height 21
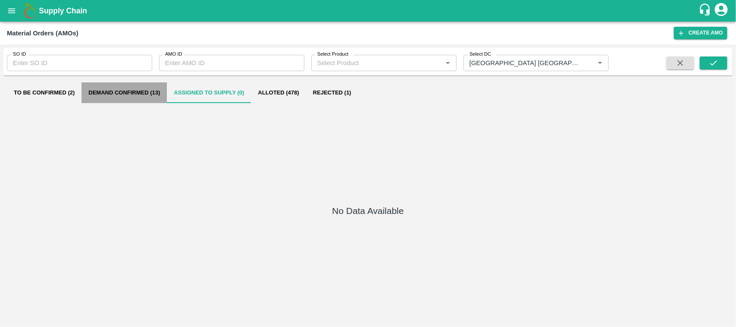
click at [129, 87] on button "Demand Confirmed (13)" at bounding box center [123, 92] width 85 height 21
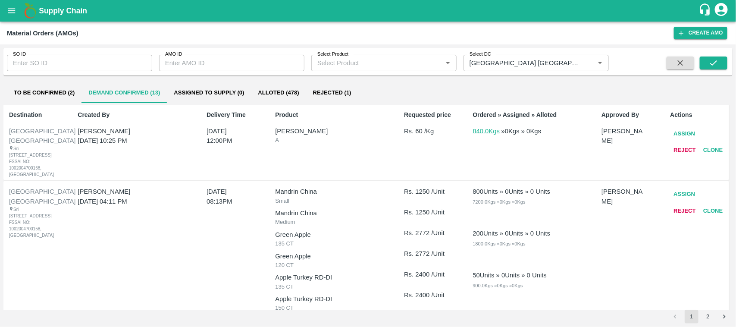
click at [680, 149] on button "Reject" at bounding box center [684, 150] width 29 height 15
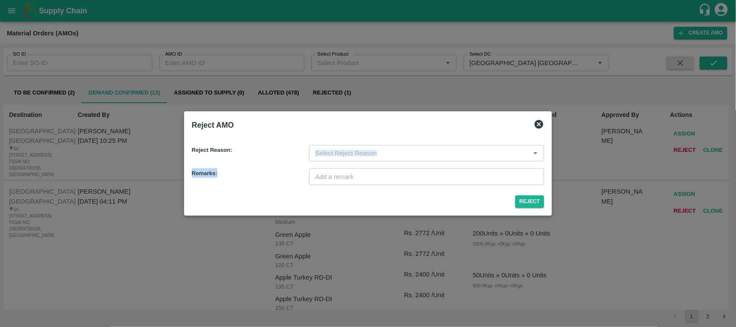
drag, startPoint x: 428, startPoint y: 167, endPoint x: 408, endPoint y: 158, distance: 21.8
click at [408, 158] on div "Reject Reason: ​ Remarks: ​" at bounding box center [368, 162] width 360 height 54
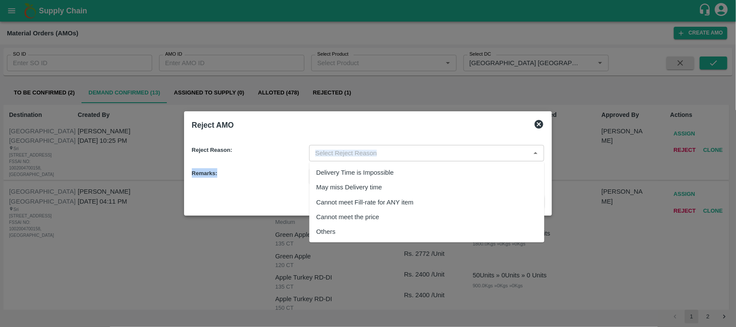
click at [408, 158] on input "input" at bounding box center [420, 152] width 216 height 11
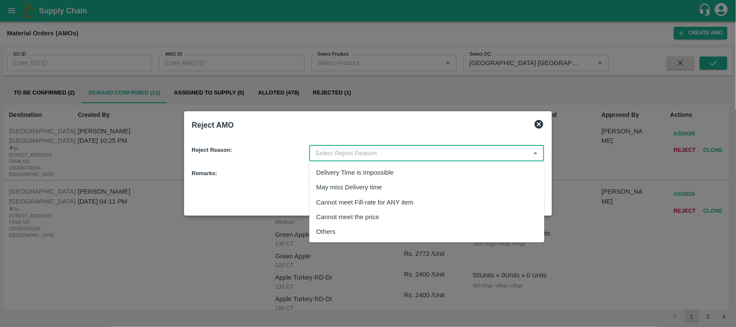
click at [338, 229] on div "Others" at bounding box center [427, 231] width 235 height 15
type input "Others"
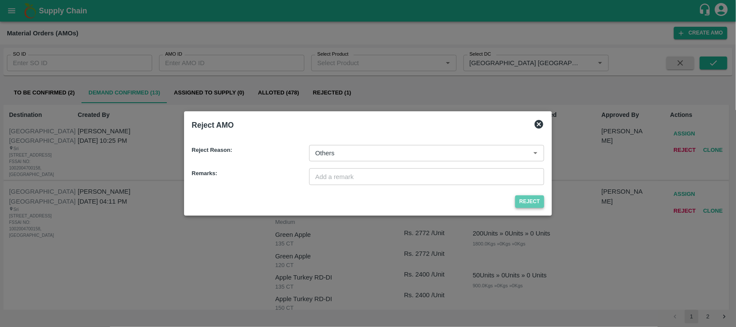
click at [527, 197] on button "Reject" at bounding box center [529, 201] width 29 height 13
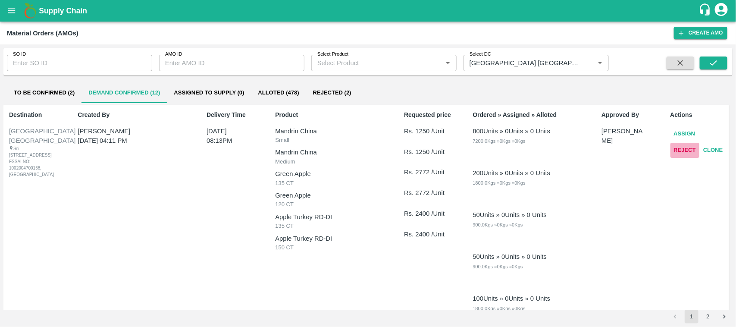
click at [687, 149] on button "Reject" at bounding box center [684, 150] width 29 height 15
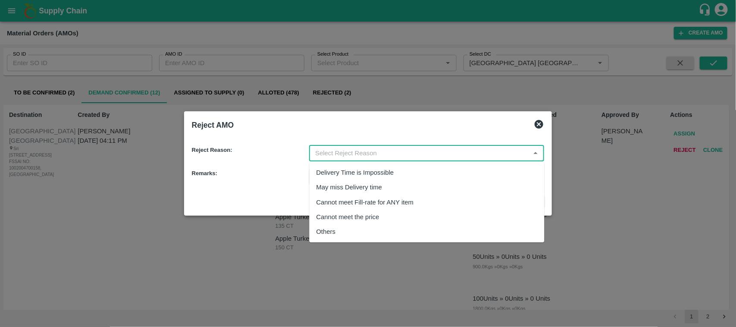
click at [410, 149] on input "input" at bounding box center [420, 152] width 216 height 11
click at [328, 238] on div "Others" at bounding box center [427, 231] width 235 height 15
type input "Others"
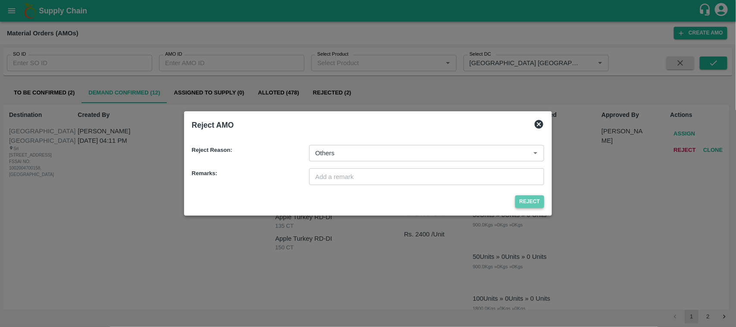
click at [526, 197] on button "Reject" at bounding box center [529, 201] width 29 height 13
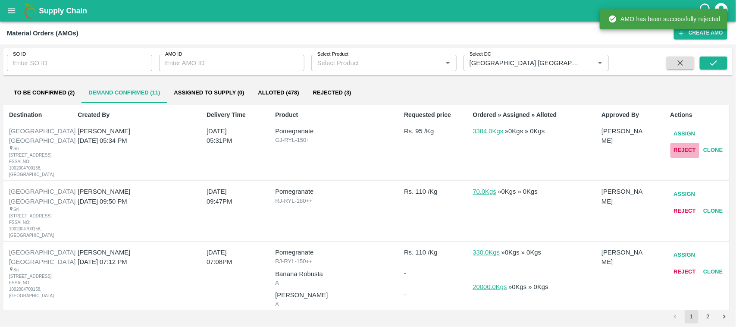
click at [677, 146] on button "Reject" at bounding box center [684, 150] width 29 height 15
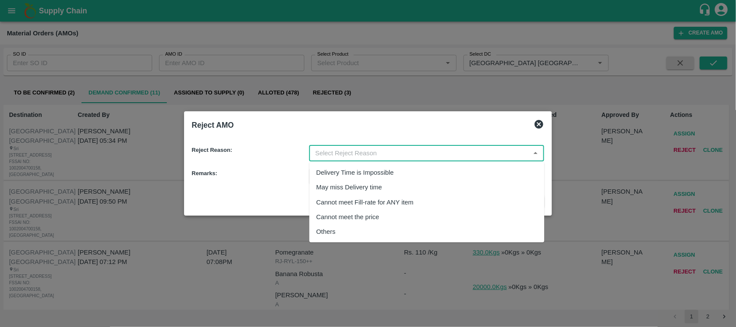
click at [414, 157] on input "input" at bounding box center [420, 152] width 216 height 11
click at [344, 227] on div "Others" at bounding box center [427, 231] width 235 height 15
type input "Others"
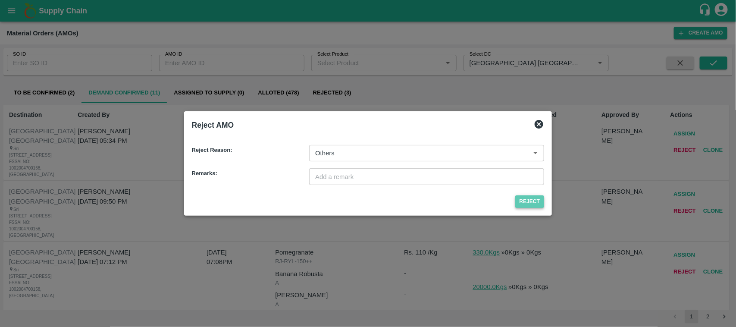
click at [527, 199] on button "Reject" at bounding box center [529, 201] width 29 height 13
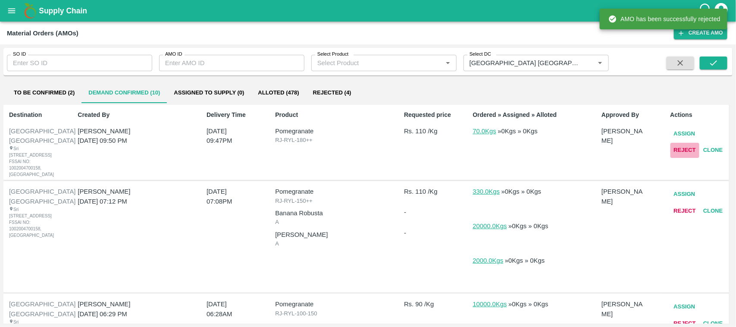
click at [684, 143] on button "Reject" at bounding box center [684, 150] width 29 height 15
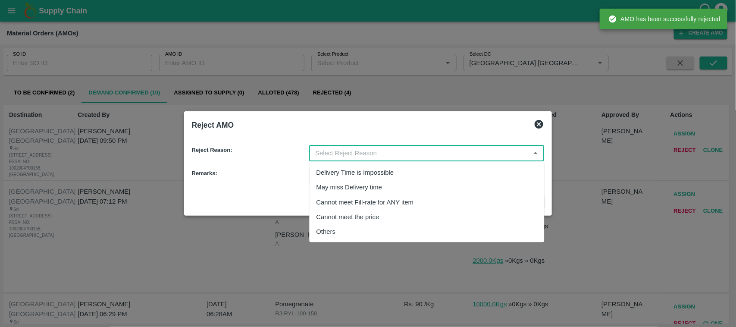
click at [463, 152] on input "input" at bounding box center [420, 152] width 216 height 11
drag, startPoint x: 337, startPoint y: 228, endPoint x: 477, endPoint y: 210, distance: 140.7
click at [477, 210] on ul "Delivery Time is Impossible May miss Delivery time Cannot meet Fill-rate for AN…" at bounding box center [427, 202] width 235 height 81
click at [425, 237] on div "Others" at bounding box center [427, 231] width 235 height 15
type input "Others"
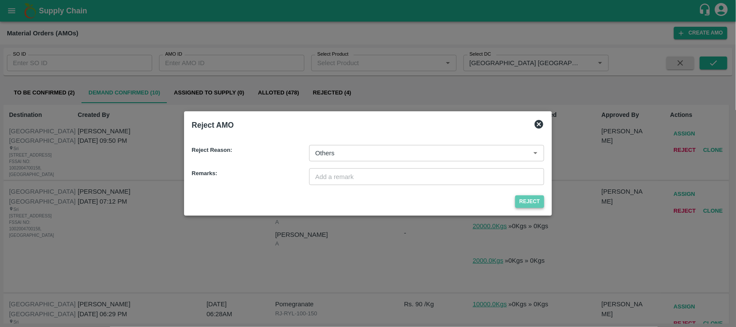
click at [524, 197] on button "Reject" at bounding box center [529, 201] width 29 height 13
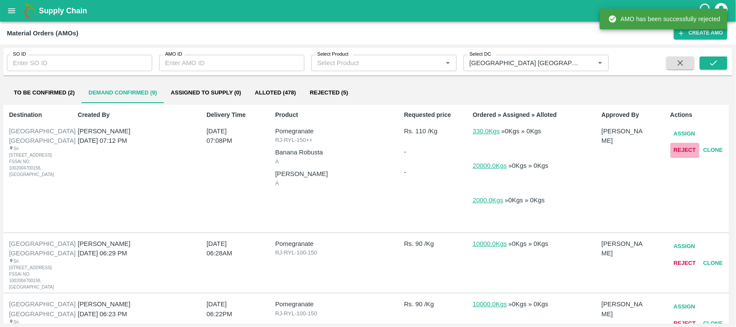
click at [679, 149] on button "Reject" at bounding box center [684, 150] width 29 height 15
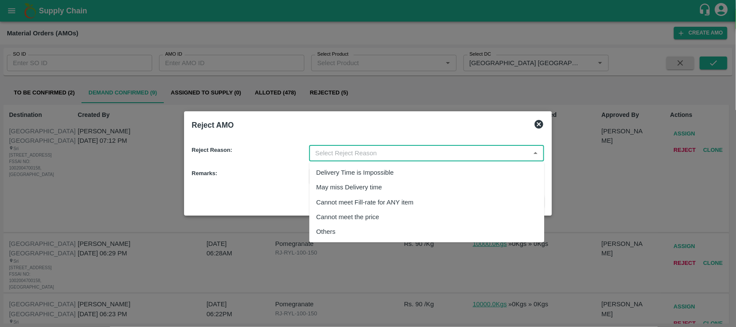
click at [497, 154] on input "input" at bounding box center [420, 152] width 216 height 11
click at [350, 238] on div "Others" at bounding box center [427, 231] width 235 height 15
type input "Others"
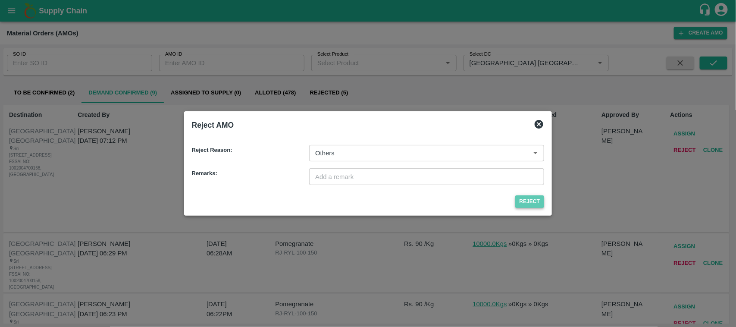
click at [531, 197] on button "Reject" at bounding box center [529, 201] width 29 height 13
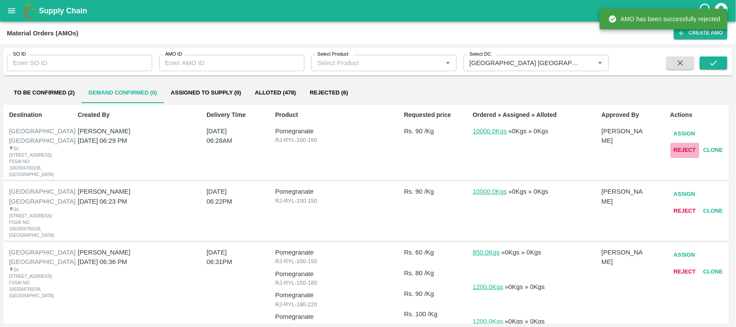
click at [677, 144] on button "Reject" at bounding box center [684, 150] width 29 height 15
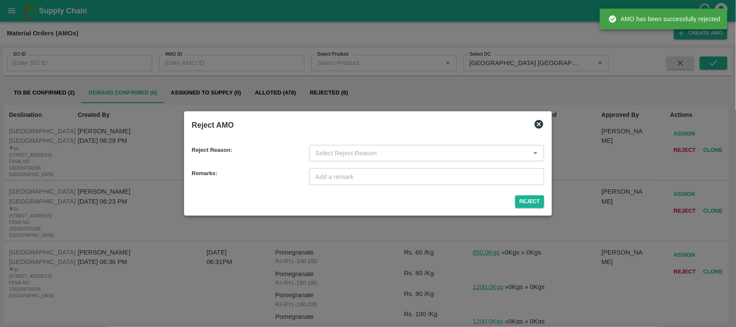
click at [457, 146] on div "​" at bounding box center [426, 153] width 235 height 16
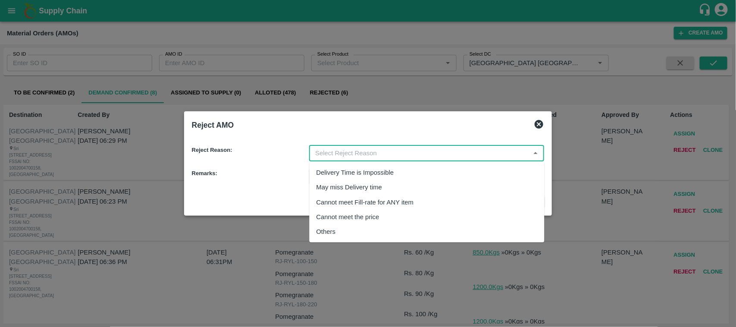
click at [340, 228] on div "Others" at bounding box center [427, 231] width 235 height 15
type input "Others"
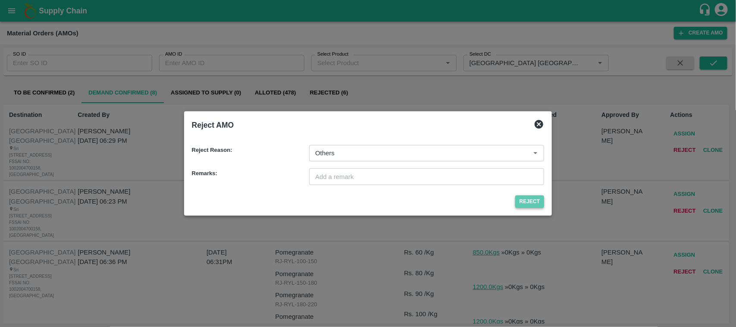
click at [530, 204] on button "Reject" at bounding box center [529, 201] width 29 height 13
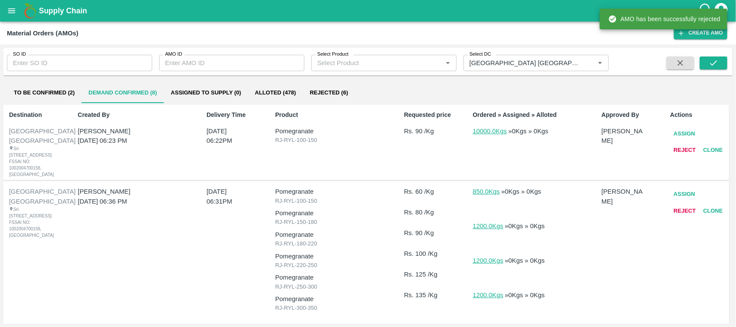
click at [685, 147] on button "Reject" at bounding box center [684, 150] width 29 height 15
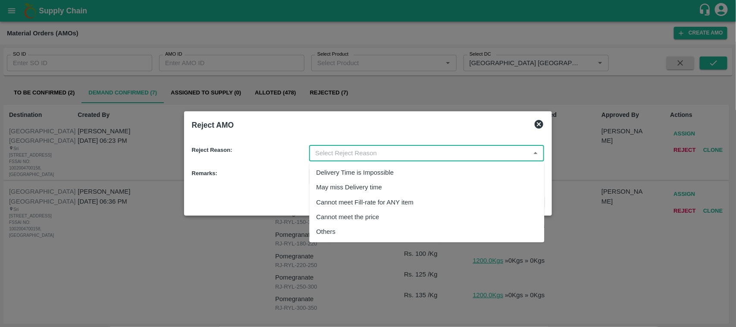
click at [440, 149] on input "input" at bounding box center [420, 152] width 216 height 11
click at [330, 228] on div "Others" at bounding box center [325, 231] width 19 height 9
type input "Others"
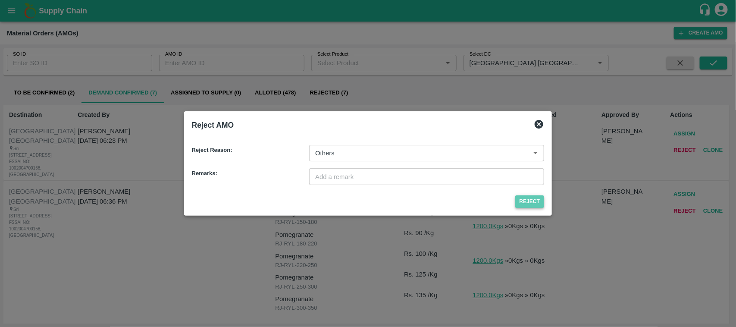
click at [526, 205] on button "Reject" at bounding box center [529, 201] width 29 height 13
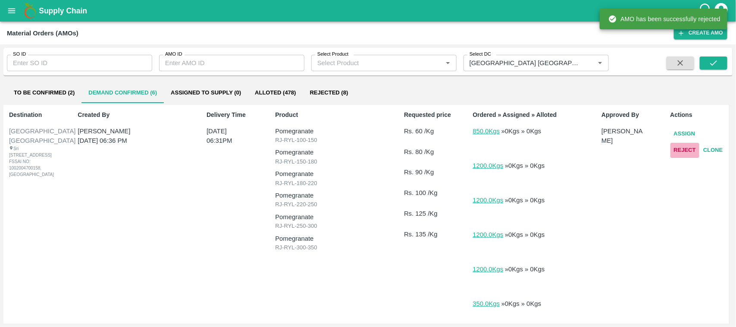
click at [692, 150] on button "Reject" at bounding box center [684, 150] width 29 height 15
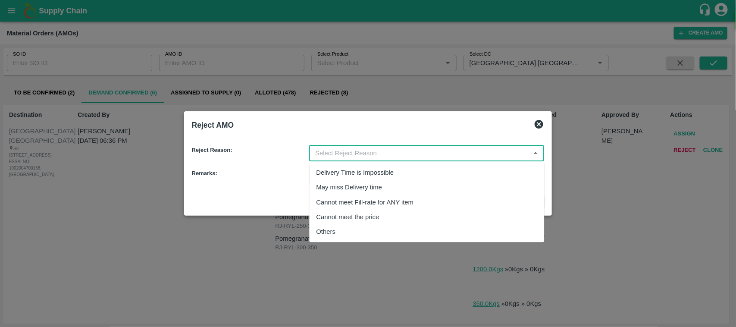
click at [494, 150] on input "input" at bounding box center [420, 152] width 216 height 11
click at [345, 232] on div "Others" at bounding box center [427, 231] width 235 height 15
type input "Others"
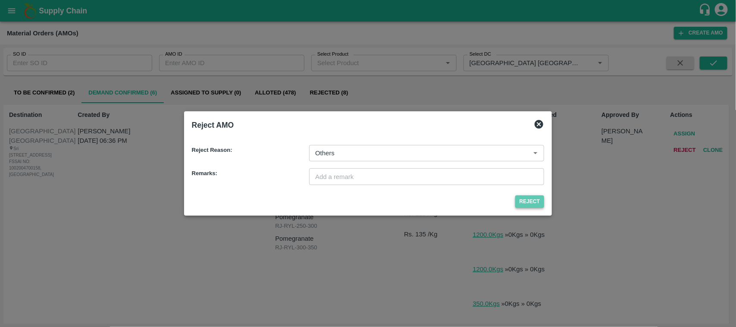
click at [525, 206] on button "Reject" at bounding box center [529, 201] width 29 height 13
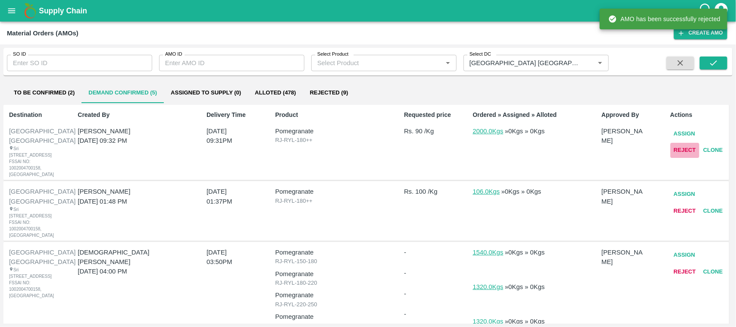
click at [680, 147] on button "Reject" at bounding box center [684, 150] width 29 height 15
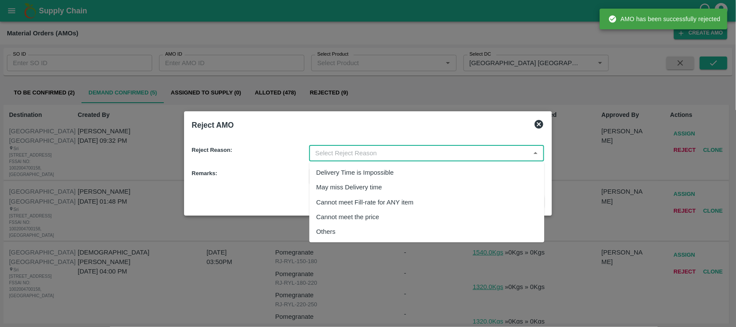
click at [430, 150] on input "input" at bounding box center [420, 152] width 216 height 11
click at [337, 223] on div "Cannot meet the price" at bounding box center [427, 217] width 235 height 15
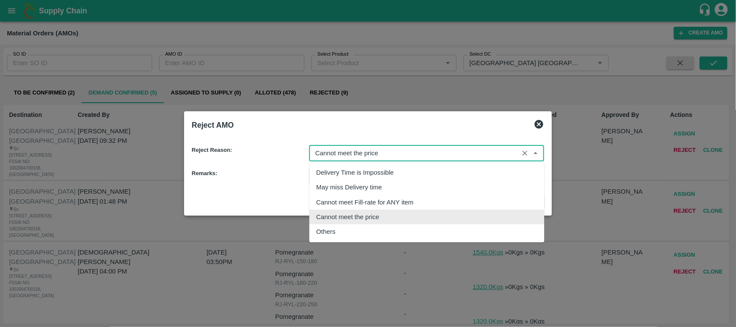
drag, startPoint x: 363, startPoint y: 150, endPoint x: 496, endPoint y: 151, distance: 132.8
click at [496, 151] on input "input" at bounding box center [414, 152] width 204 height 11
click at [328, 231] on div "Others" at bounding box center [325, 231] width 19 height 9
type input "Others"
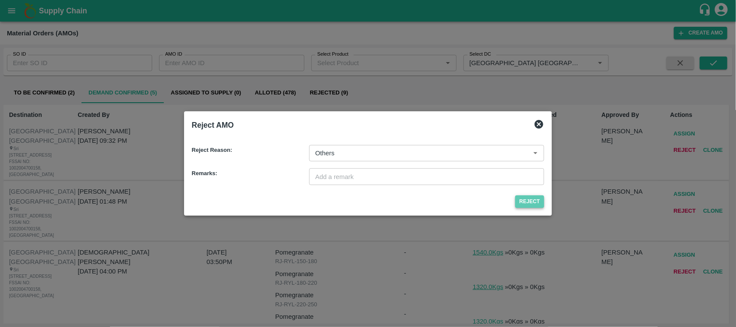
click at [532, 197] on button "Reject" at bounding box center [529, 201] width 29 height 13
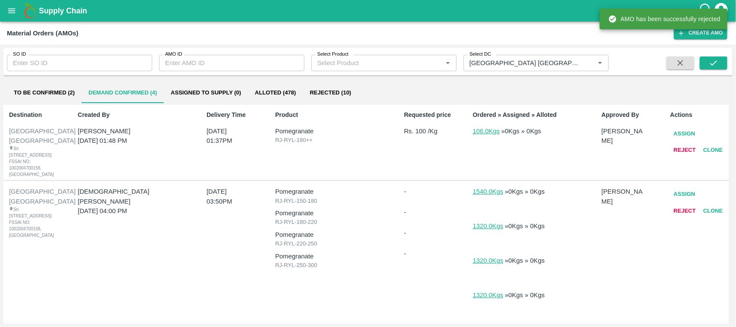
click at [688, 151] on button "Reject" at bounding box center [684, 150] width 29 height 15
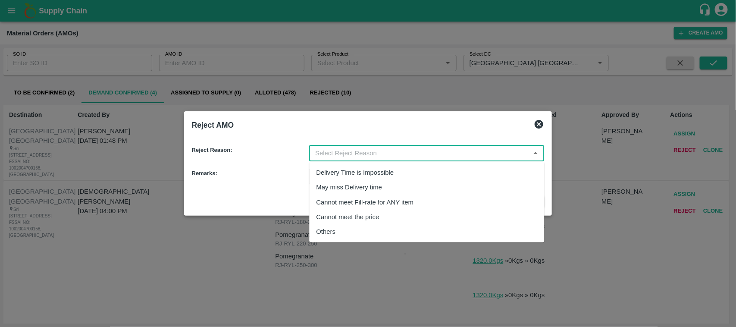
click at [379, 149] on input "input" at bounding box center [420, 152] width 216 height 11
click at [323, 233] on div "Others" at bounding box center [325, 231] width 19 height 9
type input "Others"
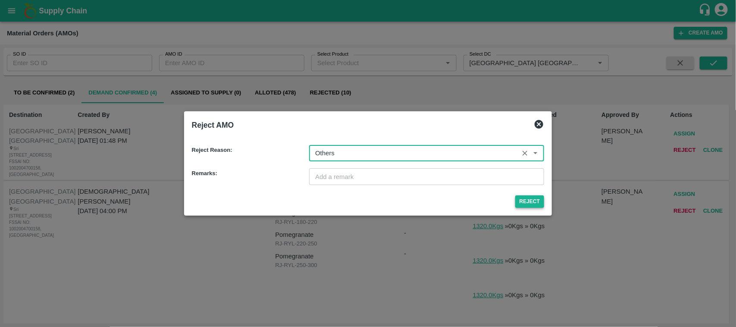
click at [528, 199] on button "Reject" at bounding box center [529, 201] width 29 height 13
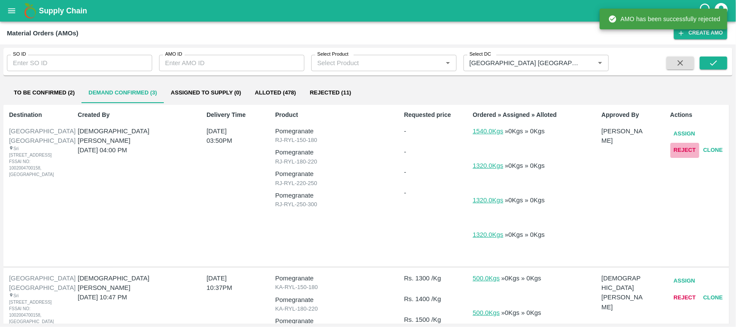
click at [674, 151] on button "Reject" at bounding box center [684, 150] width 29 height 15
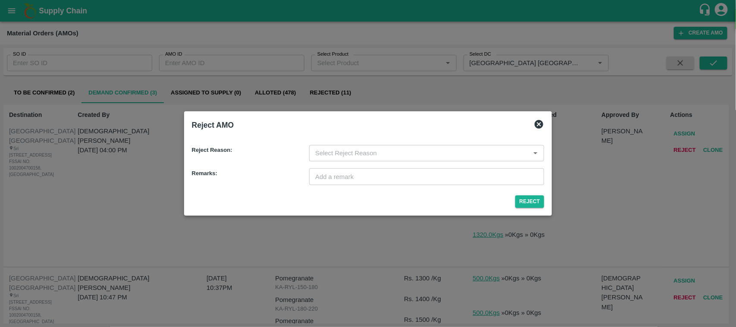
click at [408, 155] on input "input" at bounding box center [420, 152] width 216 height 11
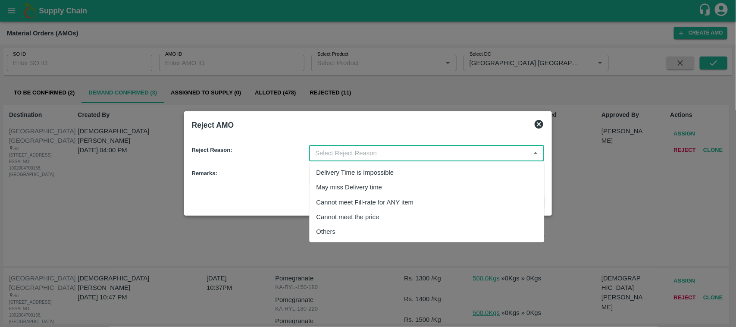
click at [325, 227] on div "Others" at bounding box center [325, 231] width 19 height 9
type input "Others"
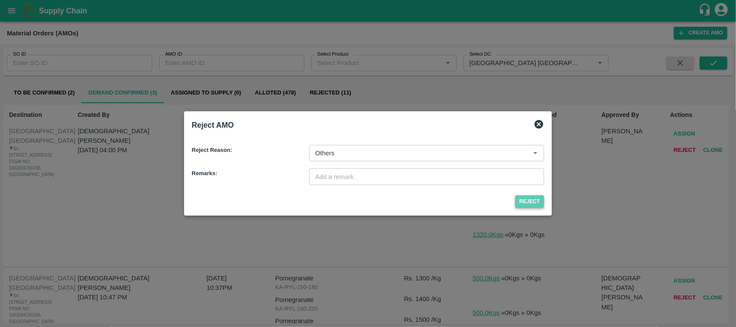
click at [525, 201] on button "Reject" at bounding box center [529, 201] width 29 height 13
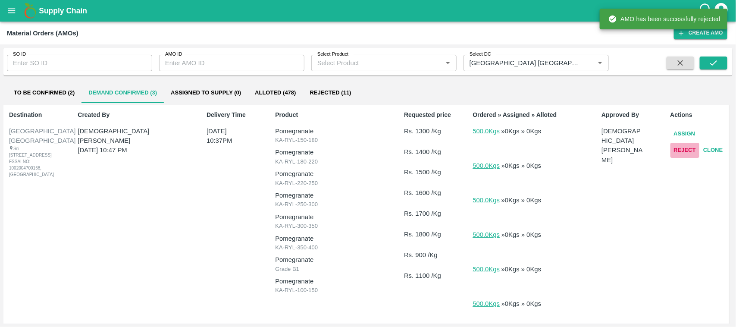
click at [687, 156] on button "Reject" at bounding box center [684, 150] width 29 height 15
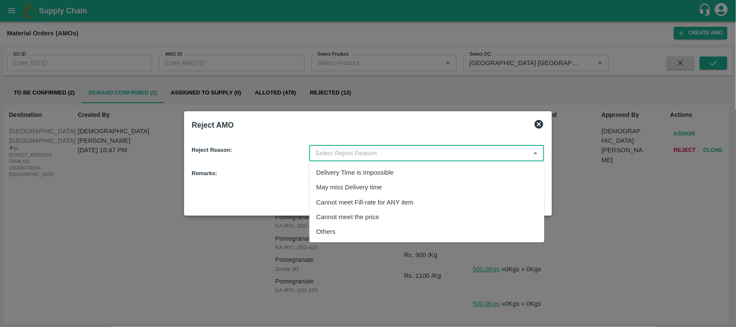
click at [444, 158] on input "input" at bounding box center [420, 152] width 216 height 11
click at [330, 239] on ul "Delivery Time is Impossible May miss Delivery time Cannot meet Fill-rate for AN…" at bounding box center [427, 202] width 235 height 81
click at [327, 234] on div "Others" at bounding box center [325, 231] width 19 height 9
type input "Others"
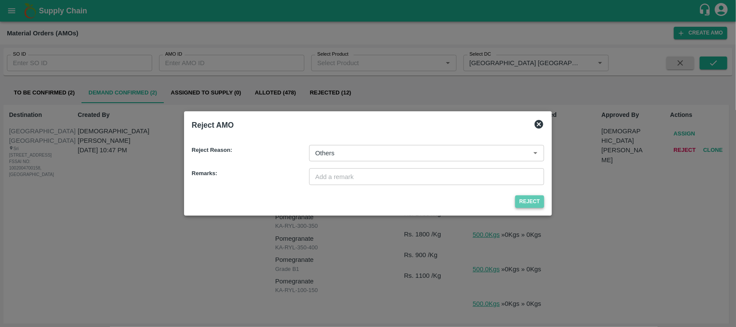
click at [525, 198] on button "Reject" at bounding box center [529, 201] width 29 height 13
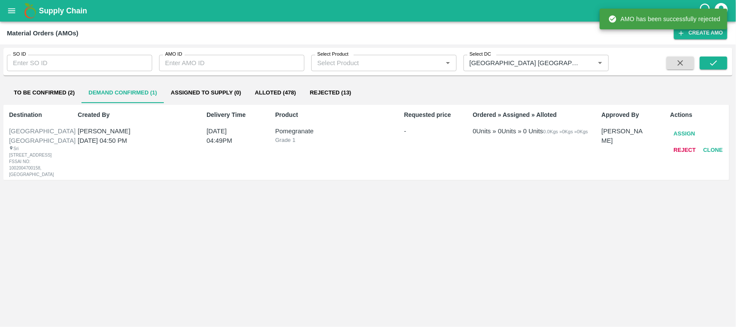
click at [683, 144] on button "Reject" at bounding box center [684, 150] width 29 height 15
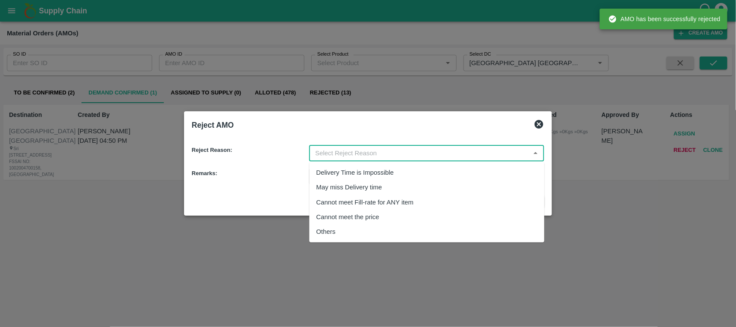
click at [453, 155] on input "input" at bounding box center [420, 152] width 216 height 11
click at [339, 225] on div "Others" at bounding box center [427, 231] width 235 height 15
type input "Others"
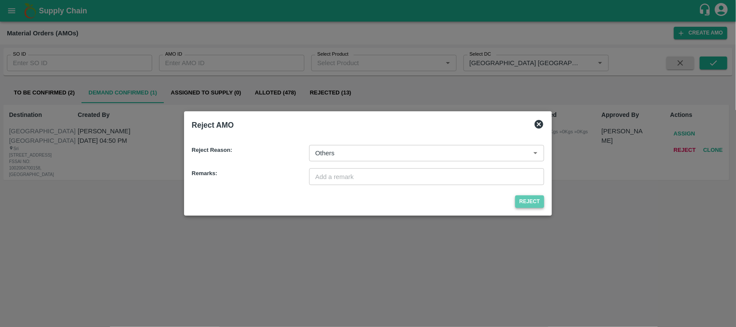
click at [516, 206] on button "Reject" at bounding box center [529, 201] width 29 height 13
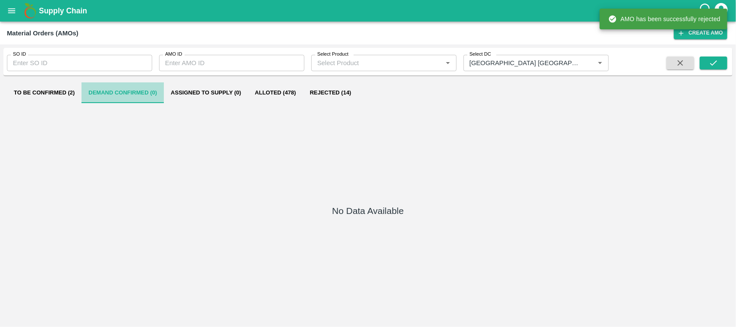
click at [128, 94] on button "Demand Confirmed (0)" at bounding box center [122, 92] width 82 height 21
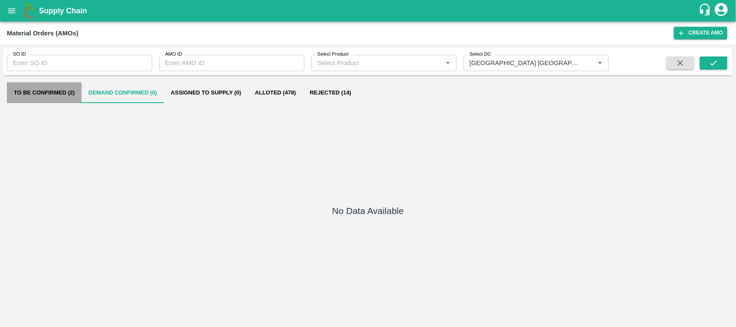
click at [72, 89] on button "To Be Confirmed (2)" at bounding box center [44, 92] width 75 height 21
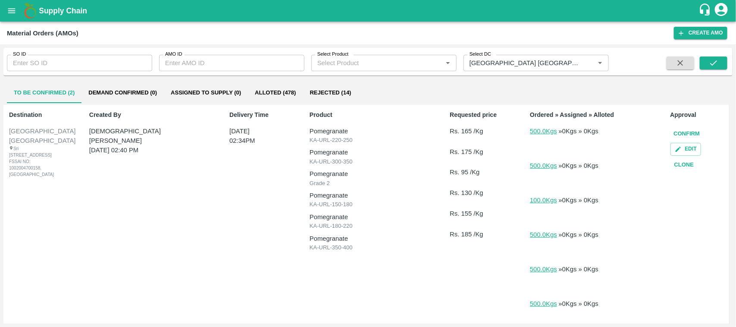
click at [226, 224] on div "Delivery Time 18 Oct, 02:34PM" at bounding box center [256, 220] width 60 height 226
click at [9, 7] on icon "open drawer" at bounding box center [11, 10] width 9 height 9
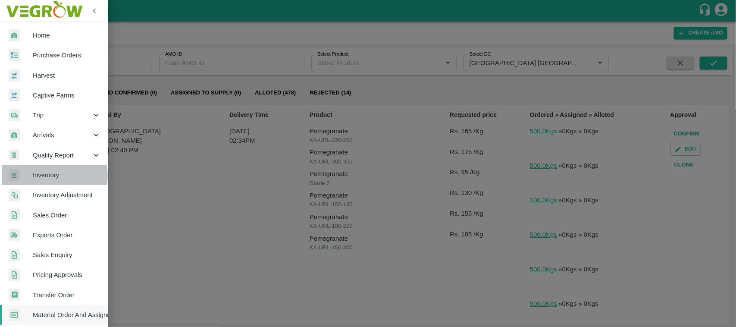
click at [50, 175] on span "Inventory" at bounding box center [67, 174] width 68 height 9
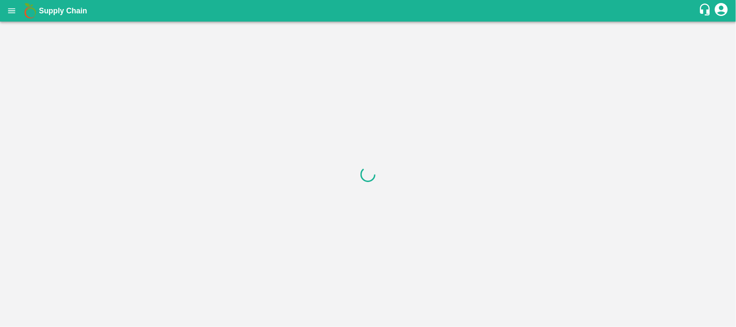
click at [67, 33] on div at bounding box center [368, 174] width 736 height 305
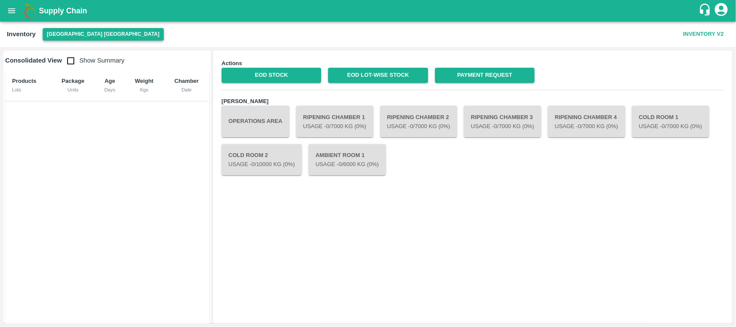
drag, startPoint x: 65, startPoint y: 25, endPoint x: 76, endPoint y: 33, distance: 13.5
click at [76, 33] on div "Inventory Hyderabad DC Inventory V2" at bounding box center [368, 34] width 736 height 25
click at [76, 33] on button "[GEOGRAPHIC_DATA] [GEOGRAPHIC_DATA]" at bounding box center [103, 34] width 121 height 13
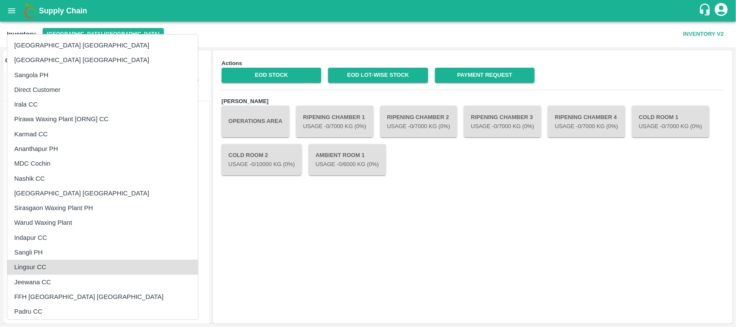
click at [36, 97] on li "Irala CC" at bounding box center [102, 104] width 191 height 15
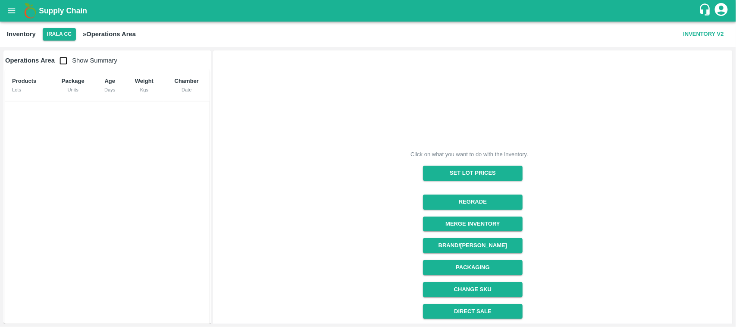
click at [15, 1] on button "open drawer" at bounding box center [12, 11] width 20 height 20
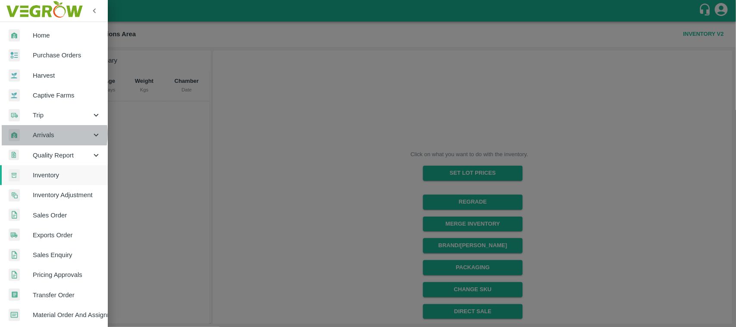
click at [42, 134] on span "Arrivals" at bounding box center [62, 134] width 59 height 9
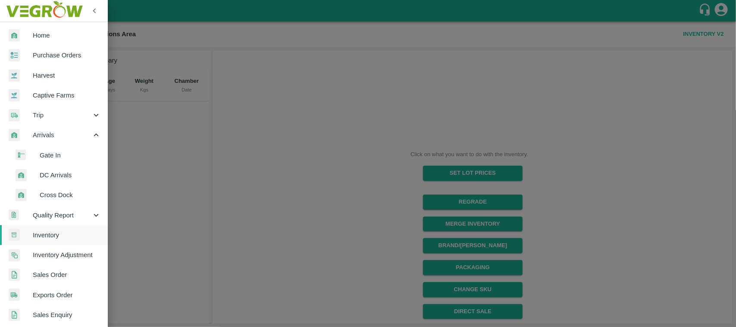
click at [58, 171] on span "DC Arrivals" at bounding box center [70, 174] width 61 height 9
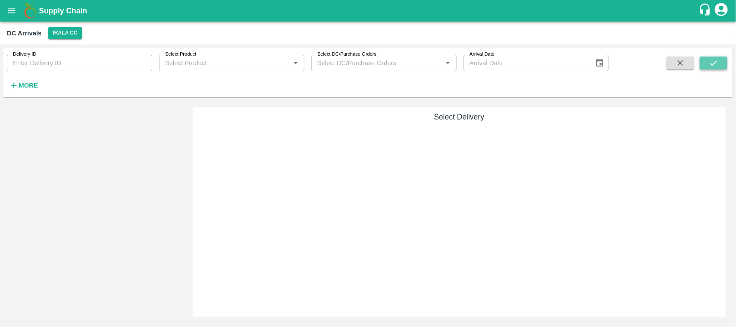
click at [703, 63] on button "submit" at bounding box center [714, 62] width 28 height 13
click at [34, 78] on button "More" at bounding box center [23, 85] width 33 height 15
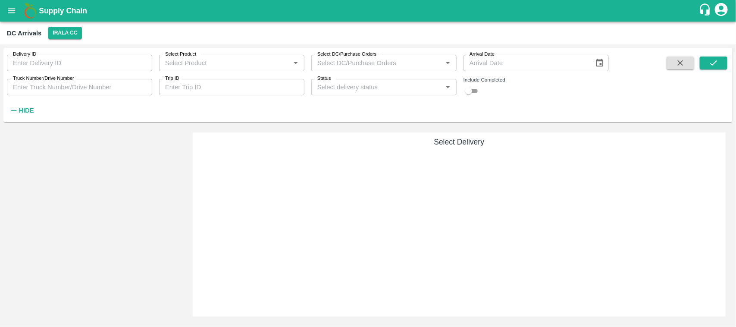
click at [471, 91] on input "checkbox" at bounding box center [468, 91] width 31 height 10
checkbox input "true"
click at [710, 66] on icon "submit" at bounding box center [713, 62] width 9 height 9
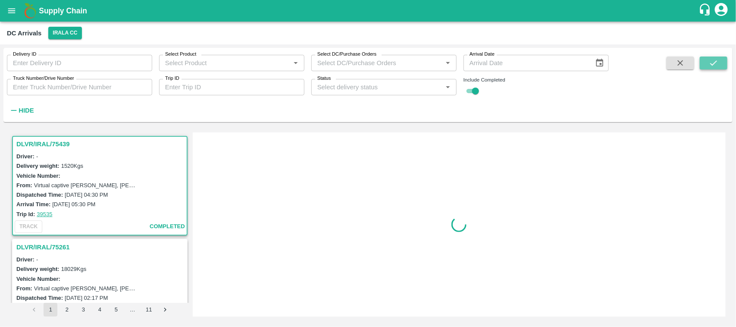
click at [710, 66] on icon "submit" at bounding box center [713, 62] width 9 height 9
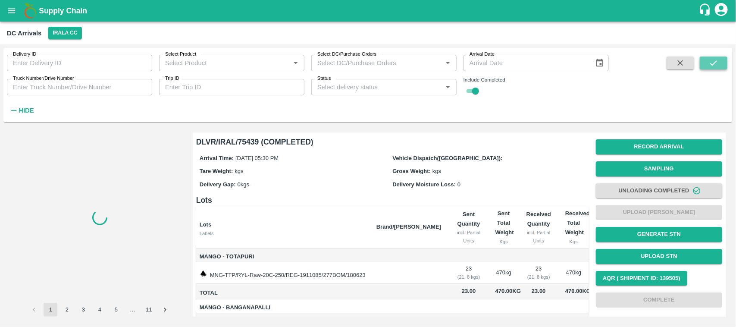
click at [710, 66] on icon "submit" at bounding box center [713, 62] width 9 height 9
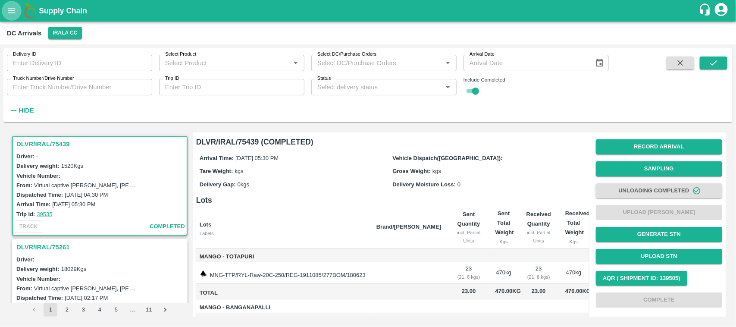
click at [13, 13] on icon "open drawer" at bounding box center [11, 10] width 7 height 5
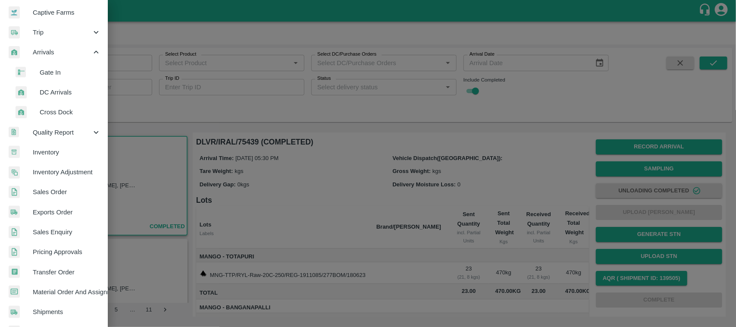
scroll to position [83, 0]
click at [53, 154] on span "Inventory" at bounding box center [67, 151] width 68 height 9
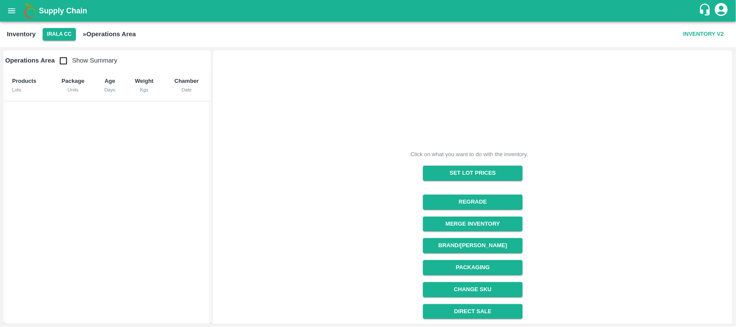
scroll to position [108, 0]
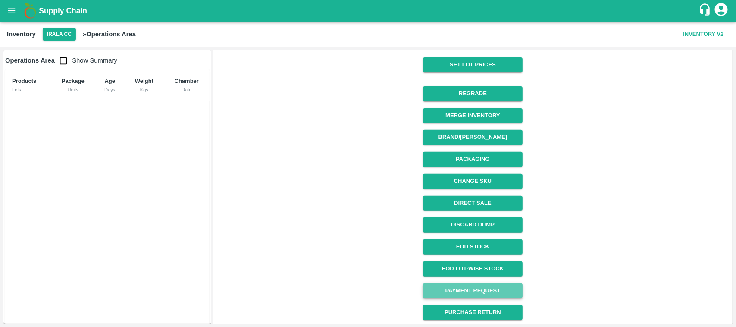
click at [479, 289] on link "Payment Request" at bounding box center [473, 290] width 100 height 15
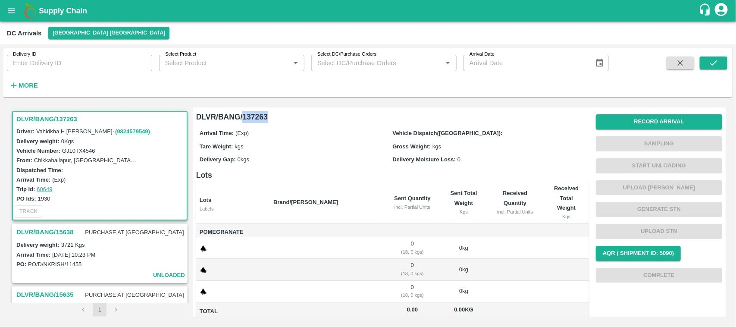
drag, startPoint x: 276, startPoint y: 110, endPoint x: 246, endPoint y: 109, distance: 30.7
click at [246, 109] on div "DLVR/BANG/137263 Arrival Time: (Exp) Vehicle Dispatch(DC): Tare Weight: kgs Gro…" at bounding box center [389, 210] width 400 height 213
copy h6 "37263"
click at [348, 102] on div "DLVR/BANG/137263 Driver: Vahidkha H [PERSON_NAME] - ( 9824579549 ) Delivery wei…" at bounding box center [367, 211] width 729 height 223
drag, startPoint x: 244, startPoint y: 119, endPoint x: 271, endPoint y: 117, distance: 27.2
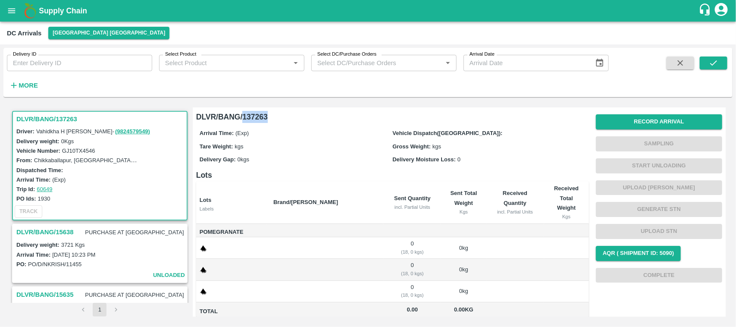
click at [271, 117] on h6 "DLVR/BANG/137263" at bounding box center [392, 117] width 393 height 12
copy h6 "137263"
click at [44, 188] on link "60649" at bounding box center [45, 189] width 16 height 6
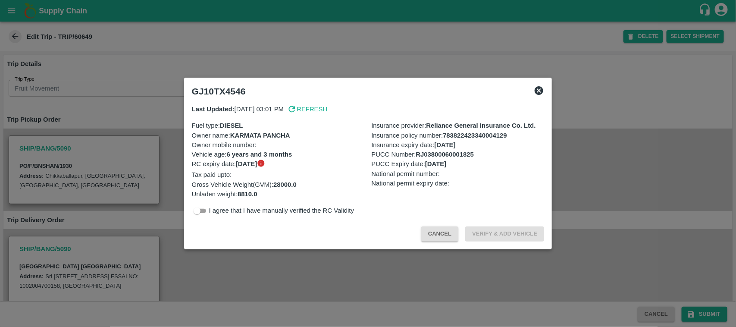
click at [540, 88] on icon at bounding box center [539, 90] width 9 height 9
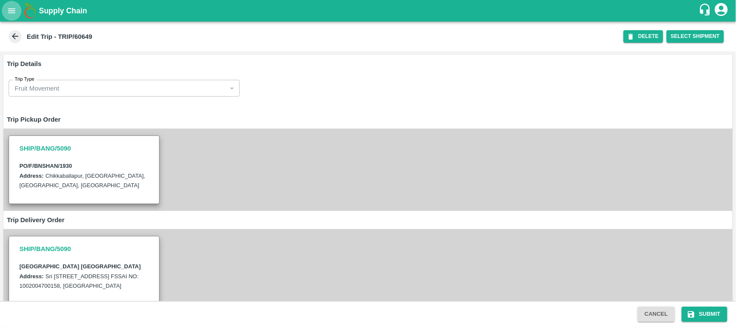
click at [7, 11] on icon "open drawer" at bounding box center [11, 10] width 9 height 9
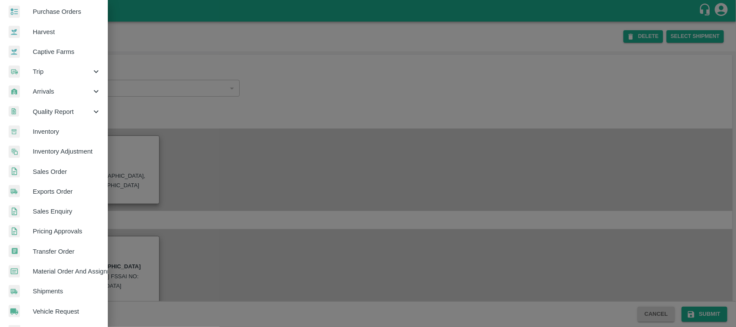
scroll to position [44, 0]
click at [57, 274] on span "Material Order And Assignment" at bounding box center [67, 270] width 68 height 9
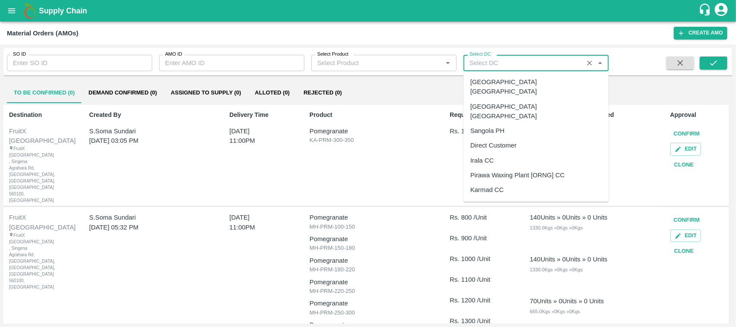
click at [509, 63] on input "Select DC" at bounding box center [523, 62] width 115 height 11
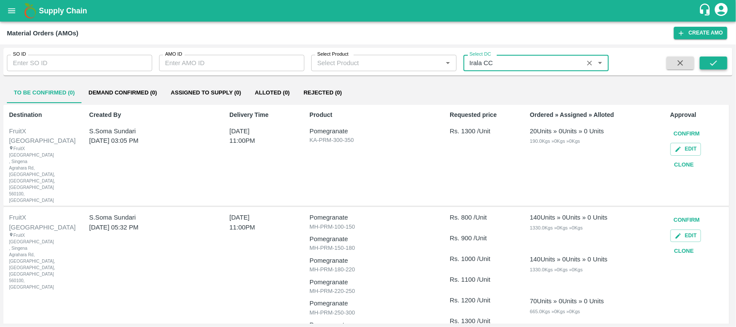
type input "Irala CC"
click at [719, 58] on button "submit" at bounding box center [714, 62] width 28 height 13
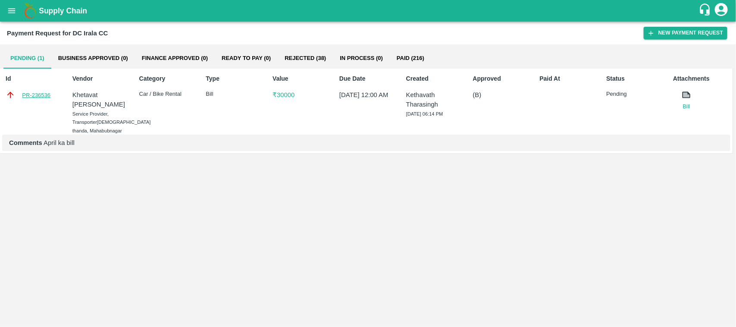
click at [41, 96] on link "PR-236536" at bounding box center [36, 95] width 28 height 9
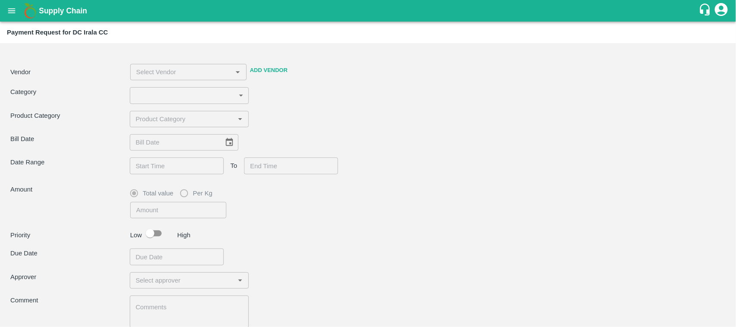
type input "17"
type input "30000"
checkbox input "true"
type textarea "April ka bill"
type input "[PERSON_NAME] -9949652371(Service Provider, Transporter)"
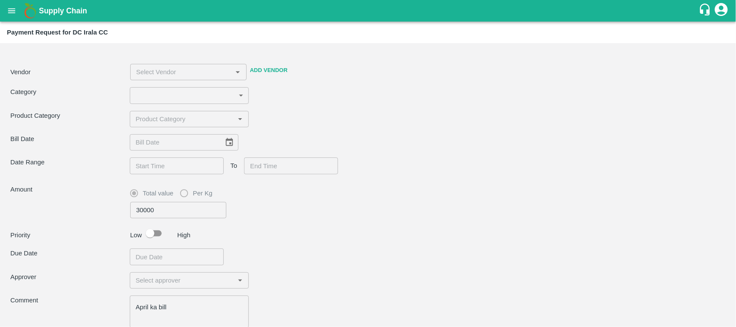
type input "[DATE]"
type input "[DATE] 12:00 AM"
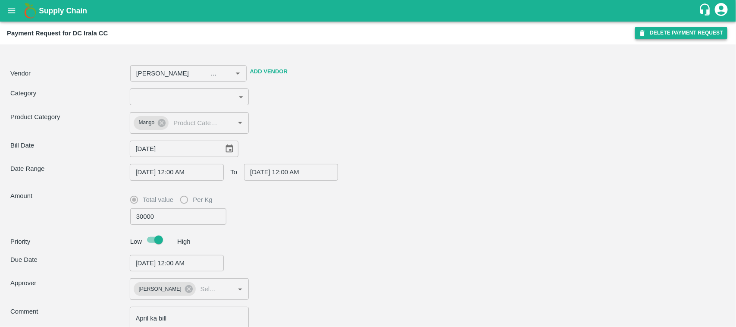
type input "[PERSON_NAME] -9949652371(Service Provider, Transporter)"
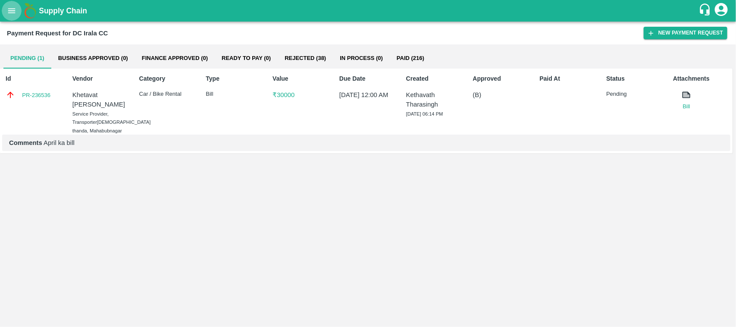
click at [7, 11] on icon "open drawer" at bounding box center [11, 10] width 9 height 9
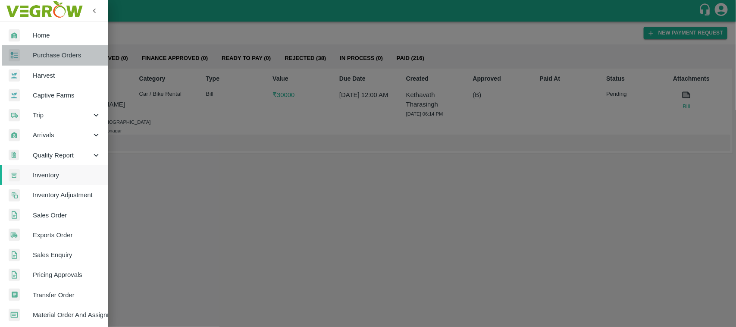
click at [59, 55] on span "Purchase Orders" at bounding box center [67, 54] width 68 height 9
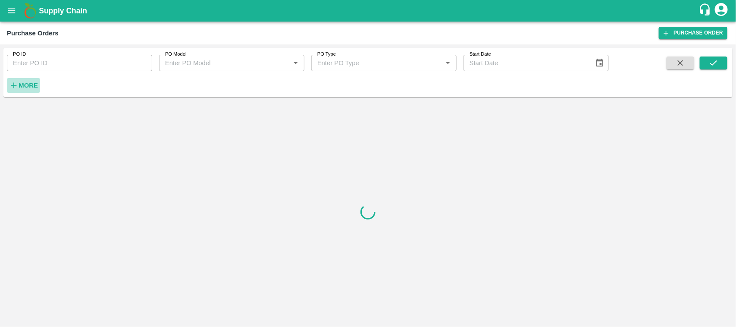
click at [26, 85] on strong "More" at bounding box center [28, 85] width 19 height 7
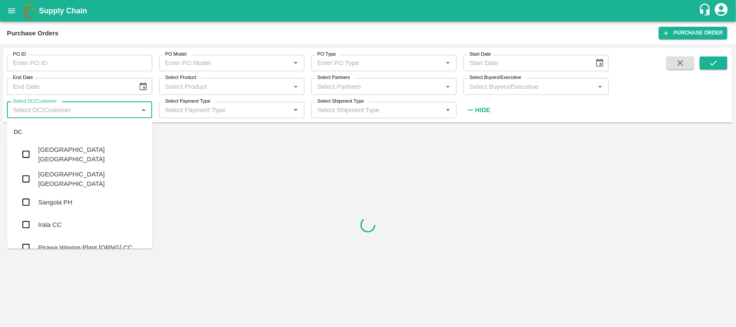
click at [89, 105] on input "Select DC/Customer" at bounding box center [72, 109] width 126 height 11
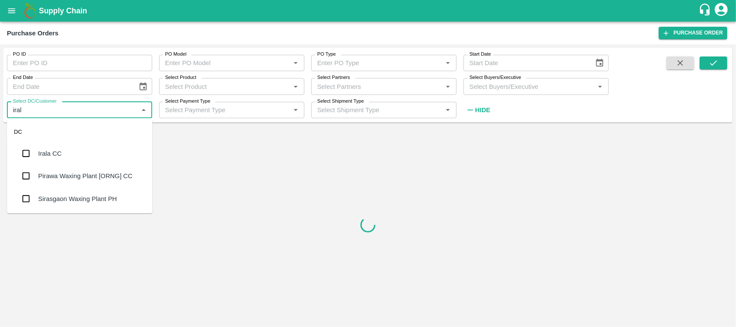
type input "irala"
click at [53, 152] on div "Irala CC" at bounding box center [49, 153] width 23 height 9
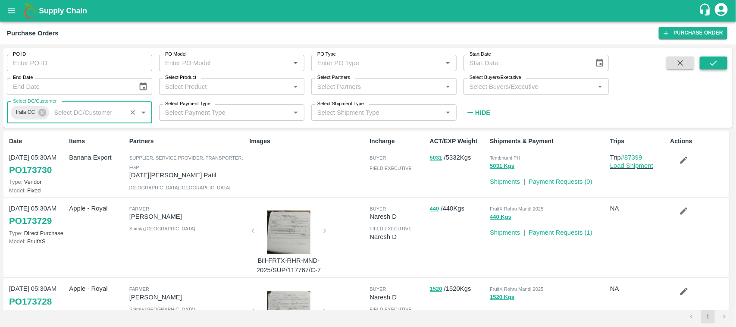
click at [716, 65] on icon "submit" at bounding box center [713, 62] width 9 height 9
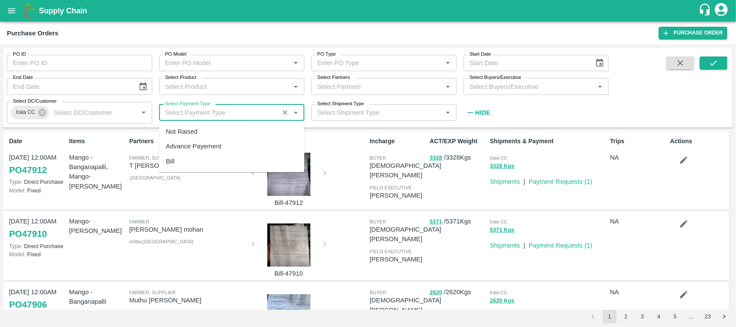
click at [250, 111] on input "Select Payment Type" at bounding box center [219, 112] width 115 height 11
click at [218, 128] on div "Not Raised" at bounding box center [231, 131] width 145 height 15
type input "Not Raised"
click at [705, 59] on button "submit" at bounding box center [714, 62] width 28 height 13
